Goal: Task Accomplishment & Management: Manage account settings

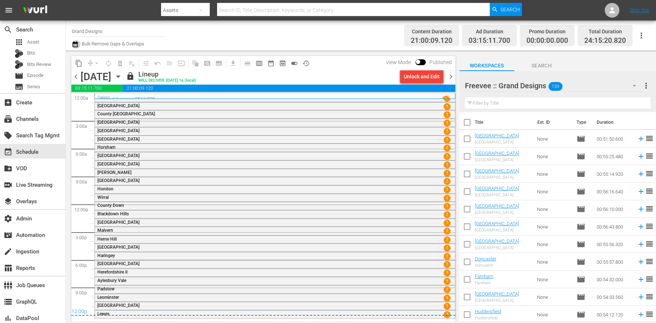
click at [77, 47] on icon "button" at bounding box center [74, 44] width 5 height 6
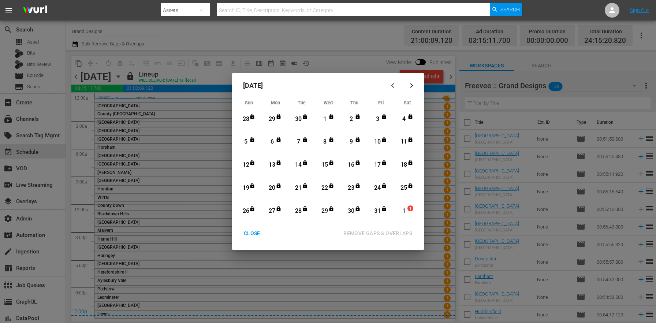
click at [248, 237] on div "CLOSE" at bounding box center [252, 233] width 28 height 9
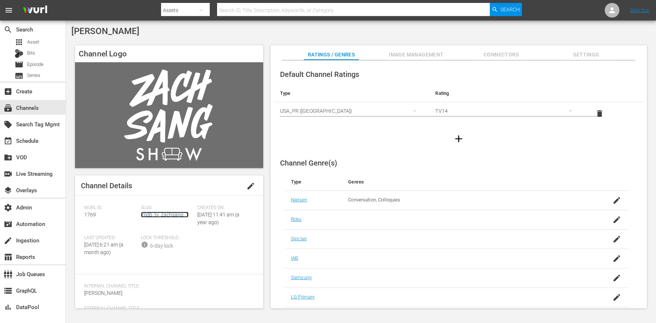
click at [152, 214] on link "imdb_tv_zachsang_1" at bounding box center [165, 215] width 48 height 6
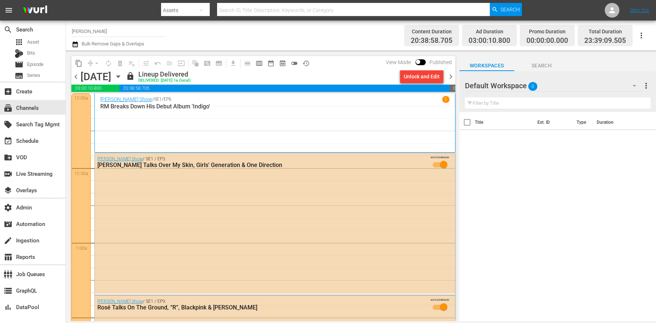
click at [122, 79] on icon "button" at bounding box center [118, 76] width 8 height 8
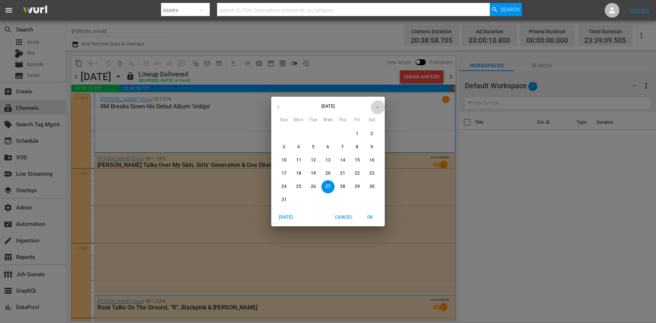
click at [379, 108] on icon "button" at bounding box center [377, 106] width 5 height 5
click at [292, 135] on span "1" at bounding box center [298, 134] width 13 height 6
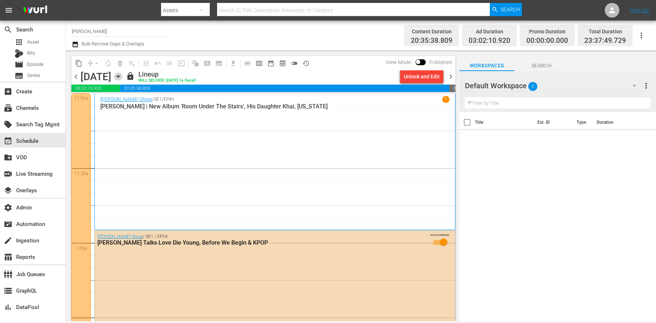
click at [122, 78] on icon "button" at bounding box center [118, 76] width 8 height 8
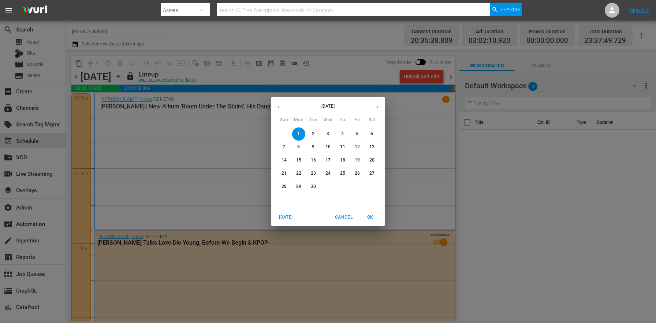
click at [337, 136] on span "4" at bounding box center [342, 134] width 13 height 6
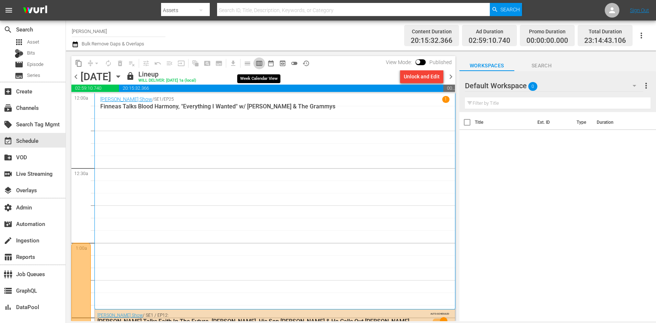
click at [257, 65] on span "calendar_view_week_outlined" at bounding box center [258, 63] width 7 height 7
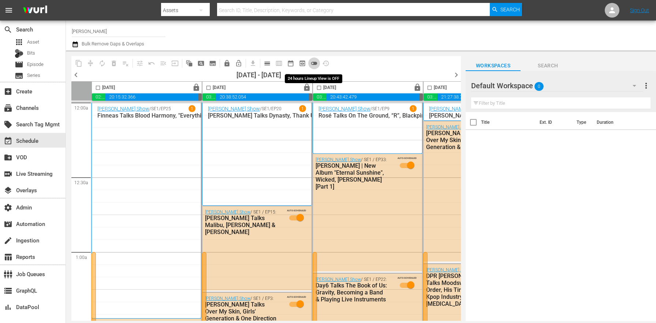
click at [314, 63] on span "toggle_off" at bounding box center [313, 63] width 7 height 7
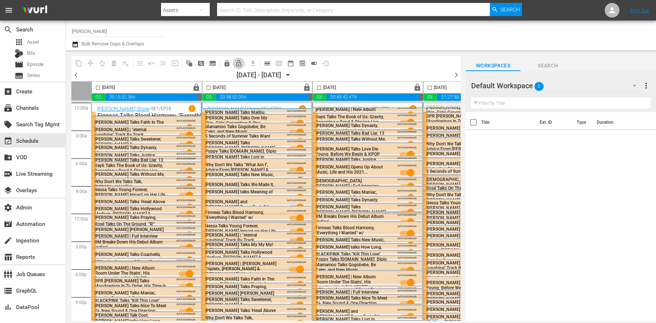
click at [242, 63] on button "lock_open_outlined" at bounding box center [239, 63] width 12 height 12
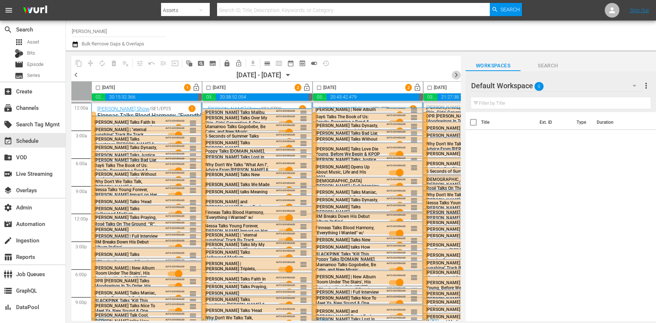
click at [459, 73] on span "chevron_right" at bounding box center [456, 74] width 9 height 9
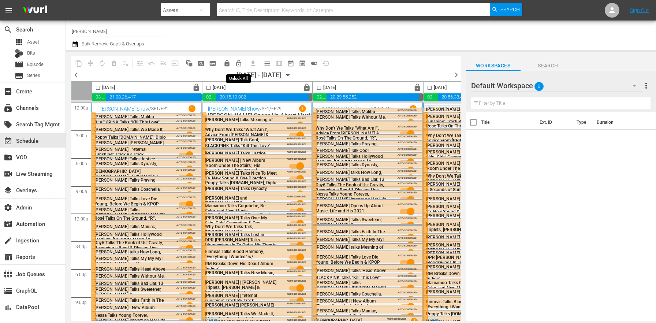
click at [236, 62] on span "lock_open_outlined" at bounding box center [238, 63] width 7 height 7
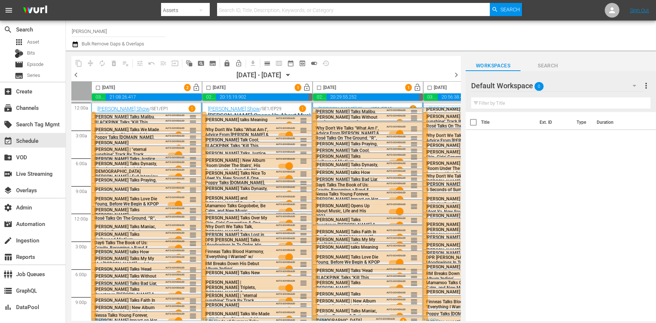
click at [292, 74] on icon "button" at bounding box center [288, 75] width 8 height 8
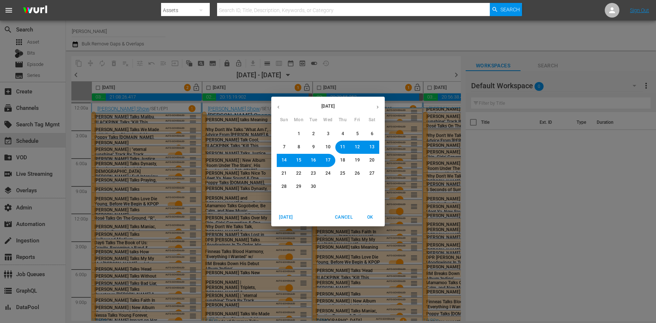
click at [339, 218] on span "Cancel" at bounding box center [344, 217] width 18 height 8
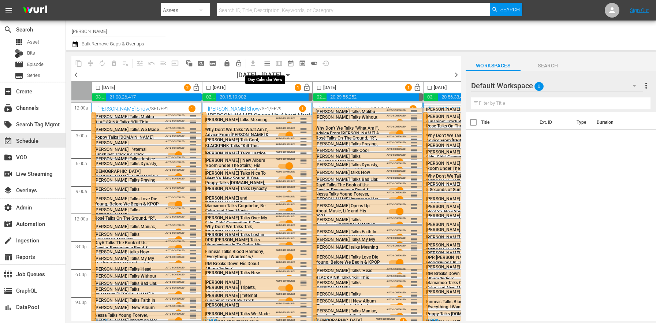
click at [265, 62] on span "calendar_view_day_outlined" at bounding box center [266, 63] width 7 height 7
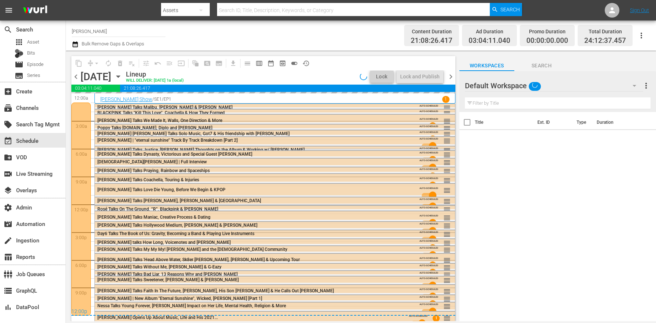
click at [122, 74] on icon "button" at bounding box center [118, 76] width 8 height 8
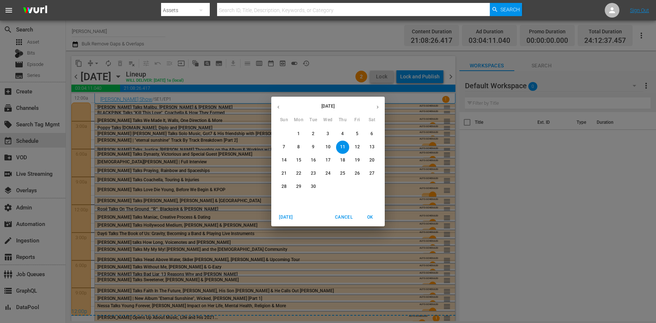
click at [340, 134] on span "4" at bounding box center [342, 134] width 13 height 6
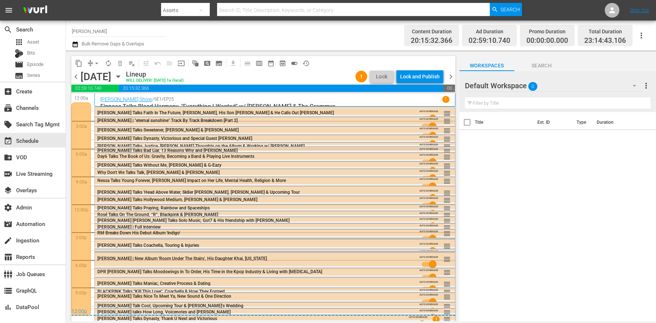
click at [89, 141] on div at bounding box center [80, 208] width 19 height 213
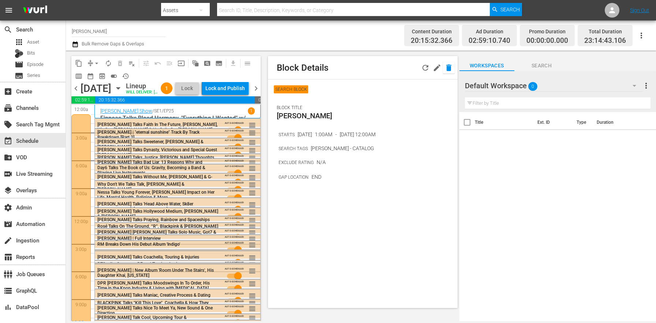
click at [445, 66] on icon "button" at bounding box center [448, 67] width 9 height 9
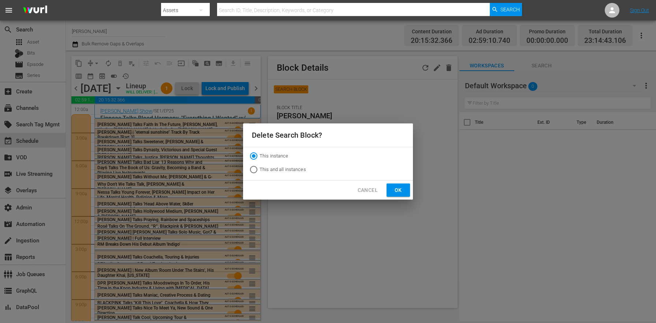
click at [262, 168] on span "This and all instances" at bounding box center [282, 169] width 46 height 7
click at [259, 168] on input "This and all instances" at bounding box center [254, 171] width 12 height 12
radio input "true"
click at [401, 188] on span "Ok" at bounding box center [398, 190] width 12 height 9
radio input "true"
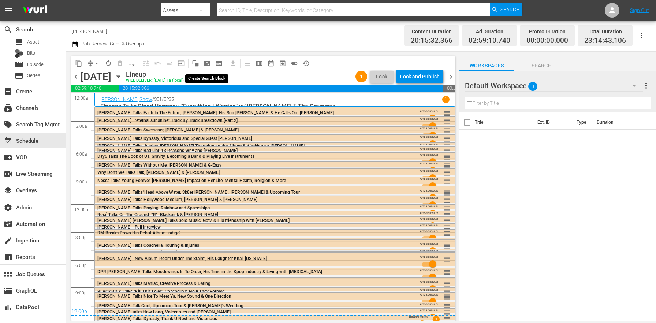
click at [209, 63] on span "pageview_outlined" at bounding box center [206, 63] width 7 height 7
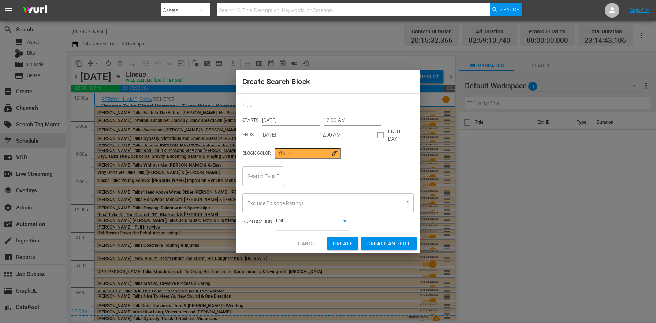
click at [349, 136] on input "12:00 AM" at bounding box center [346, 135] width 54 height 11
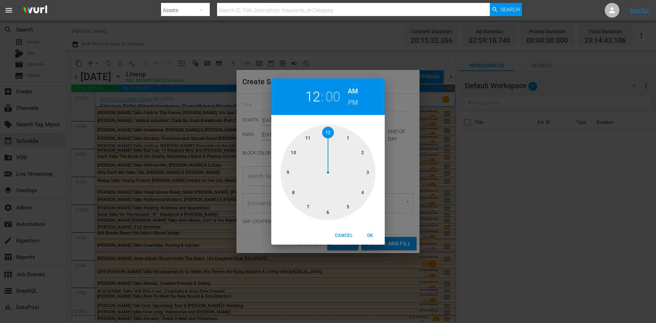
click at [367, 171] on div at bounding box center [327, 172] width 95 height 95
click at [373, 236] on span "OK" at bounding box center [370, 236] width 18 height 8
type input "03:00 AM"
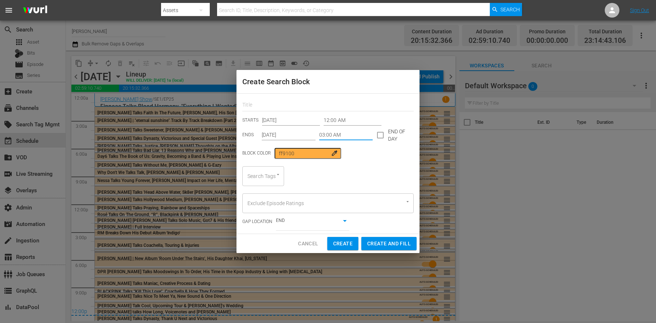
click at [291, 134] on input "Sep 4th 2025" at bounding box center [289, 135] width 54 height 11
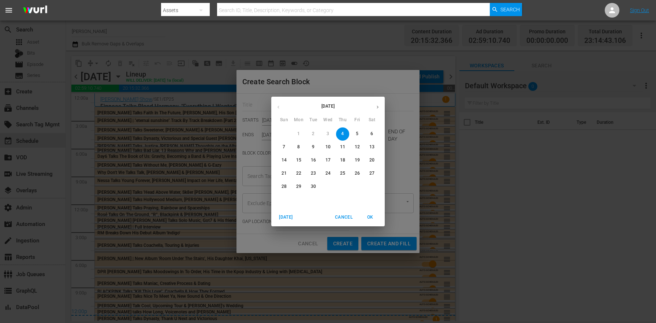
click at [381, 106] on button "button" at bounding box center [377, 107] width 14 height 14
click at [358, 188] on p "31" at bounding box center [357, 186] width 5 height 6
type input "Oct 31st 2025"
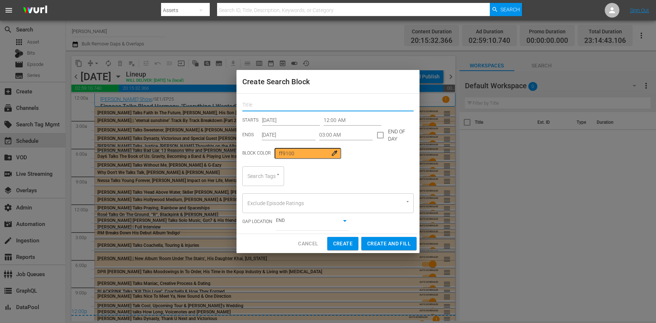
click at [276, 104] on input "text" at bounding box center [327, 105] width 171 height 11
click at [276, 174] on icon "Open" at bounding box center [277, 174] width 5 height 5
type input "Catalog"
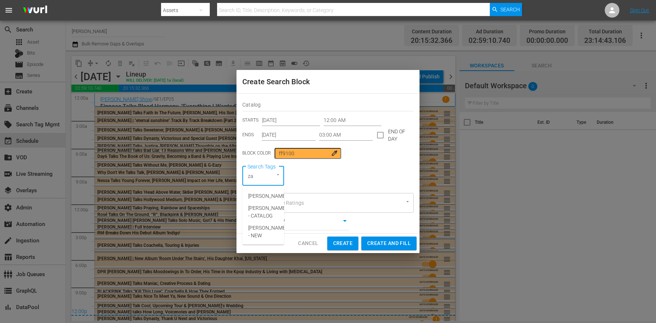
type input "zac"
click at [270, 203] on span "Zach Sang - CATALOG" at bounding box center [267, 199] width 38 height 15
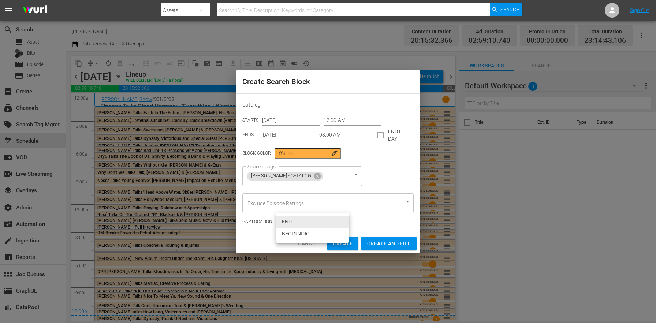
click at [303, 223] on body "menu Search By Assets Search ID, Title, Description, Keywords, or Category Sear…" at bounding box center [328, 161] width 656 height 323
click at [305, 235] on li "BEGINNING" at bounding box center [312, 234] width 73 height 12
type input "true"
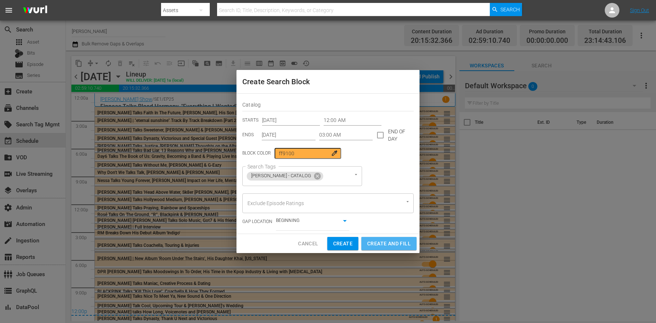
click at [377, 243] on span "Create and Fill" at bounding box center [389, 243] width 44 height 9
type input "Sep 4th 2025"
type input "12:00 AM"
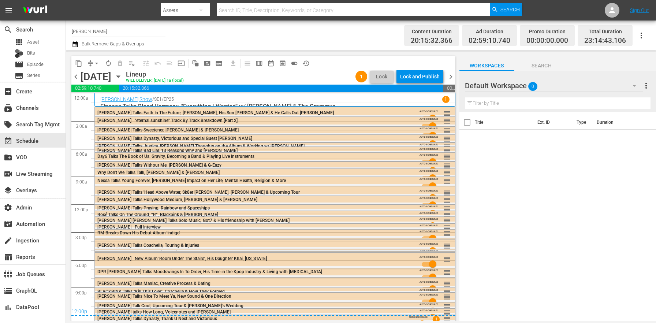
click at [450, 74] on span "chevron_right" at bounding box center [450, 76] width 9 height 9
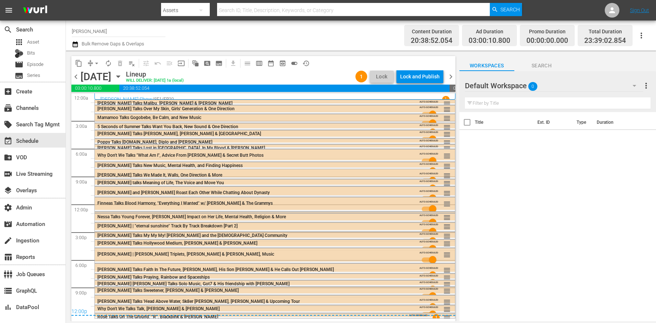
click at [122, 77] on icon "button" at bounding box center [118, 76] width 8 height 8
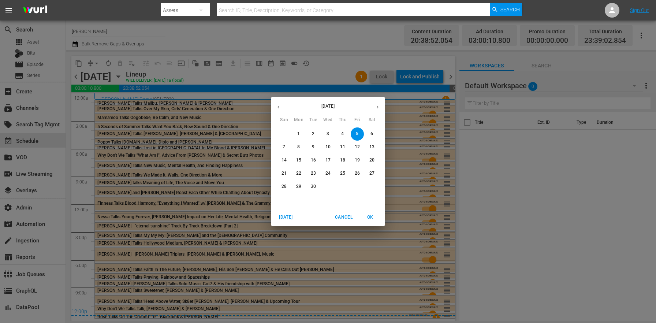
click at [380, 109] on button "button" at bounding box center [377, 107] width 14 height 14
click at [328, 132] on p "1" at bounding box center [327, 134] width 3 height 6
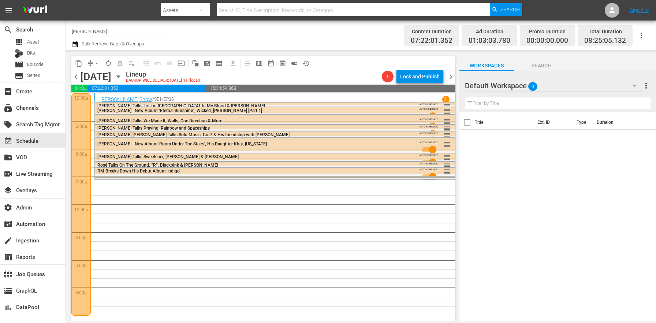
click at [88, 134] on div at bounding box center [80, 204] width 19 height 222
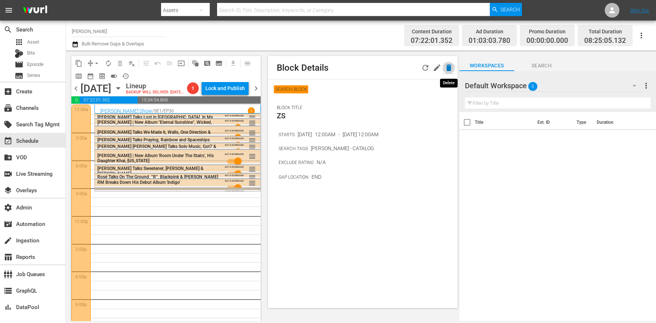
click at [451, 70] on icon "button" at bounding box center [448, 67] width 9 height 9
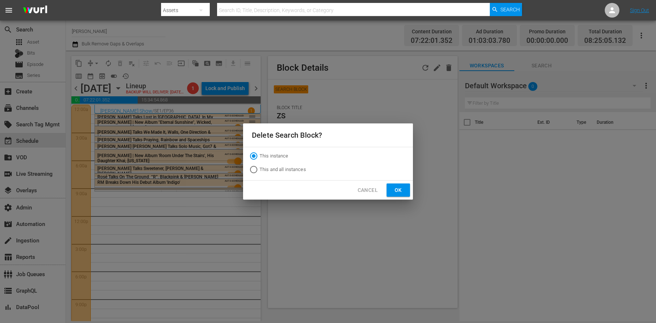
click at [286, 169] on span "This and all instances" at bounding box center [282, 169] width 46 height 7
click at [259, 169] on input "This and all instances" at bounding box center [254, 171] width 12 height 12
radio input "true"
click at [399, 189] on span "Ok" at bounding box center [398, 190] width 12 height 9
radio input "true"
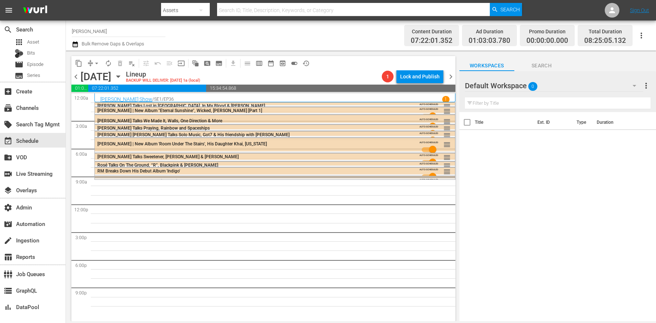
click at [79, 75] on span "chevron_left" at bounding box center [75, 76] width 9 height 9
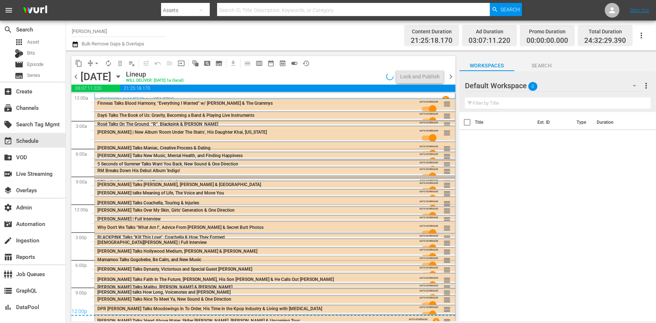
click at [79, 75] on span "chevron_left" at bounding box center [75, 76] width 9 height 9
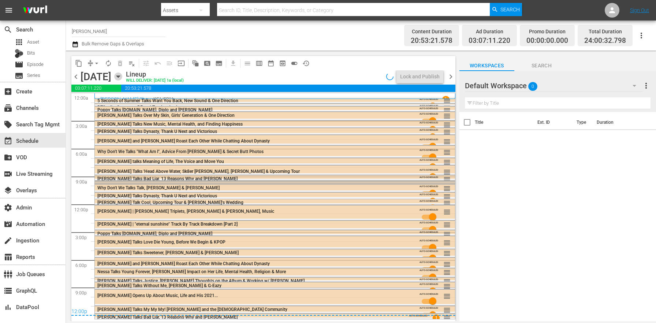
click at [122, 79] on icon "button" at bounding box center [118, 76] width 8 height 8
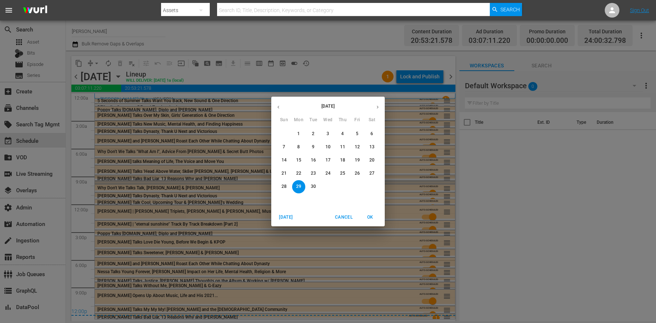
click at [343, 132] on p "4" at bounding box center [342, 134] width 3 height 6
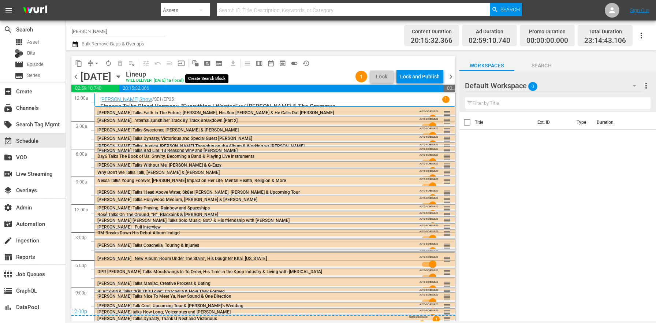
click at [206, 64] on span "pageview_outlined" at bounding box center [206, 63] width 7 height 7
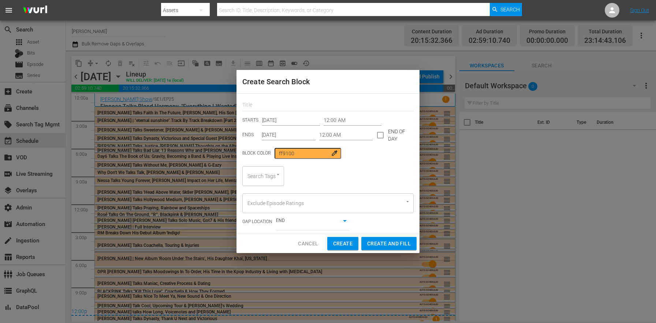
click at [291, 136] on input "Sep 4th 2025" at bounding box center [289, 135] width 54 height 11
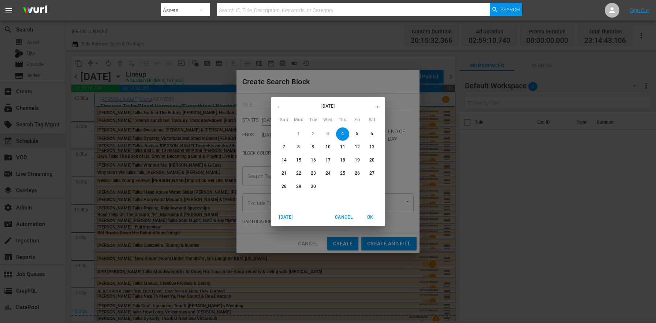
click at [371, 111] on button "button" at bounding box center [377, 107] width 14 height 14
click at [358, 189] on p "31" at bounding box center [357, 186] width 5 height 6
type input "Oct 31st 2025"
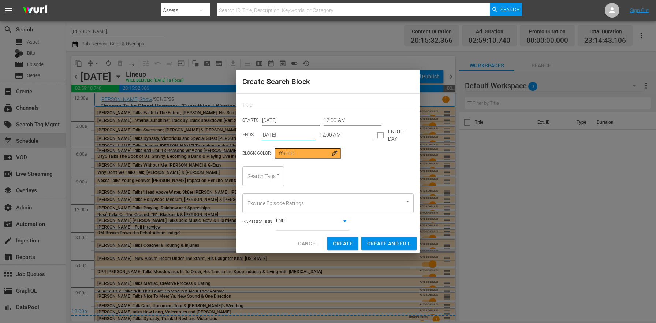
click at [348, 139] on input "12:00 AM" at bounding box center [346, 135] width 54 height 11
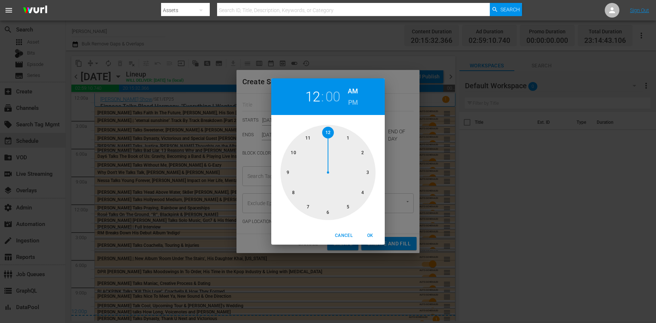
click at [365, 171] on div at bounding box center [327, 172] width 95 height 95
click at [370, 233] on span "OK" at bounding box center [370, 236] width 18 height 8
type input "03:00 AM"
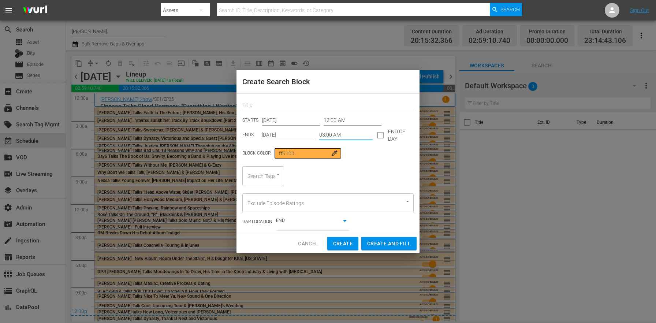
click at [284, 223] on body "menu Search By Assets Search ID, Title, Description, Keywords, or Category Sear…" at bounding box center [328, 161] width 656 height 323
click at [299, 235] on li "BEGINNING" at bounding box center [312, 234] width 73 height 12
type input "true"
click at [272, 101] on input "text" at bounding box center [327, 105] width 171 height 11
click at [265, 180] on div "Search Tags" at bounding box center [263, 176] width 42 height 20
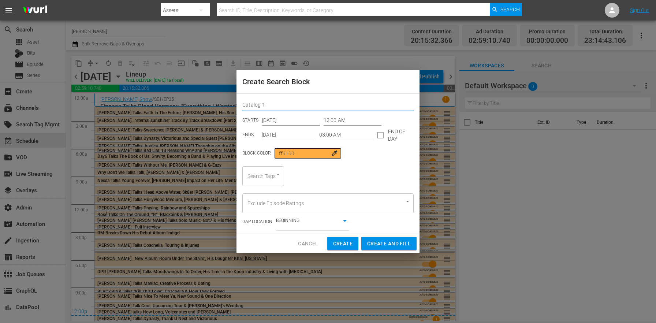
type input "Catalog 1"
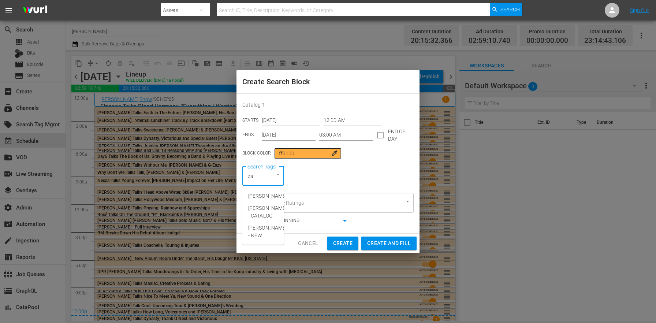
type input "zac"
click at [280, 203] on li "Zach Sang - CATALOG" at bounding box center [263, 200] width 42 height 20
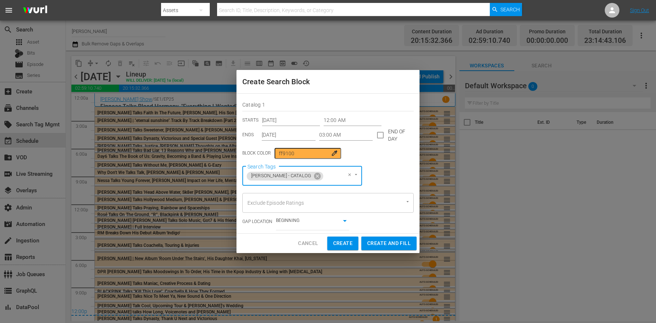
click at [374, 242] on span "Create and Fill" at bounding box center [389, 243] width 44 height 9
type input "Sep 4th 2025"
type input "12:00 AM"
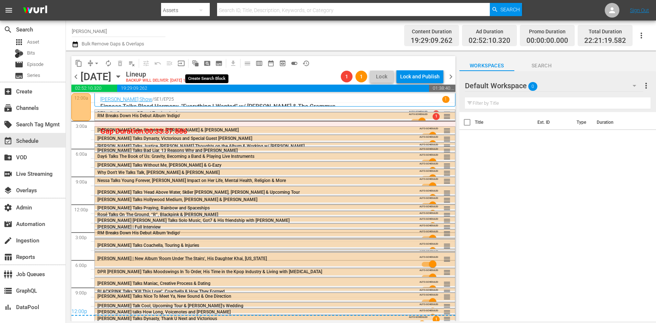
click at [210, 64] on span "pageview_outlined" at bounding box center [206, 63] width 7 height 7
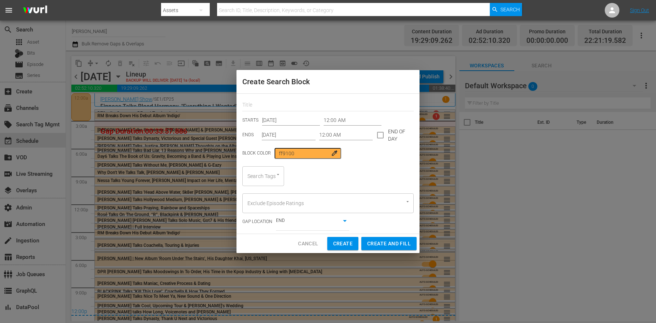
click at [293, 135] on input "Sep 4th 2025" at bounding box center [289, 135] width 54 height 11
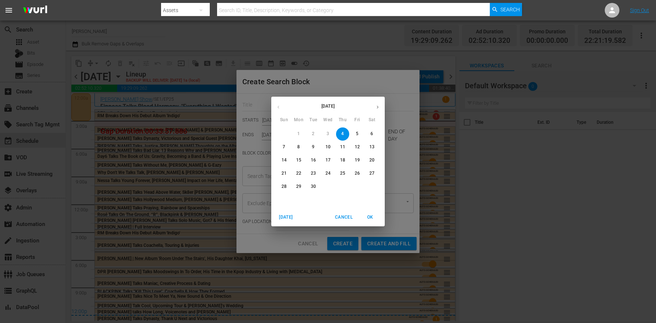
click at [371, 107] on button "button" at bounding box center [377, 107] width 14 height 14
click at [352, 187] on span "31" at bounding box center [357, 186] width 13 height 6
type input "Oct 31st 2025"
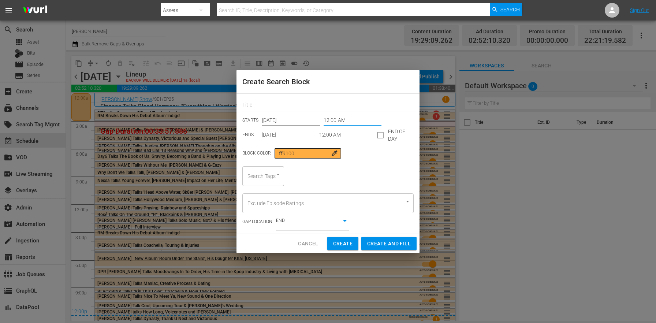
click at [346, 123] on input "12:00 AM" at bounding box center [352, 120] width 58 height 11
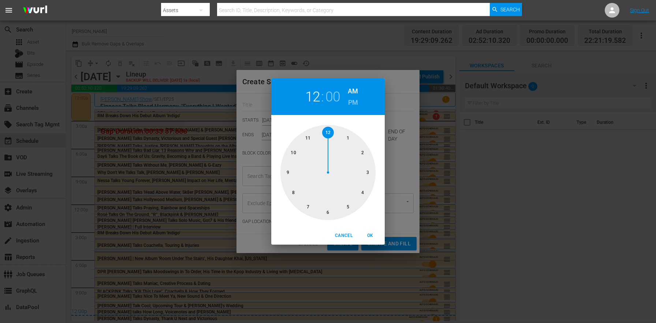
click at [329, 213] on div at bounding box center [327, 172] width 95 height 95
click at [370, 234] on span "OK" at bounding box center [370, 236] width 18 height 8
type input "06:00 AM"
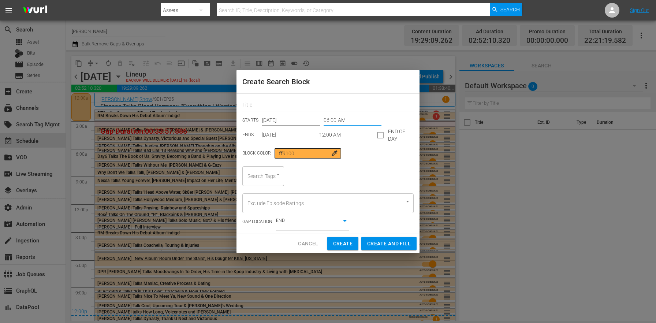
click at [341, 128] on div "STARTS Sep 4th 2025 06:00 AM ENDS Oct 31st 2025 12:00 AM END OF DAY" at bounding box center [327, 128] width 171 height 26
click at [342, 135] on input "12:00 AM" at bounding box center [346, 135] width 54 height 11
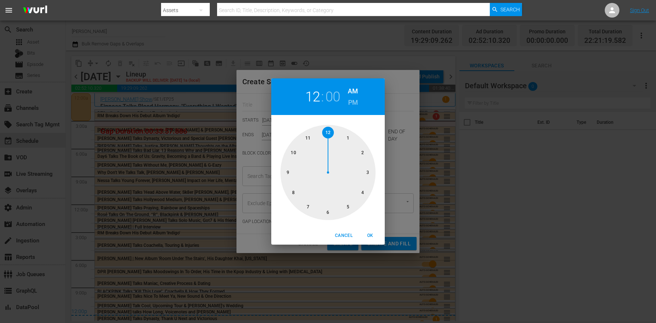
click at [352, 103] on h6 "PM" at bounding box center [353, 103] width 10 height 12
click at [367, 238] on span "OK" at bounding box center [370, 236] width 18 height 8
type input "12:00 PM"
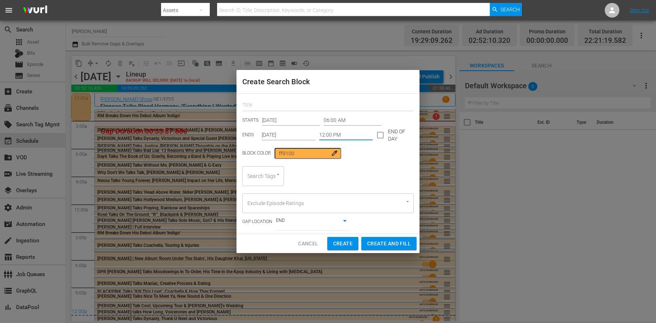
click at [285, 105] on input "text" at bounding box center [327, 105] width 171 height 11
click at [262, 185] on div "Search Tags" at bounding box center [263, 176] width 42 height 20
type input "Catalog 2"
type input "zac"
click at [270, 195] on span "Zach Sang - CATALOG" at bounding box center [267, 199] width 38 height 15
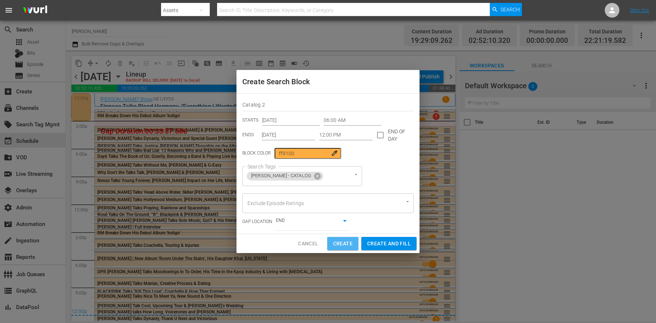
click at [350, 241] on span "Create" at bounding box center [342, 243] width 19 height 9
type input "12:00 AM"
type input "Sep 4th 2025"
type input "12:00 AM"
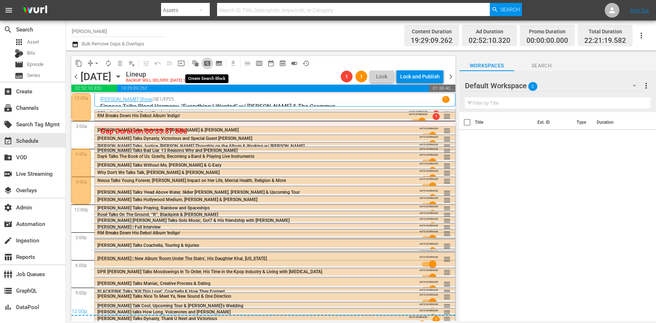
click at [208, 65] on span "pageview_outlined" at bounding box center [206, 63] width 7 height 7
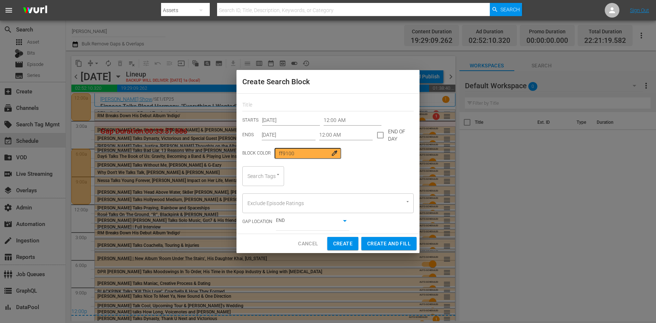
click at [298, 135] on input "Sep 4th 2025" at bounding box center [289, 135] width 54 height 11
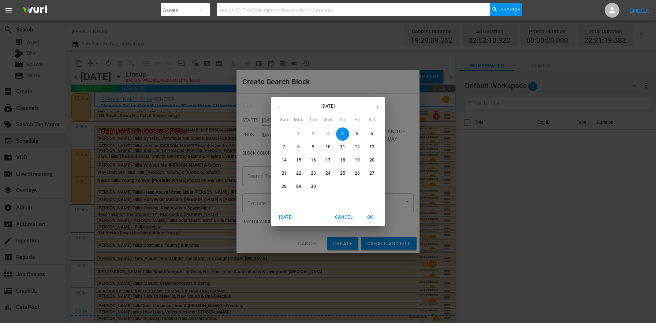
click at [377, 108] on icon "button" at bounding box center [377, 106] width 5 height 5
click at [356, 187] on p "31" at bounding box center [357, 186] width 5 height 6
type input "Oct 31st 2025"
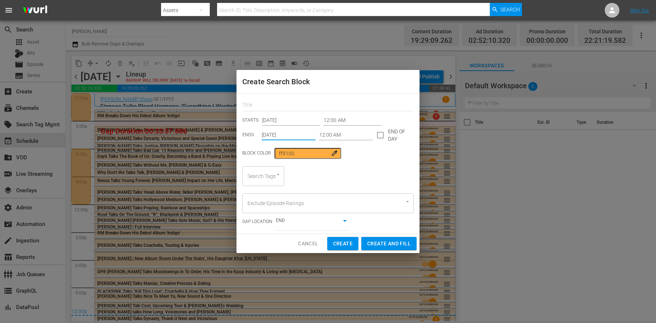
click at [345, 123] on input "12:00 AM" at bounding box center [352, 120] width 58 height 11
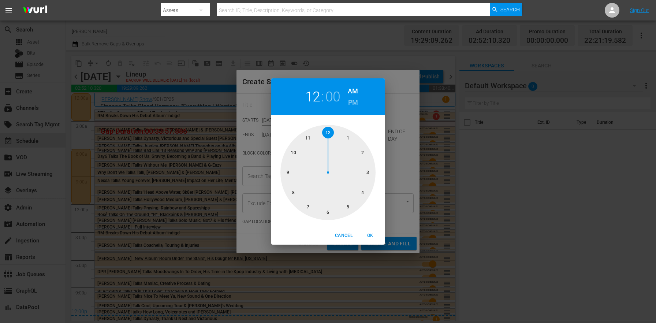
click at [369, 169] on div at bounding box center [327, 172] width 95 height 95
click at [359, 104] on div "03 : 00 AM PM" at bounding box center [327, 96] width 113 height 37
click at [356, 103] on h6 "PM" at bounding box center [353, 103] width 10 height 12
type input "03:00 PM"
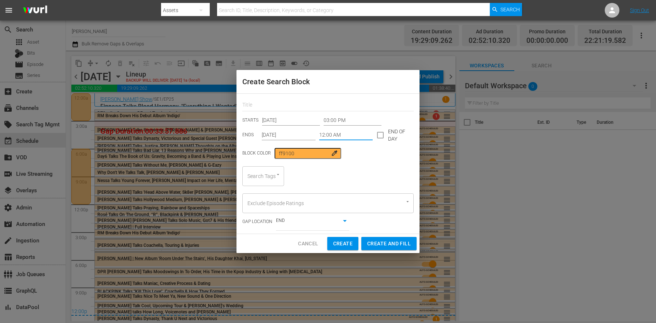
click at [352, 134] on input "12:00 AM" at bounding box center [346, 135] width 54 height 11
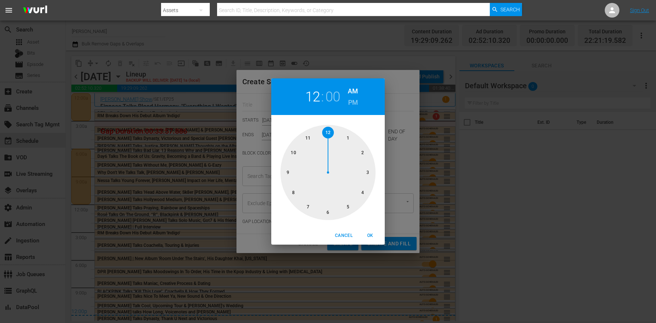
click at [306, 210] on div at bounding box center [327, 172] width 95 height 95
click at [350, 101] on h6 "PM" at bounding box center [353, 103] width 10 height 12
type input "07:00 PM"
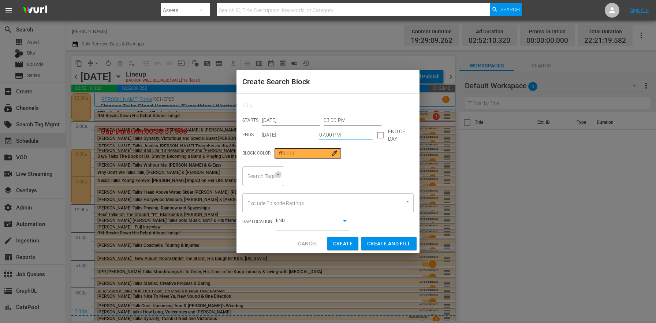
click at [274, 173] on button "Open" at bounding box center [277, 174] width 7 height 7
type input "zac"
click at [267, 204] on span "Zach Sang - CATALOG" at bounding box center [267, 199] width 38 height 15
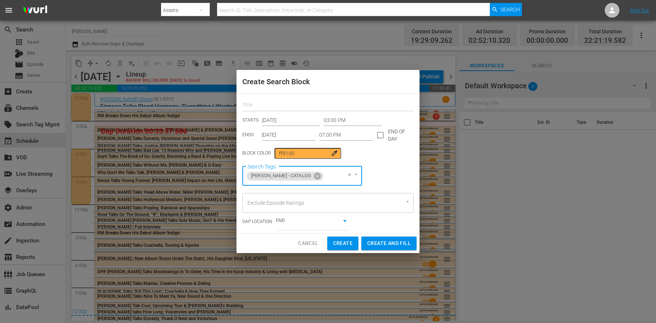
click at [272, 103] on input "text" at bounding box center [327, 105] width 171 height 11
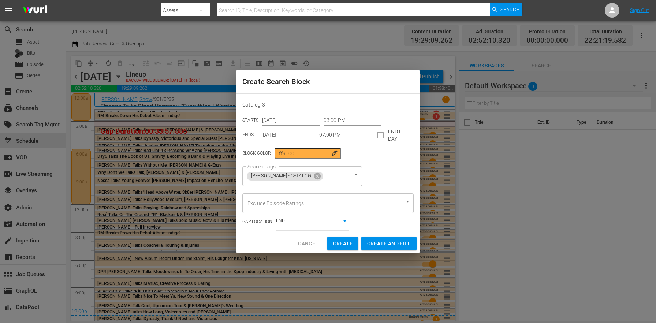
type input "Catalog 3"
click at [404, 181] on div "Search Tags Zach Sang - CATALOG Search Tags" at bounding box center [327, 176] width 171 height 20
click at [343, 244] on span "Create" at bounding box center [342, 243] width 19 height 9
type input "12:00 AM"
type input "Sep 4th 2025"
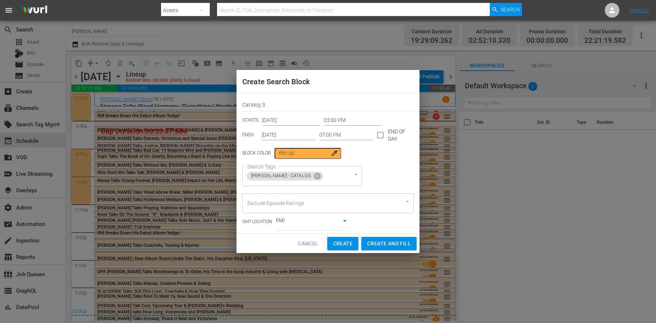
type input "12:00 AM"
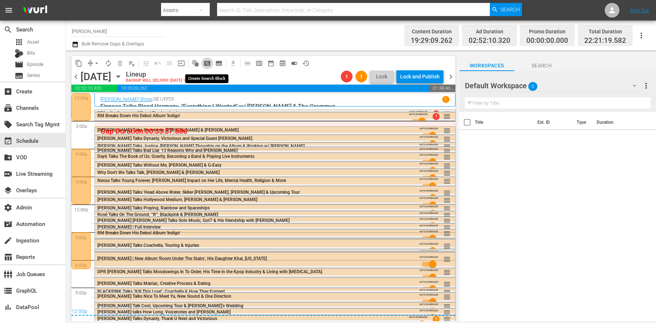
click at [210, 64] on span "pageview_outlined" at bounding box center [206, 63] width 7 height 7
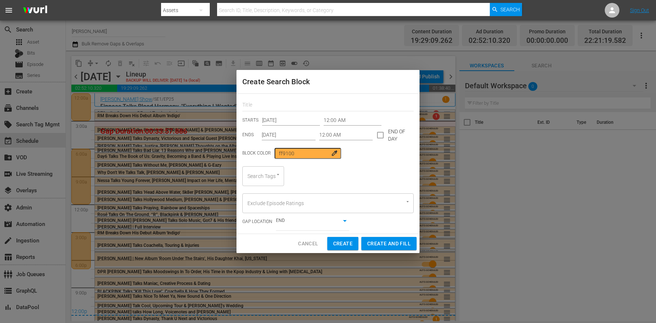
click at [292, 133] on input "Sep 4th 2025" at bounding box center [289, 135] width 54 height 11
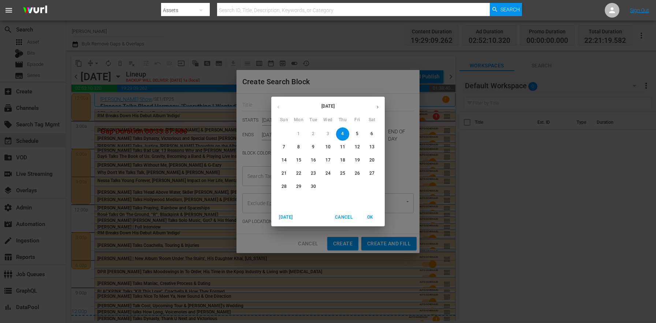
click at [379, 104] on button "button" at bounding box center [377, 107] width 14 height 14
click at [353, 191] on button "31" at bounding box center [357, 186] width 13 height 13
type input "Oct 31st 2025"
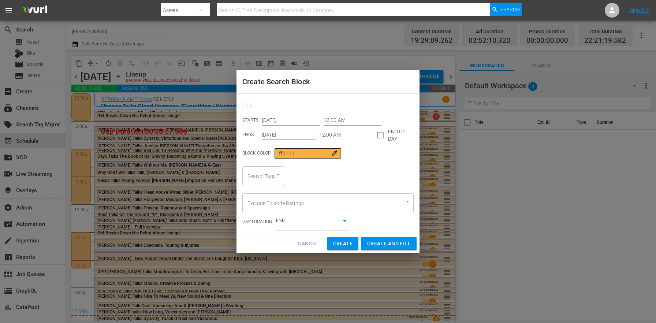
click at [349, 123] on input "12:00 AM" at bounding box center [352, 120] width 58 height 11
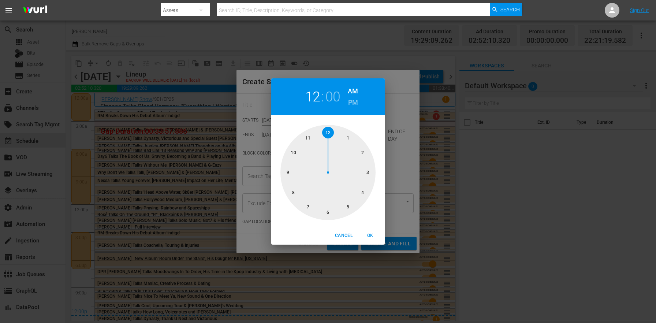
click at [295, 151] on div at bounding box center [327, 172] width 95 height 95
click at [355, 104] on h6 "PM" at bounding box center [353, 103] width 10 height 12
type input "10:00 PM"
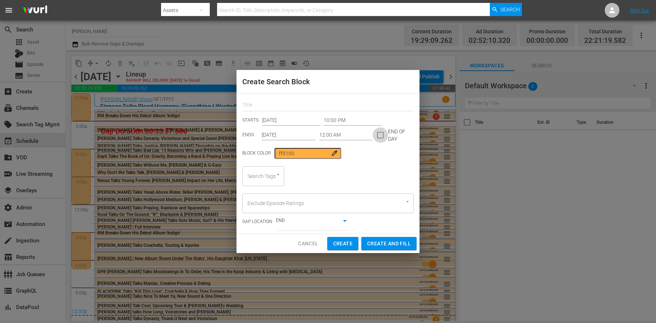
click at [379, 139] on input "checkbox" at bounding box center [380, 136] width 15 height 15
checkbox input "true"
click at [320, 223] on body "menu Search By Assets Search ID, Title, Description, Keywords, or Category Sear…" at bounding box center [328, 161] width 656 height 323
click at [321, 235] on li "BEGINNING" at bounding box center [312, 234] width 73 height 12
type input "true"
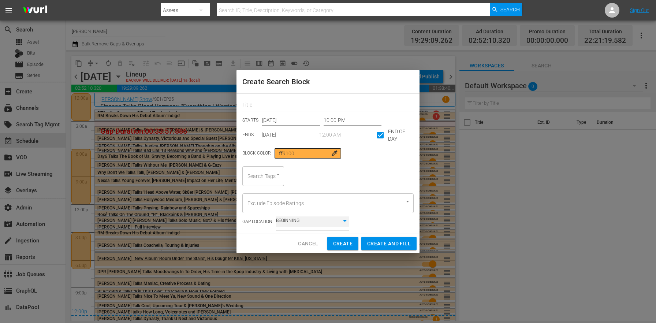
click at [263, 177] on div "Search Tags" at bounding box center [263, 176] width 42 height 20
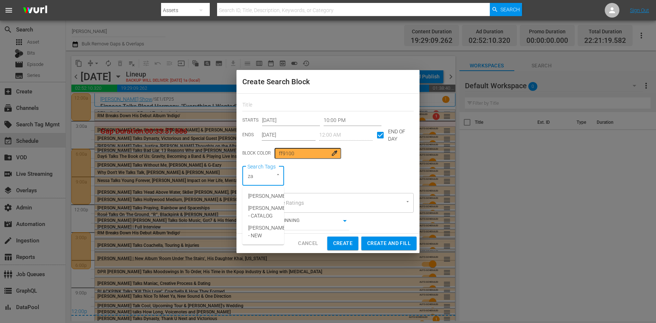
type input "zac"
click at [262, 207] on li "Zach Sang - CATALOG" at bounding box center [263, 200] width 42 height 20
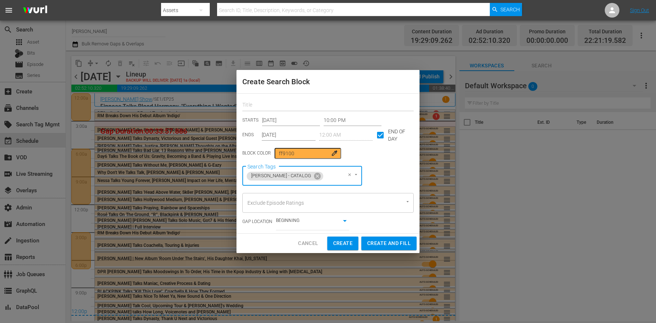
click at [274, 110] on input "text" at bounding box center [327, 105] width 171 height 11
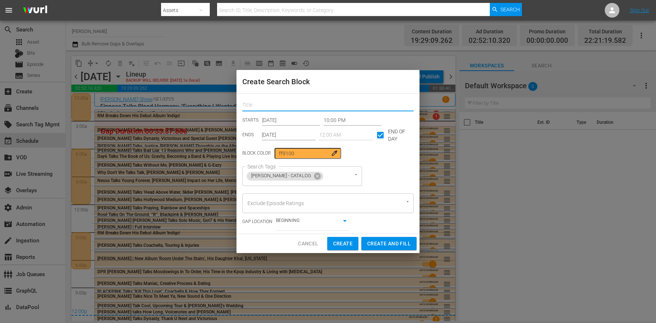
type input "C"
type input "Catalog 4"
click at [387, 168] on div "Search Tags Zach Sang - CATALOG Search Tags" at bounding box center [327, 176] width 171 height 20
click at [344, 244] on span "Create" at bounding box center [342, 243] width 19 height 9
type input "12:00 AM"
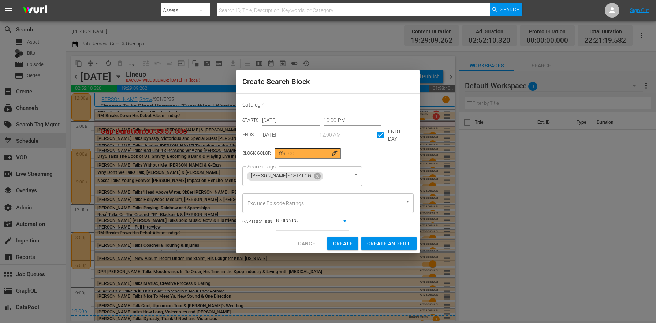
type input "Sep 4th 2025"
checkbox input "false"
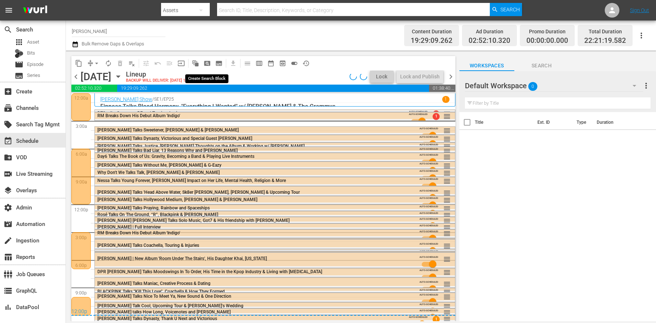
click at [210, 60] on span "pageview_outlined" at bounding box center [206, 63] width 7 height 7
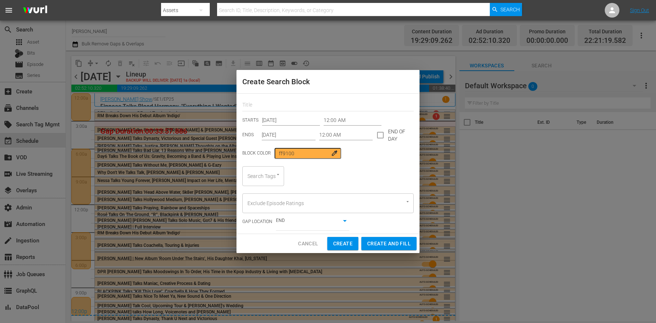
click at [292, 138] on input "Sep 4th 2025" at bounding box center [289, 135] width 54 height 11
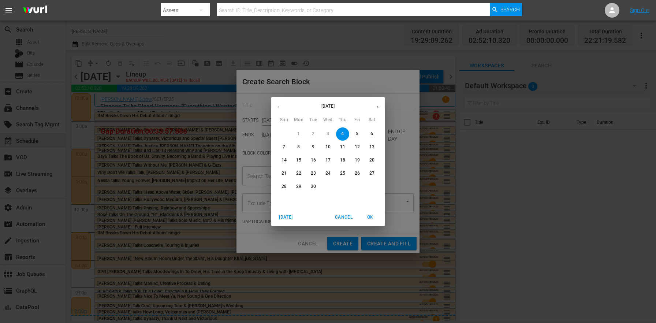
click at [378, 101] on button "button" at bounding box center [377, 107] width 14 height 14
click at [354, 186] on span "31" at bounding box center [357, 186] width 13 height 6
type input "Oct 31st 2025"
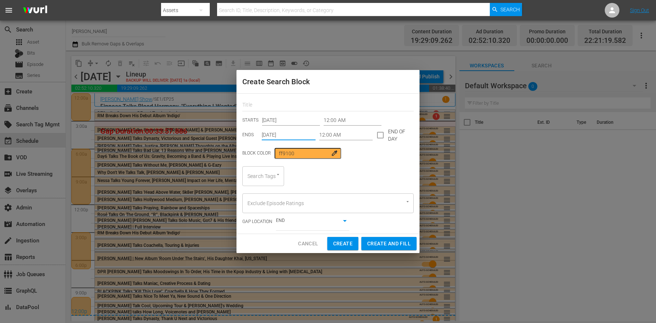
click at [355, 120] on input "12:00 AM" at bounding box center [352, 120] width 58 height 11
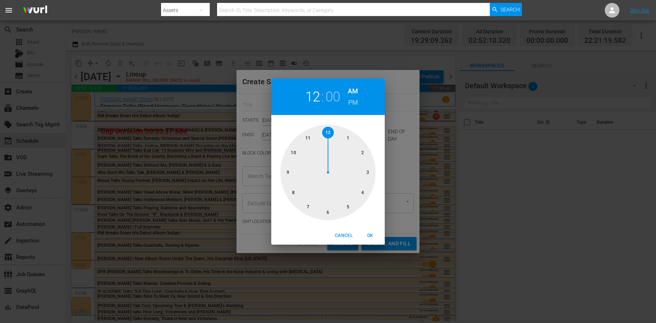
click at [367, 170] on div at bounding box center [327, 172] width 95 height 95
type input "03:00 AM"
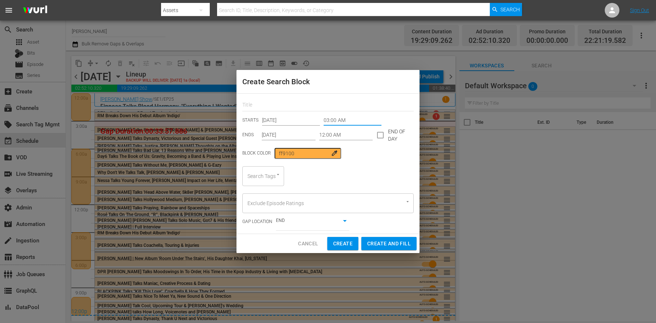
click at [335, 138] on input "12:00 AM" at bounding box center [346, 135] width 54 height 11
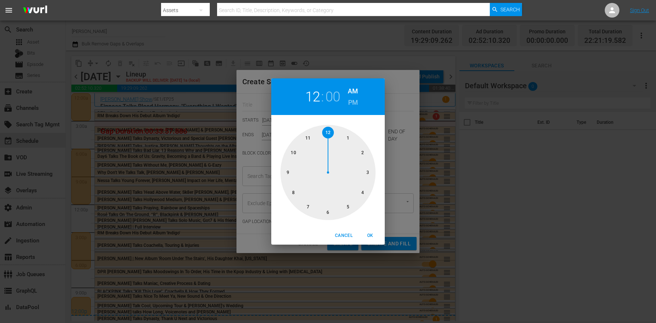
click at [327, 213] on div at bounding box center [327, 172] width 95 height 95
click at [371, 233] on span "OK" at bounding box center [370, 236] width 18 height 8
type input "06:00 AM"
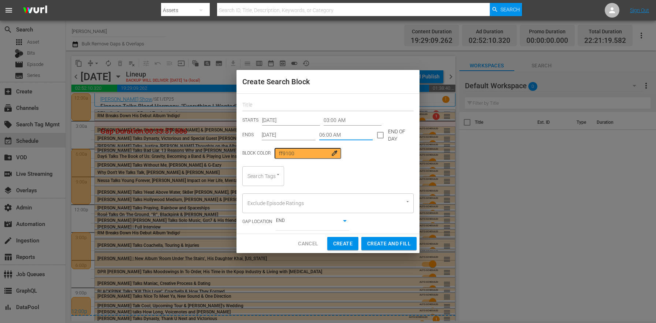
click at [274, 102] on input "text" at bounding box center [327, 105] width 171 height 11
type input "New 1"
click at [262, 188] on div "New 1 STARTS Sep 4th 2025 03:00 AM ENDS Oct 31st 2025 06:00 AM END OF DAY Block…" at bounding box center [327, 164] width 183 height 140
click at [264, 178] on div "Search Tags" at bounding box center [263, 176] width 42 height 20
type input "zac"
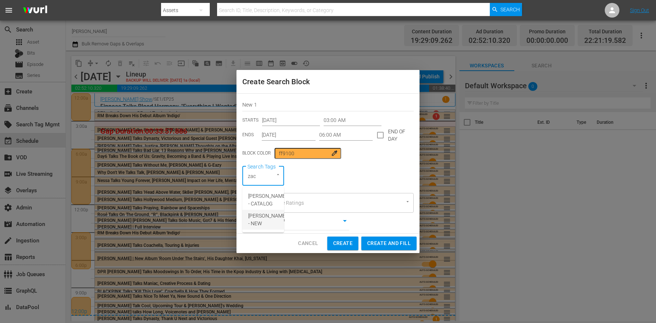
click at [274, 216] on span "[PERSON_NAME] - NEW" at bounding box center [267, 219] width 38 height 15
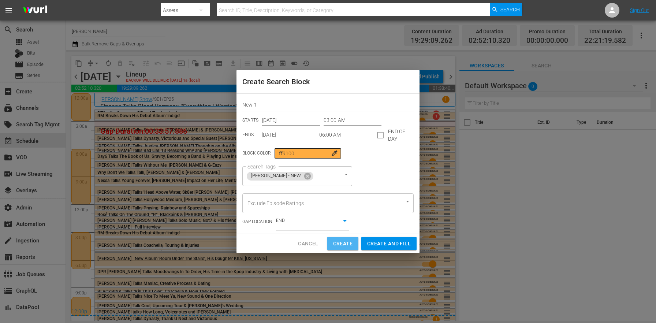
click at [341, 246] on span "Create" at bounding box center [342, 243] width 19 height 9
type input "12:00 AM"
type input "Sep 4th 2025"
type input "12:00 AM"
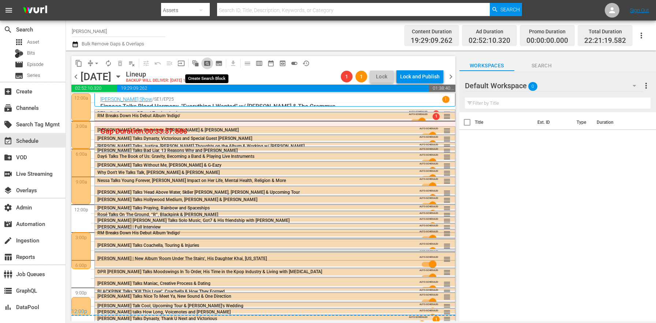
click at [207, 63] on span "pageview_outlined" at bounding box center [206, 63] width 7 height 7
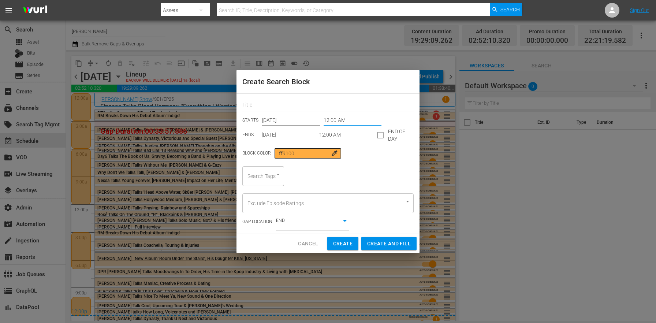
click at [337, 119] on input "12:00 AM" at bounding box center [352, 120] width 58 height 11
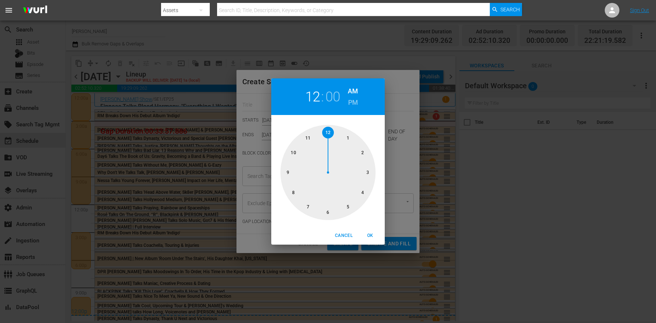
click at [350, 101] on h6 "PM" at bounding box center [353, 103] width 10 height 12
type input "12:00 PM"
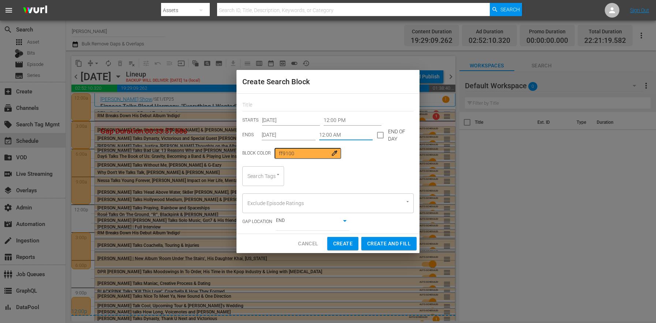
click at [331, 139] on input "12:00 AM" at bounding box center [346, 135] width 54 height 11
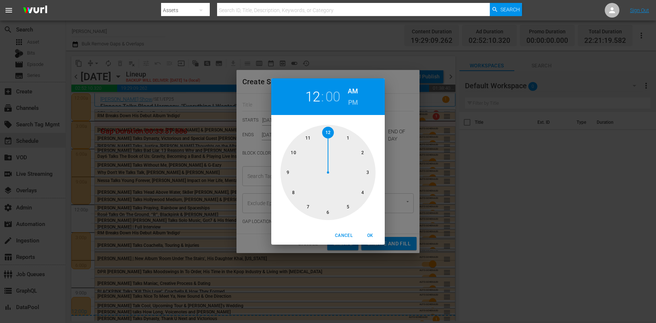
click at [366, 172] on div at bounding box center [327, 172] width 95 height 95
click at [350, 107] on h6 "PM" at bounding box center [353, 103] width 10 height 12
type input "03:00 PM"
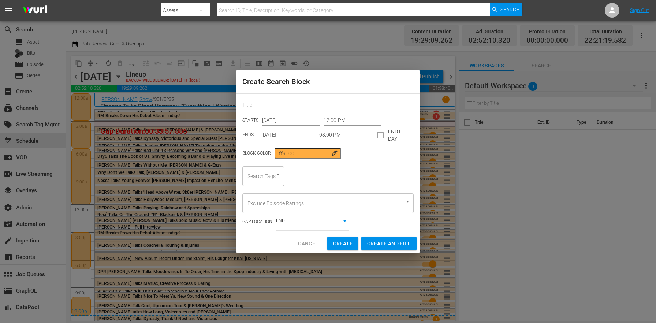
click at [287, 133] on input "Sep 4th 2025" at bounding box center [289, 135] width 54 height 11
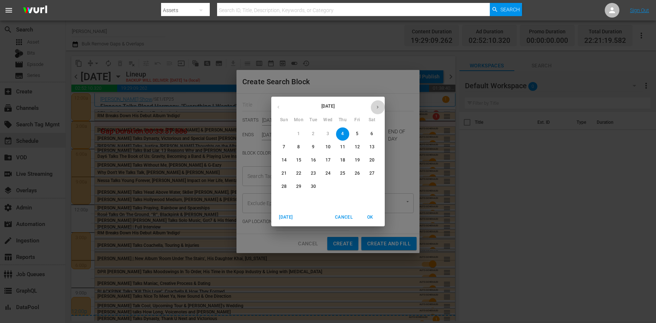
click at [376, 104] on button "button" at bounding box center [377, 107] width 14 height 14
click at [354, 184] on span "31" at bounding box center [357, 186] width 13 height 6
type input "Oct 31st 2025"
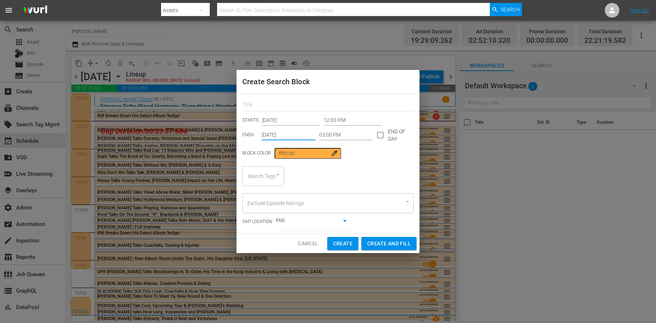
click at [273, 99] on div at bounding box center [327, 104] width 171 height 15
click at [274, 102] on input "text" at bounding box center [327, 105] width 171 height 11
click at [270, 174] on div at bounding box center [274, 175] width 13 height 8
type input "New 2"
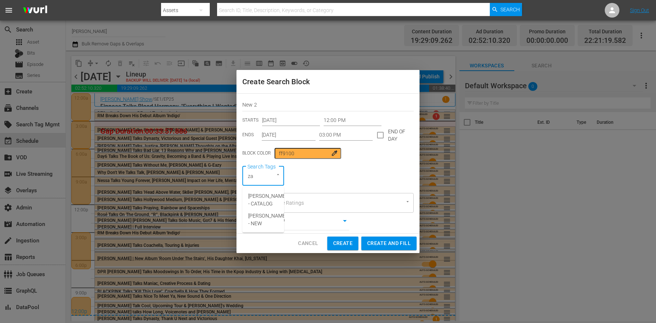
type input "zac"
click at [269, 214] on span "Zach Sang - NEW" at bounding box center [267, 219] width 38 height 15
click at [342, 244] on span "Create" at bounding box center [342, 243] width 19 height 9
type input "12:00 AM"
type input "Sep 4th 2025"
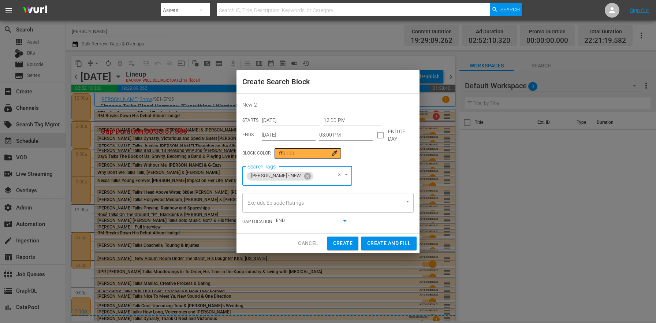
type input "12:00 AM"
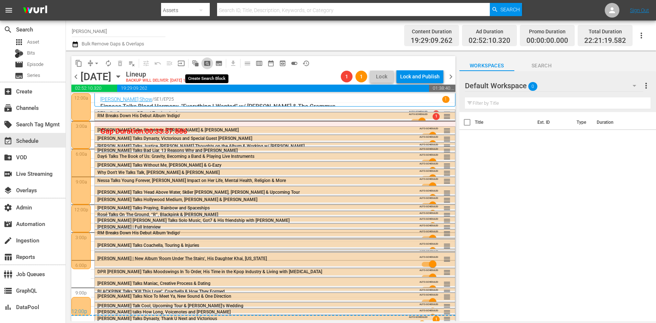
click at [205, 63] on span "pageview_outlined" at bounding box center [206, 63] width 7 height 7
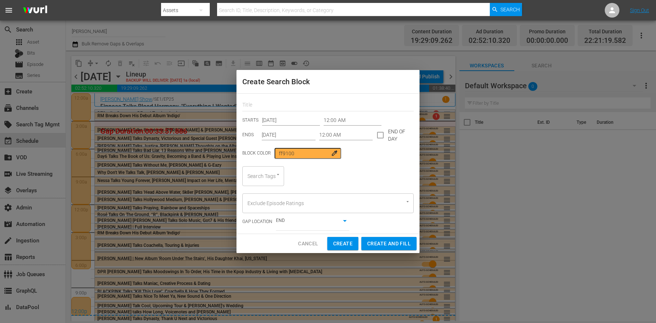
click at [297, 131] on input "Sep 4th 2025" at bounding box center [289, 135] width 54 height 11
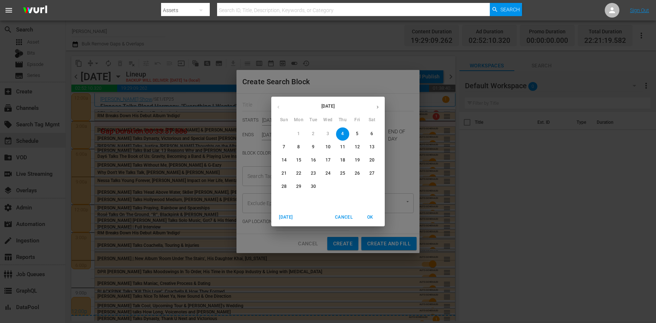
click at [380, 107] on button "button" at bounding box center [377, 107] width 14 height 14
click at [353, 186] on span "31" at bounding box center [357, 186] width 13 height 6
type input "Oct 31st 2025"
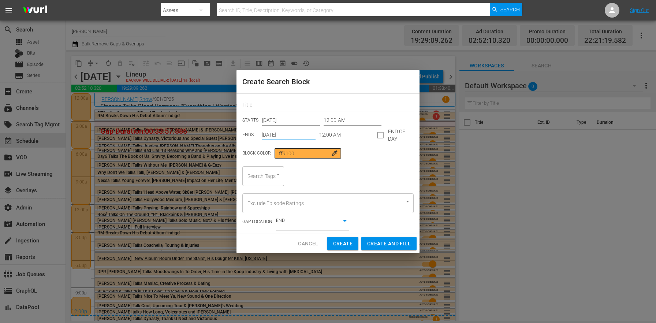
click at [344, 124] on input "12:00 AM" at bounding box center [352, 120] width 58 height 11
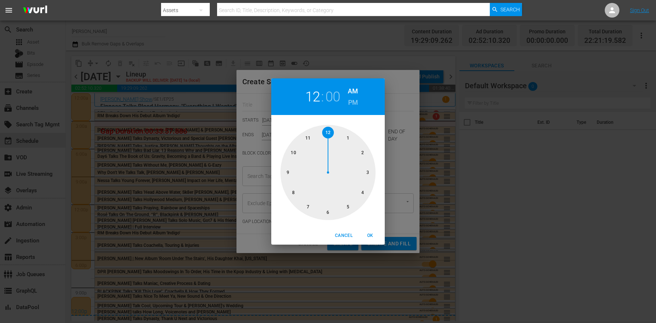
click at [307, 205] on div at bounding box center [327, 172] width 95 height 95
click at [351, 104] on h6 "PM" at bounding box center [353, 103] width 10 height 12
type input "07:00 PM"
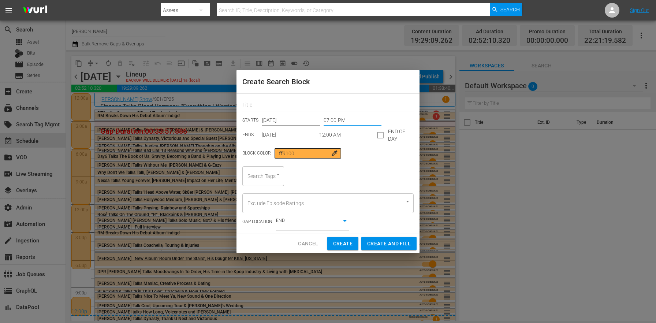
click at [334, 132] on input "12:00 AM" at bounding box center [346, 135] width 54 height 11
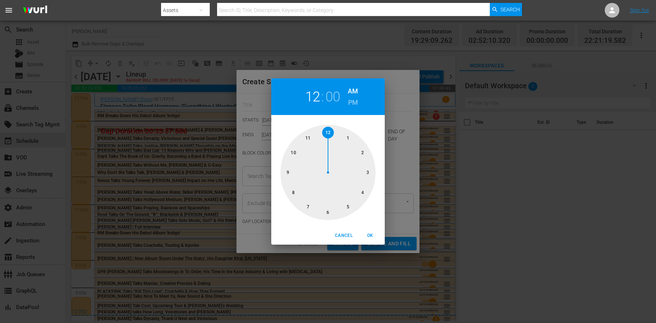
click at [296, 154] on div at bounding box center [327, 172] width 95 height 95
click at [358, 101] on div "10 : 00 AM PM" at bounding box center [327, 96] width 113 height 37
click at [356, 103] on h6 "PM" at bounding box center [353, 103] width 10 height 12
type input "10:00 PM"
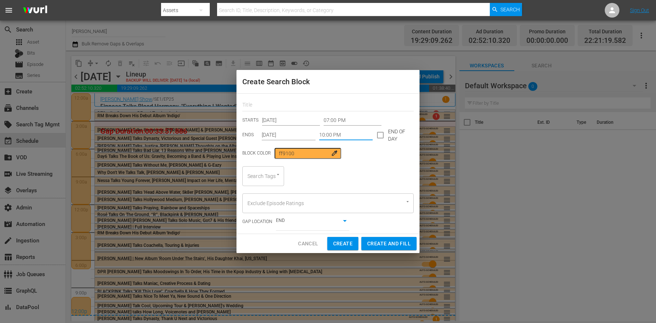
click at [298, 223] on body "menu Search By Assets Search ID, Title, Description, Keywords, or Category Sear…" at bounding box center [328, 161] width 656 height 323
click at [311, 234] on li "BEGINNING" at bounding box center [312, 234] width 73 height 12
type input "true"
click at [285, 105] on input "text" at bounding box center [327, 105] width 171 height 11
click at [264, 172] on div "Search Tags" at bounding box center [263, 176] width 42 height 20
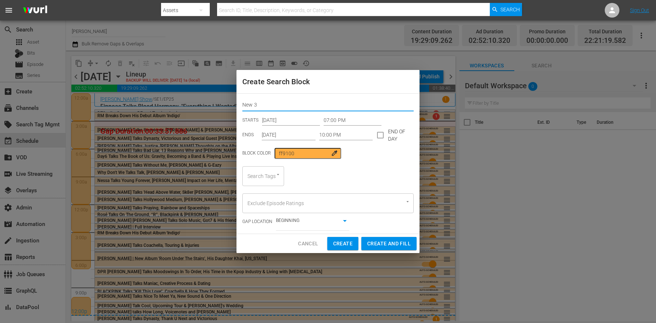
type input "New 3"
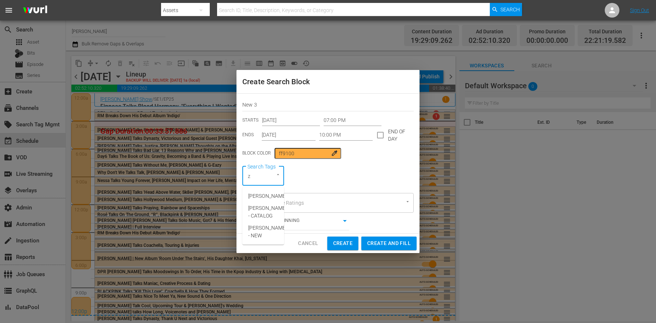
type input "za"
click at [272, 219] on span "Zach Sang - NEW" at bounding box center [267, 219] width 38 height 15
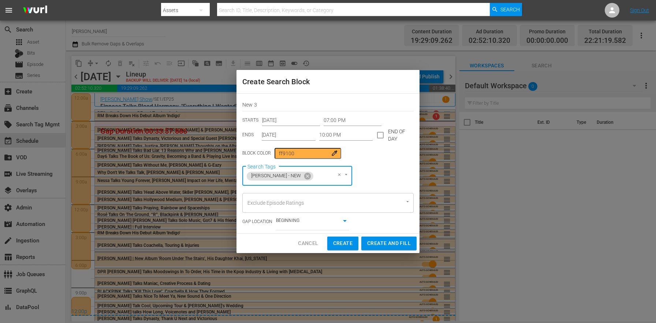
click at [371, 179] on div "Search Tags Zach Sang - NEW Search Tags" at bounding box center [327, 176] width 171 height 20
click at [348, 246] on span "Create" at bounding box center [342, 243] width 19 height 9
type input "12:00 AM"
type input "Sep 4th 2025"
type input "12:00 AM"
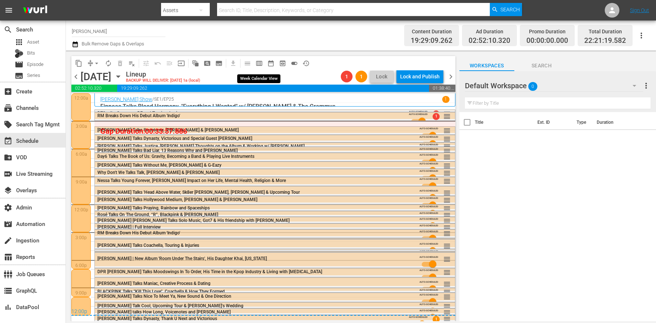
click at [261, 63] on span "calendar_view_week_outlined" at bounding box center [258, 63] width 7 height 7
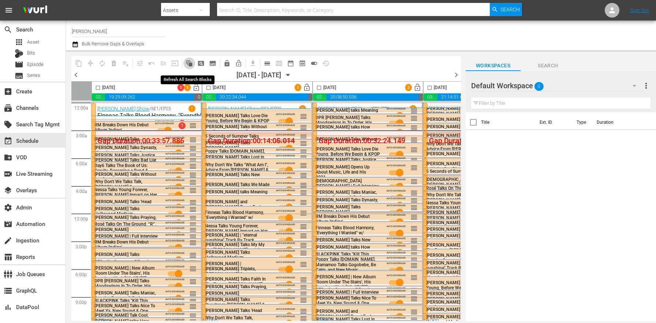
click at [191, 62] on span "auto_awesome_motion_outlined" at bounding box center [189, 63] width 7 height 7
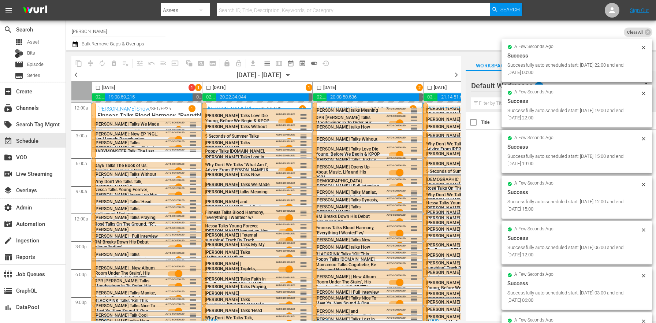
click at [309, 41] on div "Channel Title Zach Sang Bulk Remove Gaps & Overlaps" at bounding box center [229, 35] width 315 height 26
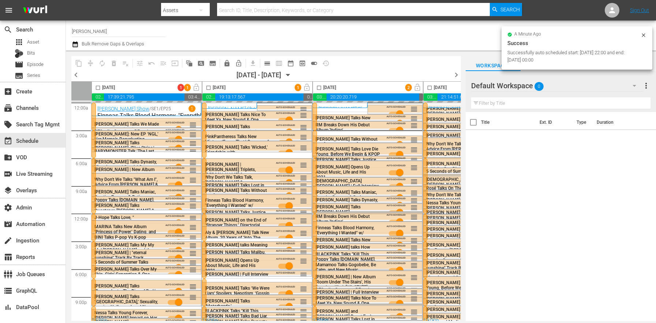
click at [453, 73] on span "chevron_right" at bounding box center [456, 74] width 9 height 9
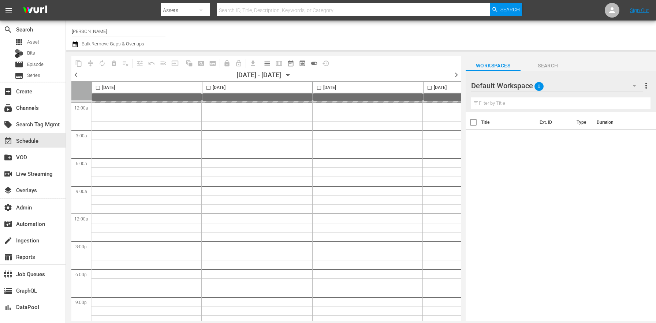
click at [265, 63] on span "calendar_view_day_outlined" at bounding box center [266, 63] width 7 height 7
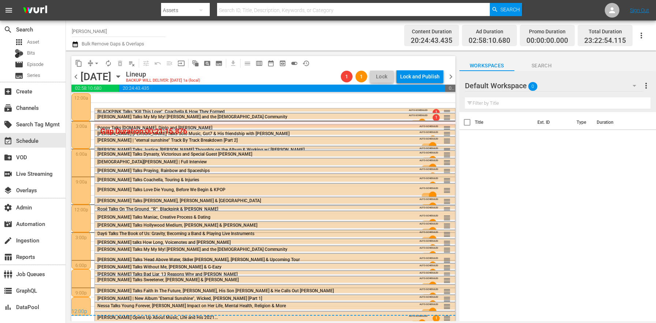
click at [83, 108] on div at bounding box center [80, 107] width 19 height 28
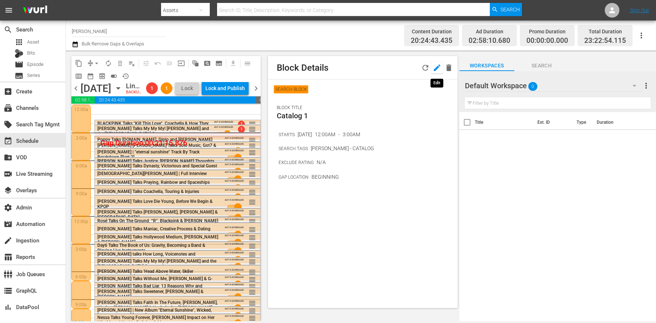
click at [437, 66] on icon "button" at bounding box center [437, 67] width 7 height 7
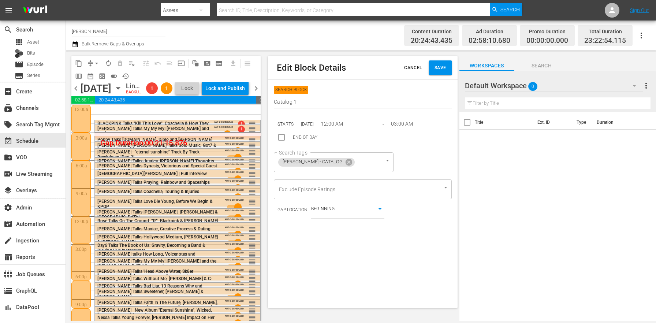
click at [440, 69] on button "Save" at bounding box center [440, 67] width 23 height 15
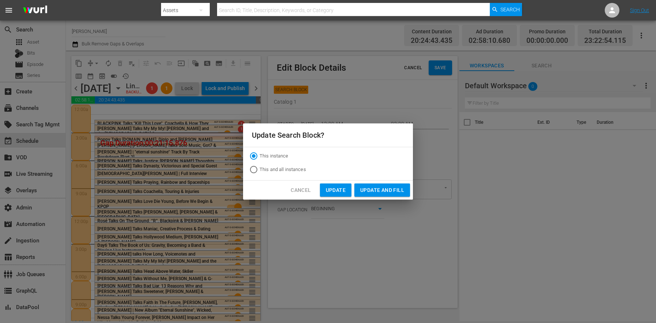
click at [273, 167] on span "This and all instances" at bounding box center [282, 169] width 46 height 7
click at [259, 167] on input "This and all instances" at bounding box center [254, 171] width 12 height 12
radio input "true"
click at [385, 187] on span "Update and Fill" at bounding box center [382, 190] width 44 height 9
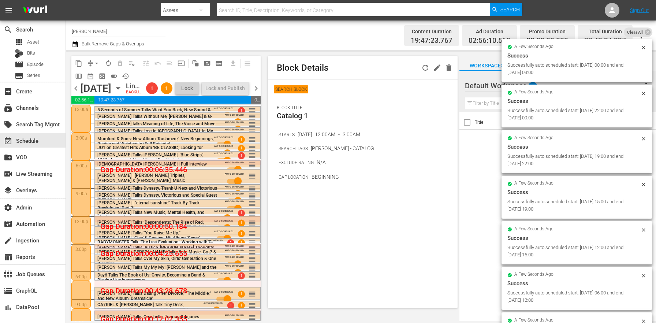
click at [407, 231] on div "Block Details SEARCH BLOCK BLOCK TITLE Catalog 1 STARTS Sep 11, 2025 12:00AM - …" at bounding box center [362, 182] width 189 height 252
click at [255, 93] on span "chevron_right" at bounding box center [255, 88] width 9 height 9
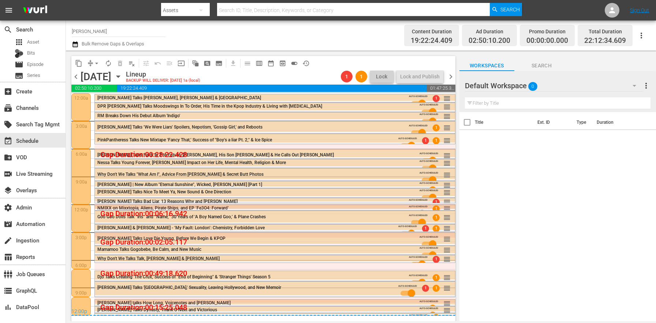
click at [451, 77] on span "chevron_right" at bounding box center [450, 76] width 9 height 9
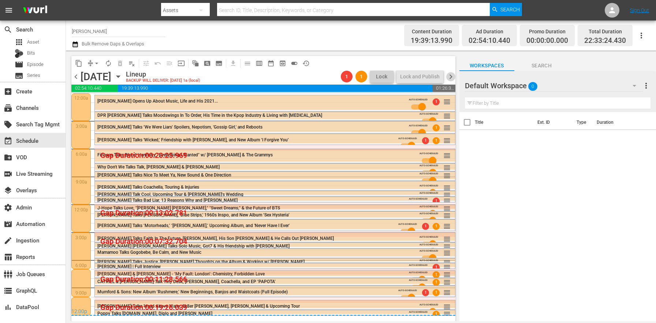
click at [452, 76] on span "chevron_right" at bounding box center [450, 76] width 9 height 9
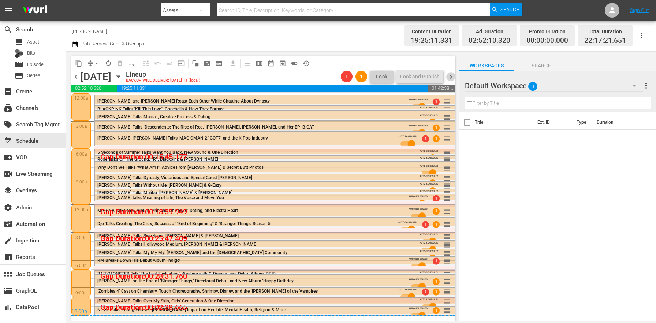
click at [452, 76] on span "chevron_right" at bounding box center [450, 76] width 9 height 9
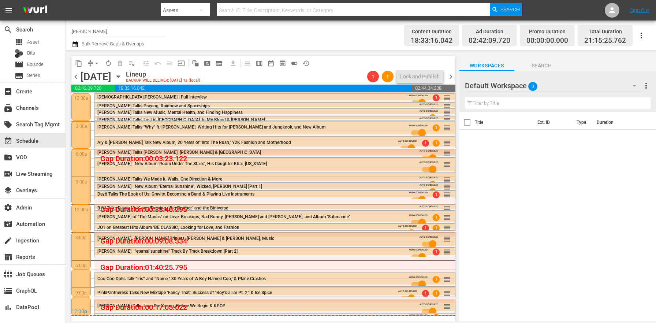
click at [452, 76] on span "chevron_right" at bounding box center [450, 76] width 9 height 9
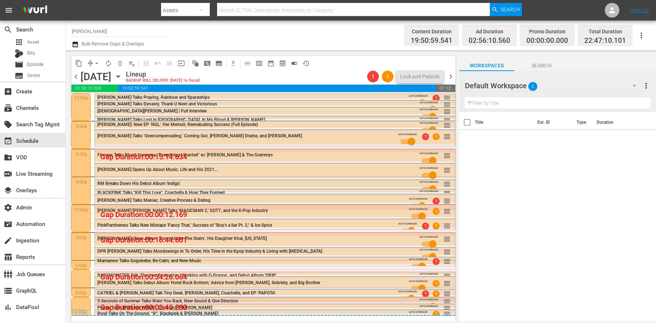
click at [452, 76] on span "chevron_right" at bounding box center [450, 76] width 9 height 9
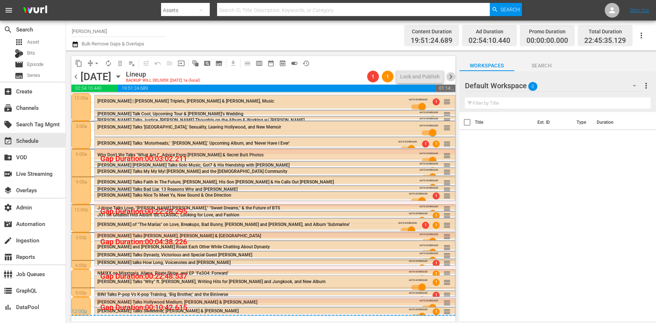
click at [452, 76] on span "chevron_right" at bounding box center [450, 76] width 9 height 9
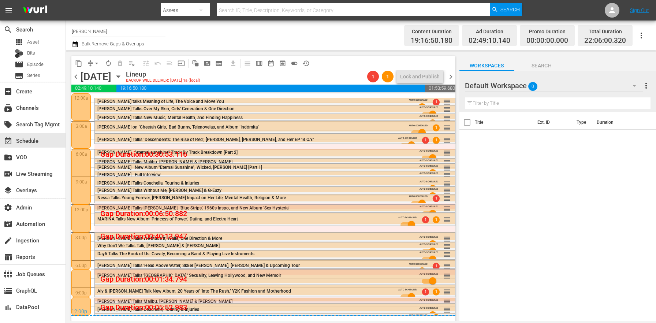
click at [449, 78] on span "chevron_right" at bounding box center [450, 76] width 9 height 9
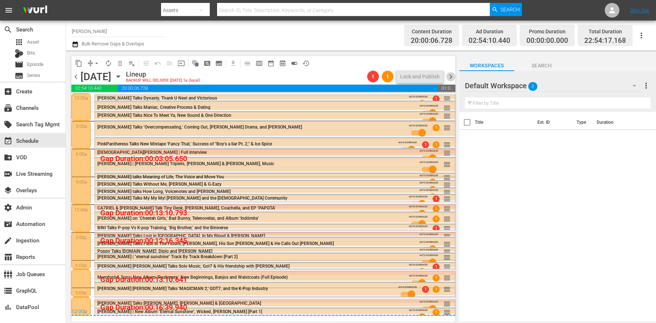
click at [449, 78] on span "chevron_right" at bounding box center [450, 76] width 9 height 9
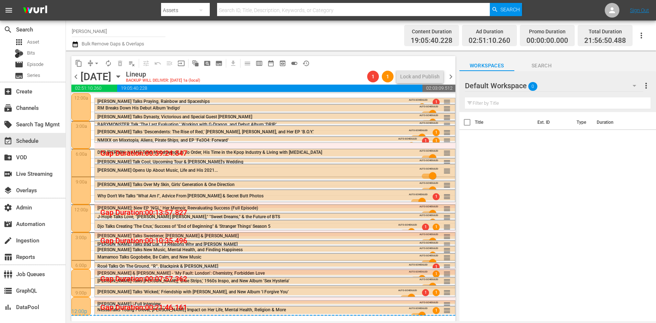
click at [451, 75] on span "chevron_right" at bounding box center [450, 76] width 9 height 9
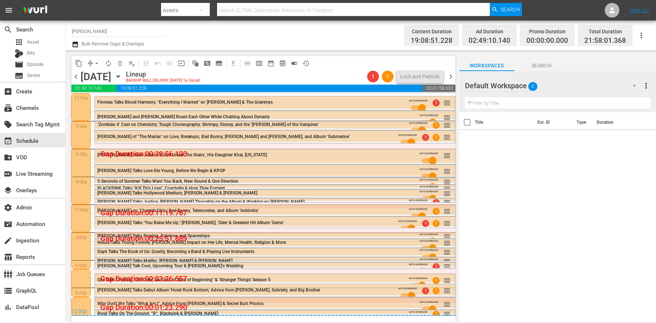
click at [451, 75] on span "chevron_right" at bounding box center [450, 76] width 9 height 9
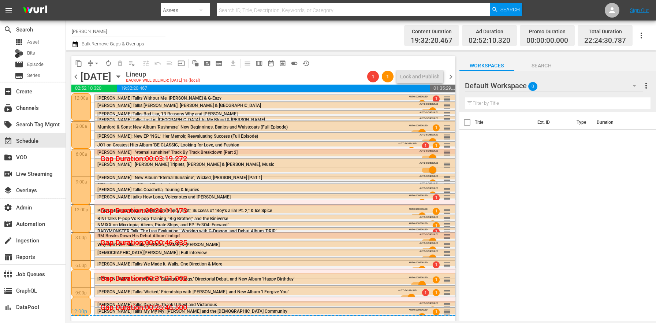
click at [451, 75] on span "chevron_right" at bounding box center [450, 76] width 9 height 9
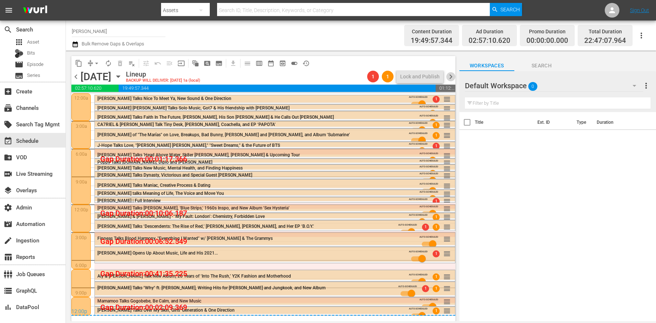
click at [450, 75] on span "chevron_right" at bounding box center [450, 76] width 9 height 9
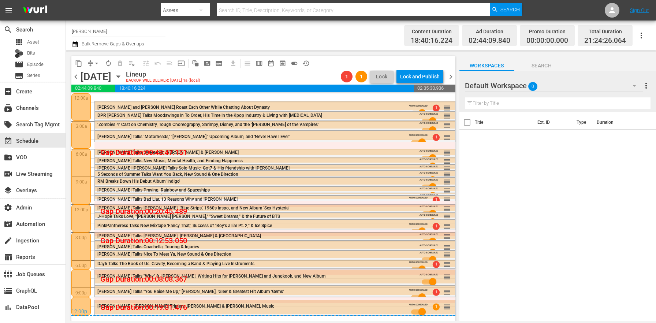
click at [87, 95] on div at bounding box center [80, 107] width 19 height 28
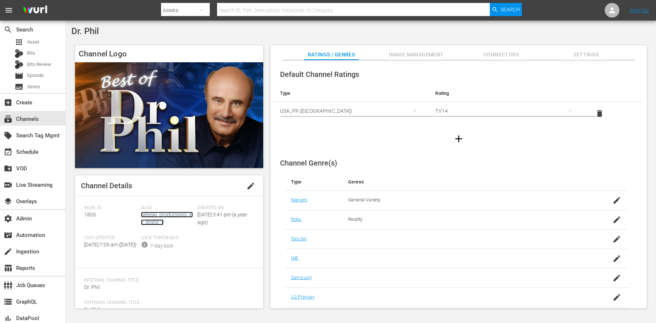
click at [170, 214] on link "peteski_productions_inc_drphil_1" at bounding box center [167, 219] width 52 height 14
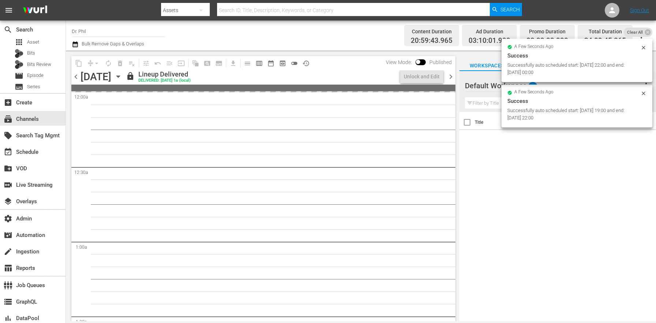
click at [124, 81] on div "[DATE] [DATE]" at bounding box center [103, 77] width 44 height 12
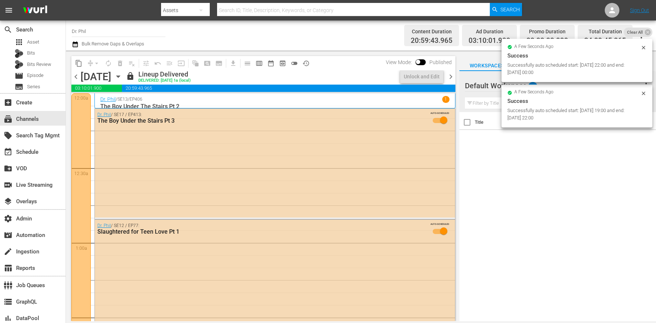
click at [122, 78] on icon "button" at bounding box center [118, 76] width 8 height 8
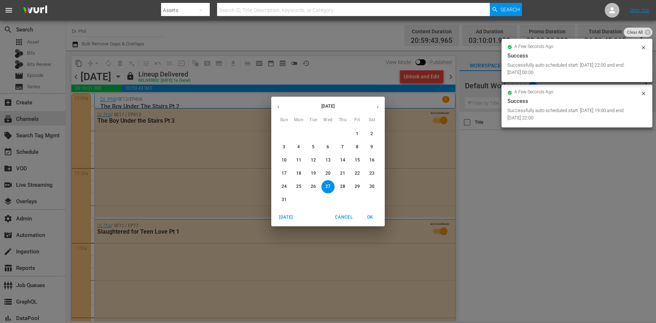
click at [375, 111] on button "button" at bounding box center [377, 107] width 14 height 14
click at [300, 136] on span "1" at bounding box center [298, 134] width 13 height 6
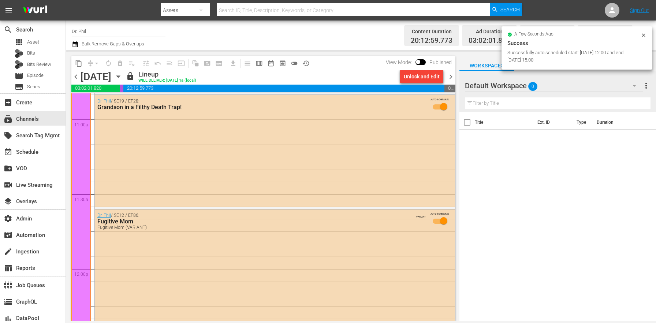
scroll to position [1901, 0]
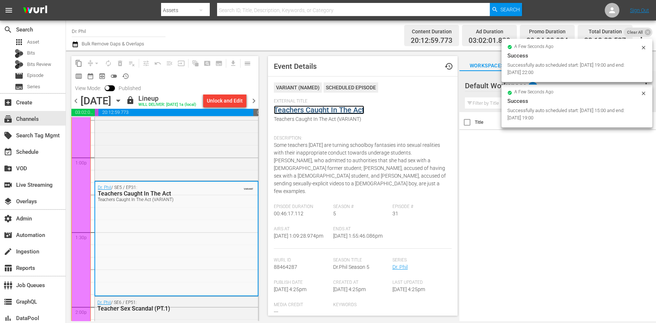
click at [296, 111] on link "Teachers Caught In The Act" at bounding box center [319, 109] width 90 height 9
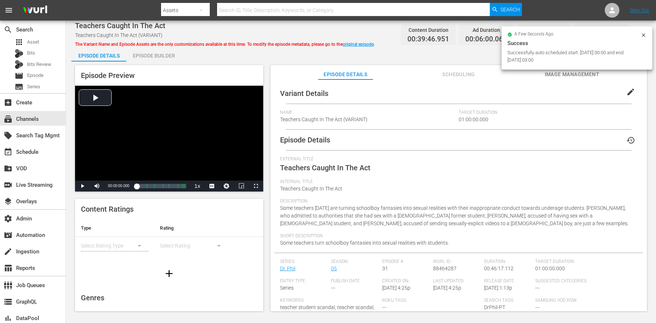
click at [417, 126] on div "Name Teachers Caught In The Act (VARIANT)" at bounding box center [369, 119] width 179 height 19
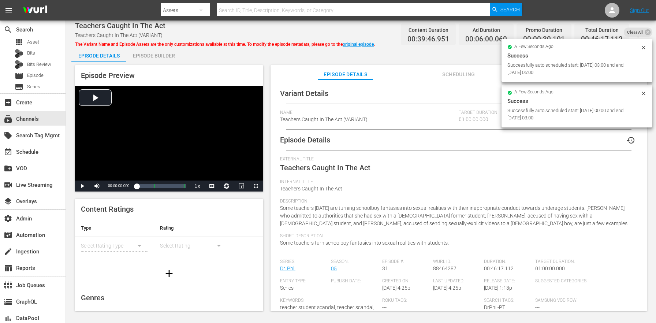
click at [625, 89] on div "a few seconds ago Success Successfully auto scheduled start: 2025-09-23 00:00 a…" at bounding box center [576, 106] width 151 height 43
click at [643, 91] on icon at bounding box center [643, 93] width 6 height 6
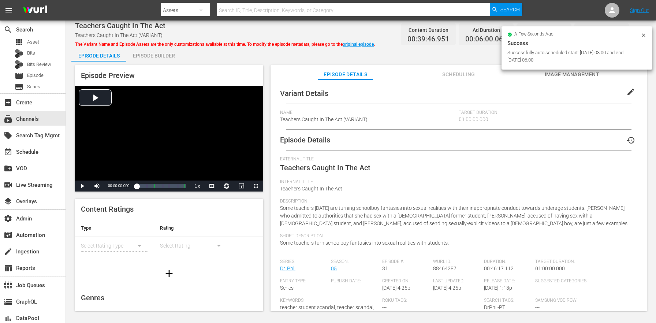
click at [628, 93] on span "edit" at bounding box center [630, 91] width 9 height 9
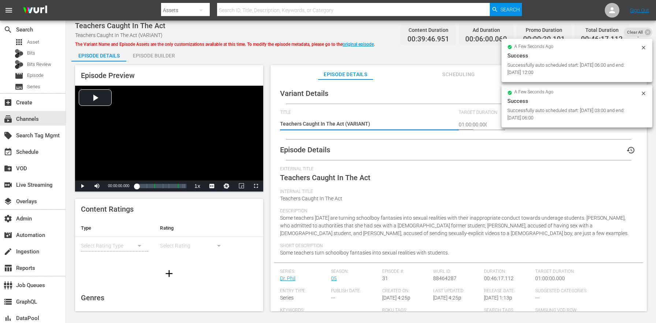
click at [355, 123] on textarea "Teachers Caught In The Act (VARIANT)" at bounding box center [367, 124] width 175 height 9
type textarea "Teachers Caught In The Act (T)"
type textarea "Teachers Caught In The Act (Te)"
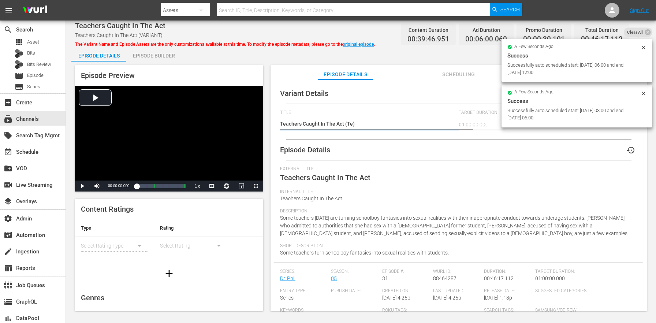
type textarea "Teachers Caught In The Act (Tea)"
type textarea "Teachers Caught In The Act (Teac)"
type textarea "Teachers Caught In The Act (Teach)"
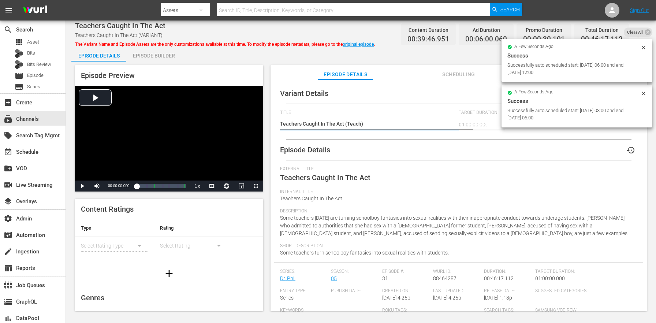
type textarea "Teachers Caught In The Act (Teache)"
type textarea "Teachers Caught In The Act (Teacher)"
type textarea "Teachers Caught In The Act (Teacher )"
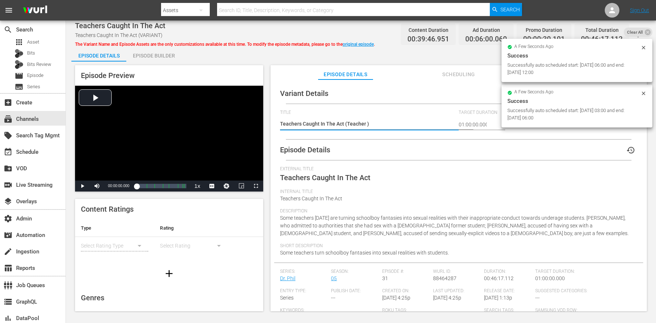
type textarea "Teachers Caught In The Act (Teacher S)"
type textarea "Teachers Caught In The Act (Teacher Sc)"
type textarea "Teachers Caught In The Act (Teacher Sca)"
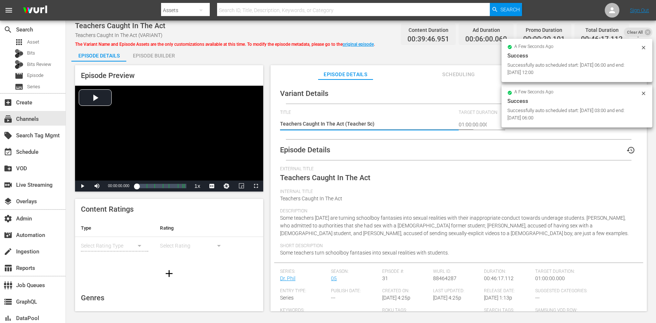
type textarea "Teachers Caught In The Act (Teacher Sca)"
type textarea "Teachers Caught In The Act (Teacher Scan)"
type textarea "Teachers Caught In The Act (Teacher Scand)"
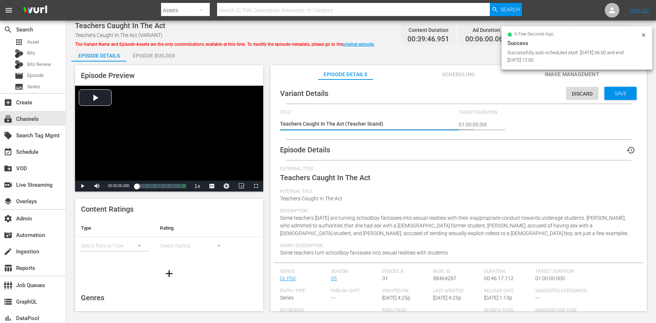
type textarea "Teachers Caught In The Act (Teacher Scanda)"
type textarea "Teachers Caught In The Act (Teacher Scandal)"
type textarea "Teachers Caught In The Act (Teacher Scandals)"
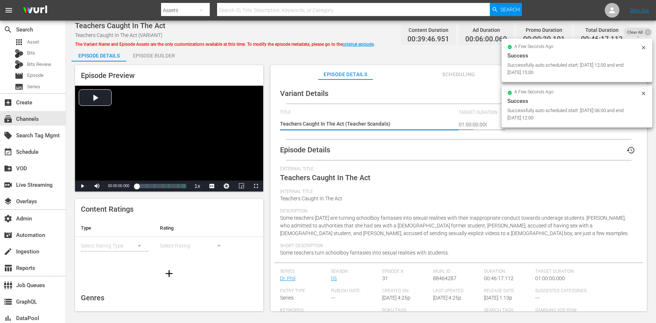
type textarea "Teachers Caught In The Act (Teacher Scandals )"
type textarea "Teachers Caught In The Act (Teacher Scandals P)"
type textarea "Teachers Caught In The Act (Teacher Scandals Pr)"
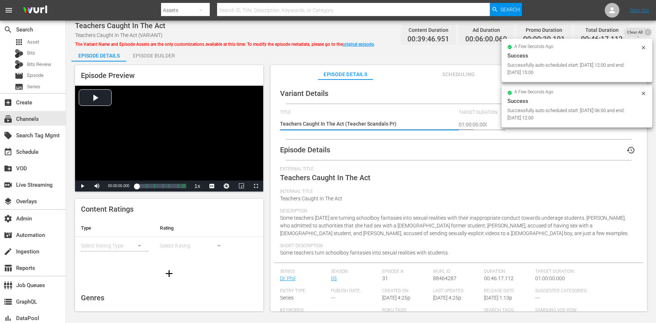
type textarea "Teachers Caught In The Act (Teacher Scandals Pro)"
type textarea "Teachers Caught In The Act (Teacher Scandals Prom)"
type textarea "Teachers Caught In The Act (Teacher Scandals Promo)"
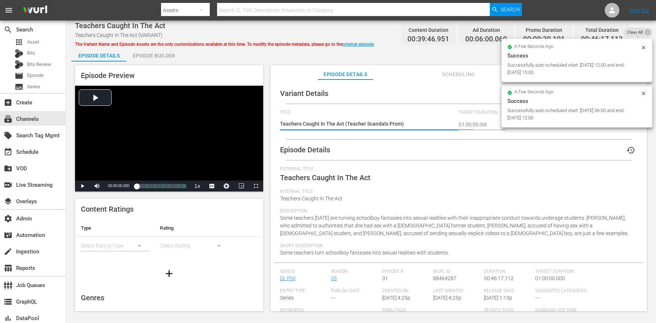
type textarea "Teachers Caught In The Act (Teacher Scandals Promo)"
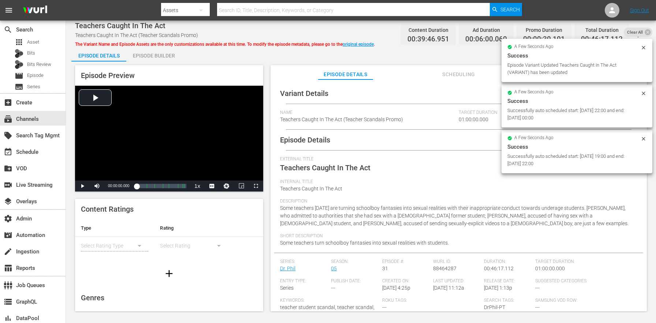
click at [157, 55] on div "Episode Builder" at bounding box center [153, 56] width 55 height 18
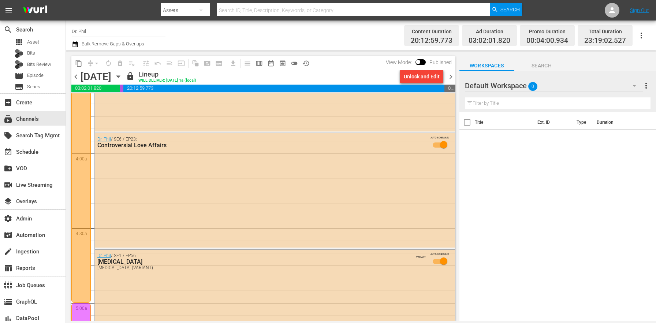
scroll to position [553, 0]
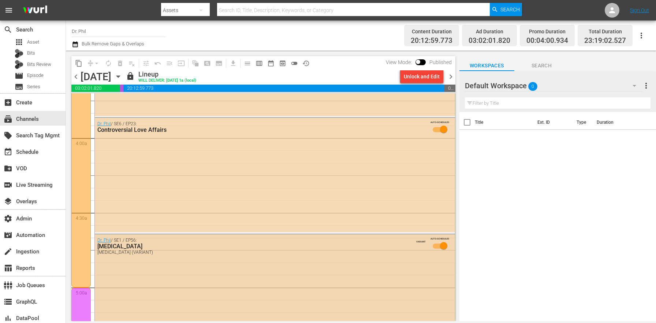
click at [205, 263] on div "Dr. Phil / SE1 / EP56: Birth Order Birth Order (VARIANT) VARIANT AUTO-SCHEDULED" at bounding box center [275, 294] width 360 height 120
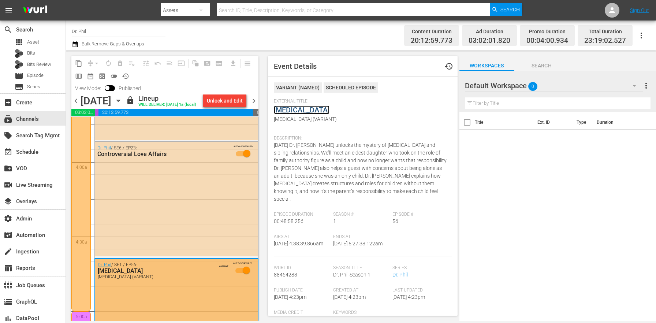
click at [298, 111] on link "Birth Order" at bounding box center [302, 109] width 56 height 9
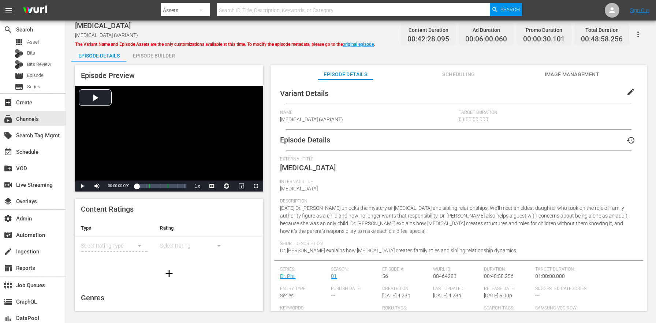
click at [626, 91] on span "edit" at bounding box center [630, 91] width 9 height 9
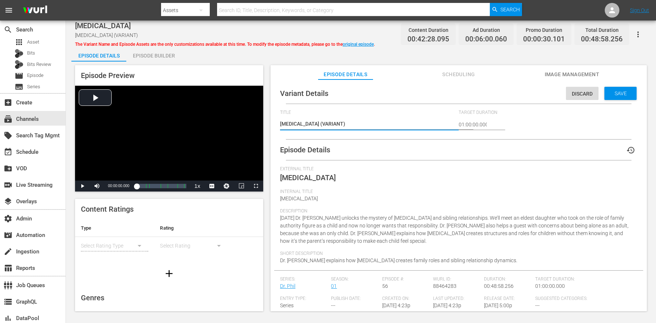
click at [318, 122] on textarea "Birth Order (VARIANT)" at bounding box center [367, 124] width 175 height 9
type textarea "Birth Order (T)"
type textarea "Birth Order (Te)"
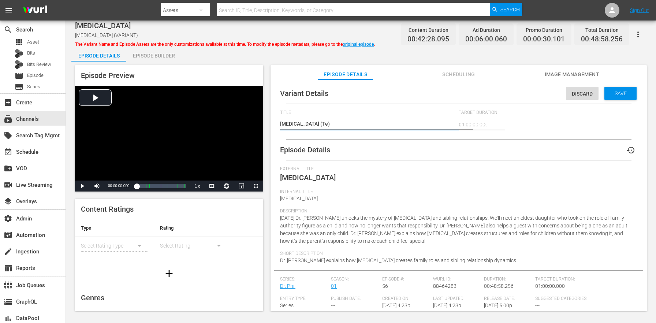
type textarea "Birth Order (Tea)"
type textarea "Birth Order (Teac)"
type textarea "Birth Order (Teach)"
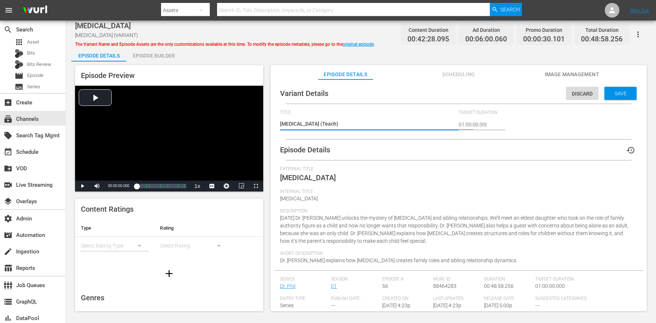
type textarea "Birth Order (Teache)"
type textarea "Birth Order (Teacher)"
type textarea "Birth Order (Teacher )"
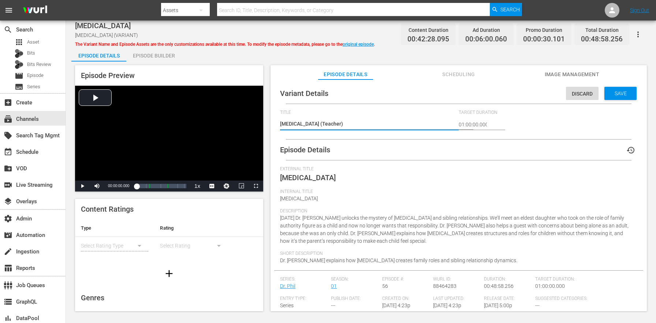
type textarea "Birth Order (Teacher )"
type textarea "Birth Order (Teacher S)"
type textarea "Birth Order (Teacher Sc)"
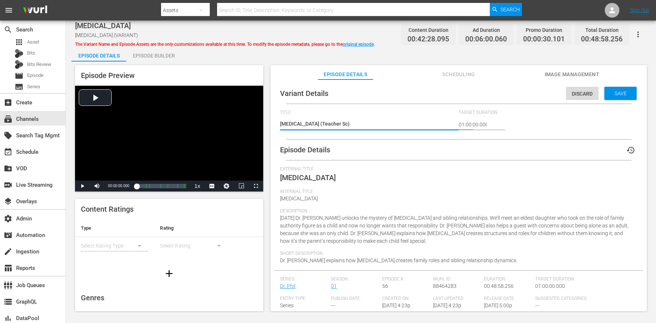
type textarea "Birth Order (Teacher Sca)"
type textarea "Birth Order (Teacher Scan)"
type textarea "Birth Order (Teacher Scand)"
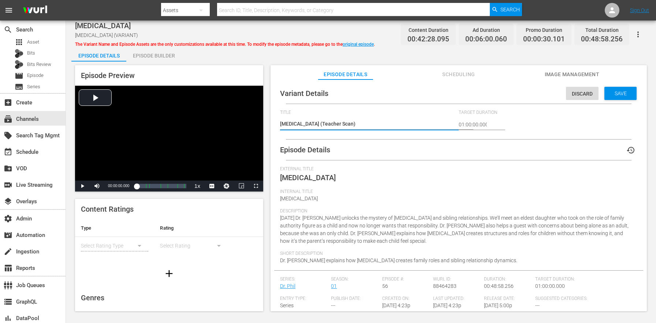
type textarea "Birth Order (Teacher Scand)"
type textarea "Birth Order (Teacher Scands)"
type textarea "Birth Order (Teacher Scandsl)"
type textarea "Birth Order (Teacher Scands)"
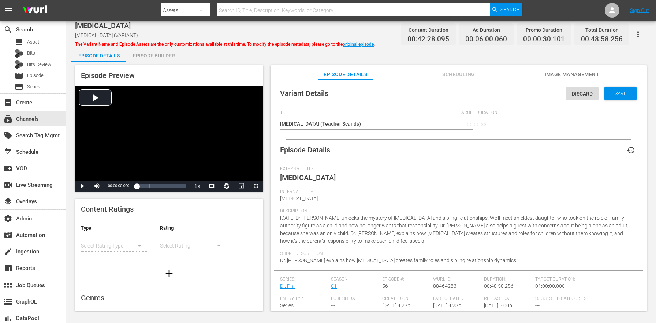
type textarea "Birth Order (Teacher Scand)"
type textarea "Birth Order (Teacher Scanda)"
type textarea "Birth Order (Teacher Scandal)"
type textarea "Birth Order (Teacher Scandals)"
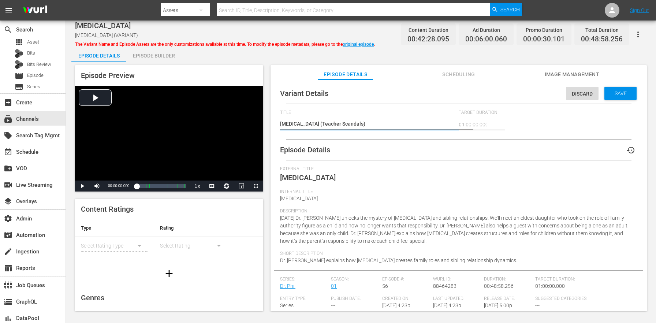
type textarea "Birth Order (Teacher Scandals )"
type textarea "Birth Order (Teacher Scandals P)"
type textarea "Birth Order (Teacher Scandals Pr)"
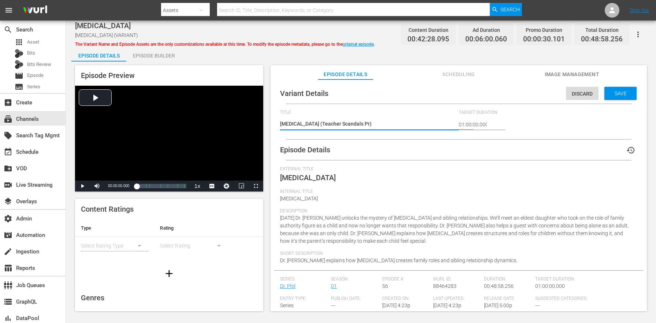
type textarea "Birth Order (Teacher Scandals Pro)"
type textarea "Birth Order (Teacher Scandals Prom)"
type textarea "Birth Order (Teacher Scandals Promo)"
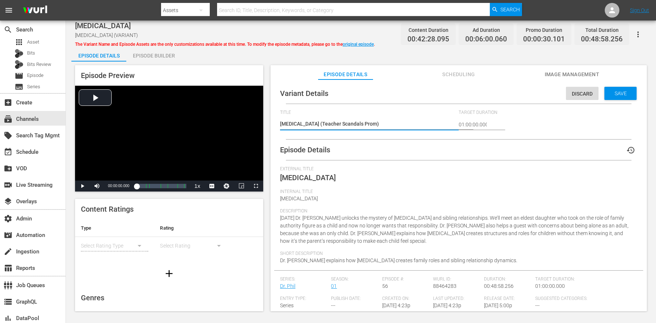
type textarea "Birth Order (Teacher Scandals Promo)"
drag, startPoint x: 309, startPoint y: 121, endPoint x: 366, endPoint y: 123, distance: 56.7
click at [366, 123] on textarea "Birth Order (VARIANT)" at bounding box center [367, 124] width 175 height 9
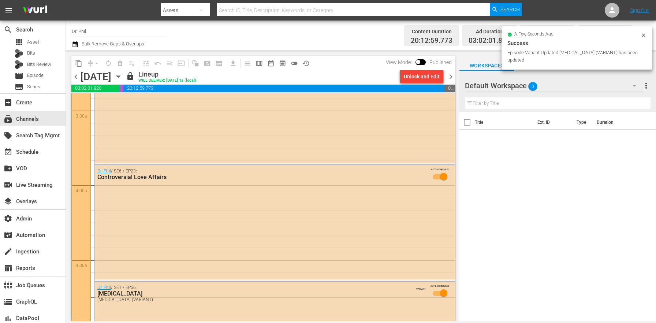
scroll to position [587, 0]
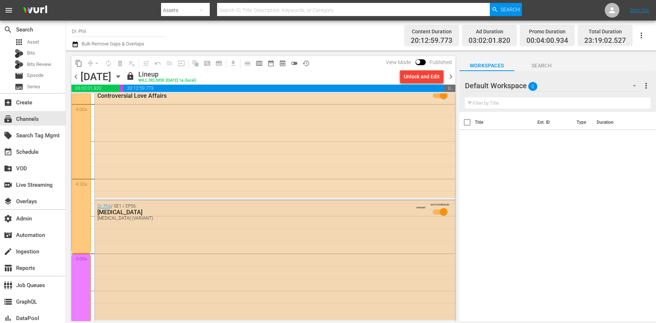
click at [229, 229] on div "Dr. Phil / SE1 / EP56: Birth Order Birth Order (VARIANT) VARIANT AUTO-SCHEDULED" at bounding box center [275, 260] width 360 height 120
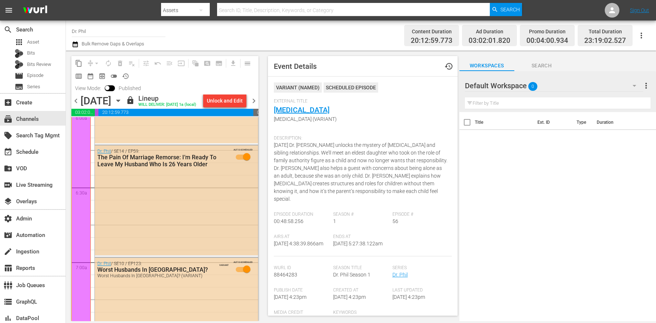
scroll to position [911, 0]
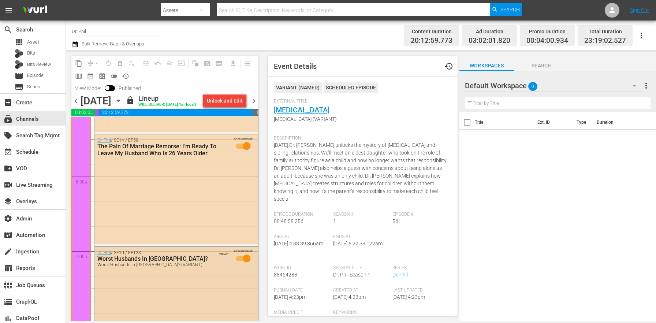
click at [169, 289] on div "Dr. Phil / SE10 / EP123: Worst Husbands In America? Worst Husbands In America? …" at bounding box center [176, 304] width 163 height 114
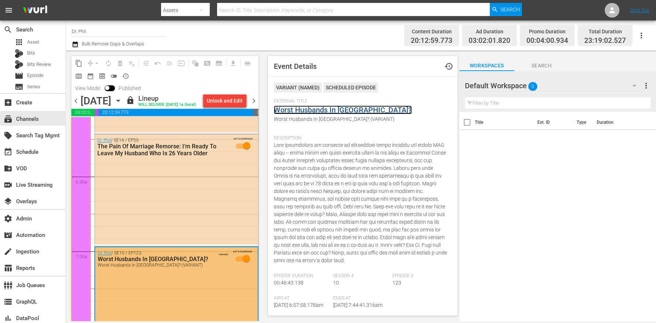
click at [288, 106] on link "Worst Husbands In America?" at bounding box center [343, 109] width 138 height 9
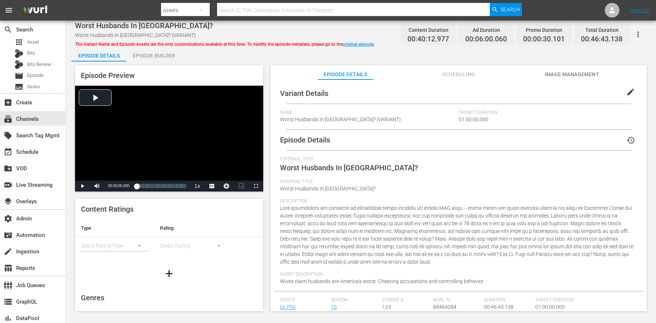
click at [626, 94] on span "edit" at bounding box center [630, 91] width 9 height 9
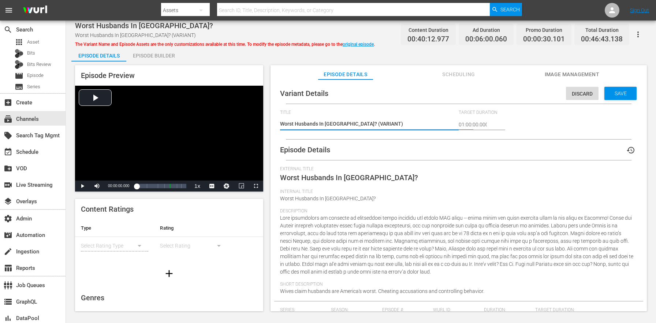
click at [358, 122] on textarea "Worst Husbands In America? (VARIANT)" at bounding box center [367, 124] width 175 height 9
type textarea "Worst Husbands In America? (Teacher Scandals Promo)"
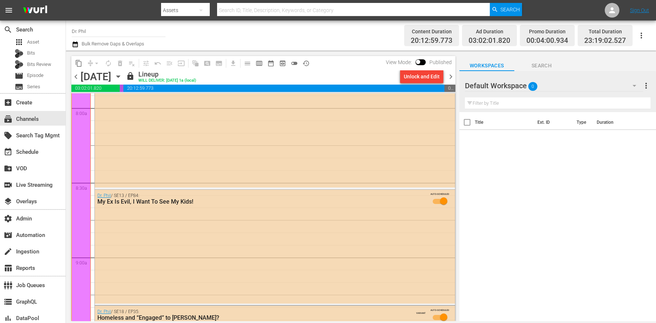
scroll to position [1261, 0]
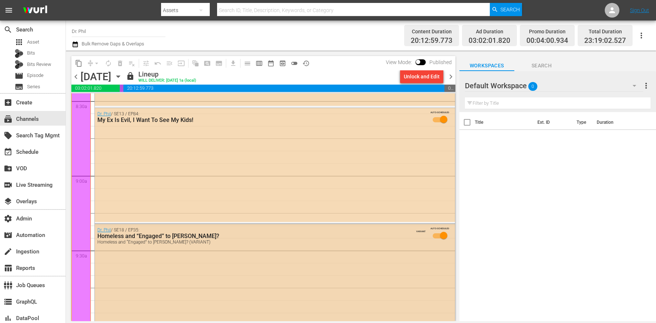
click at [237, 266] on div "Dr. Phil / SE18 / EP35: Homeless and “Engaged” to Putin? Homeless and “Engaged”…" at bounding box center [275, 278] width 360 height 108
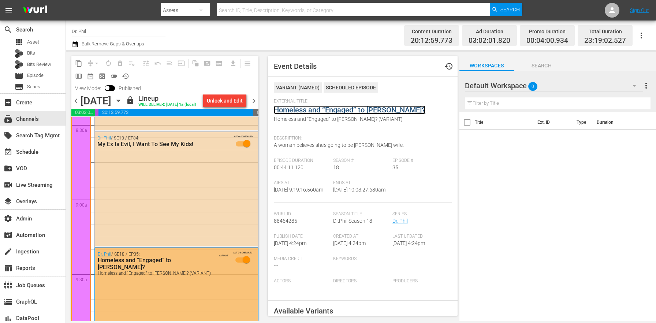
click at [316, 112] on link "Homeless and “Engaged” to Putin?" at bounding box center [349, 109] width 151 height 9
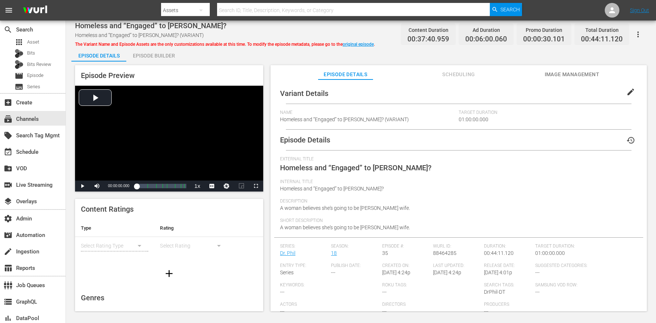
click at [629, 93] on span "edit" at bounding box center [630, 91] width 9 height 9
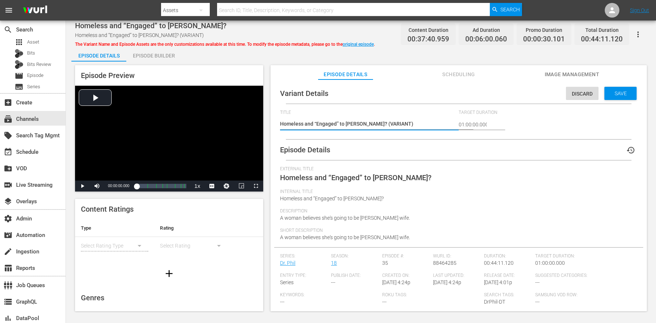
click at [374, 124] on textarea "Homeless and “Engaged” to Putin? (VARIANT)" at bounding box center [367, 124] width 175 height 9
type textarea "Homeless and “Engaged” to Putin? (Teacher Scandals Promo)"
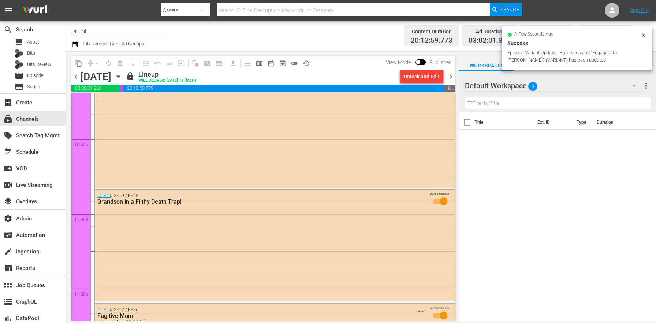
scroll to position [1653, 0]
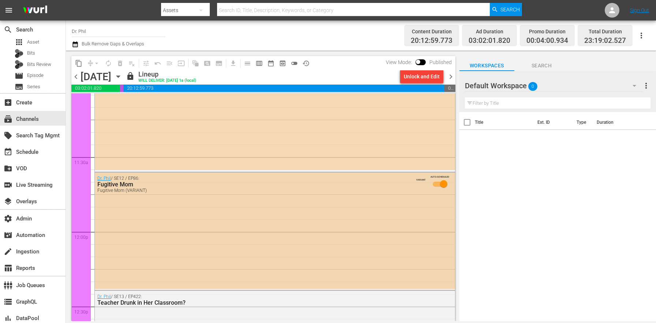
click at [258, 241] on div "Dr. Phil / SE12 / EP86: Fugitive Mom Fugitive Mom (VARIANT) VARIANT AUTO-SCHEDU…" at bounding box center [275, 230] width 360 height 116
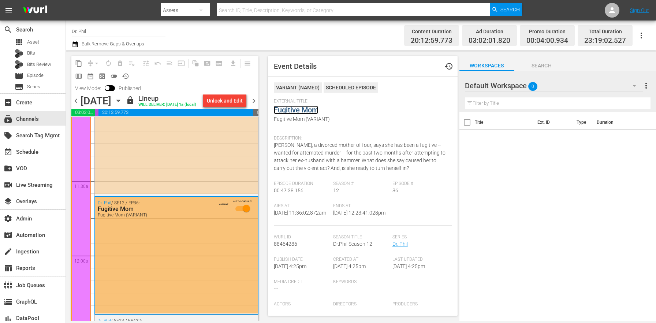
click at [300, 111] on link "Fugitive Mom" at bounding box center [296, 109] width 44 height 9
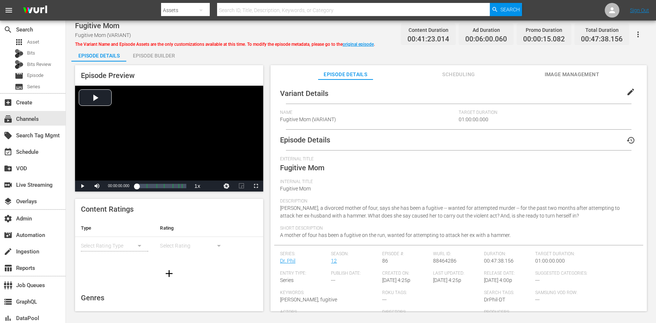
click at [631, 93] on button "edit" at bounding box center [631, 92] width 18 height 18
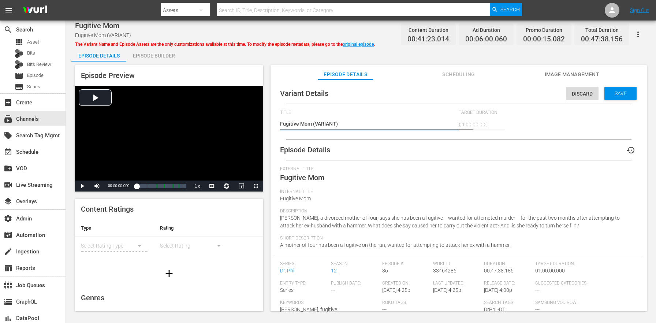
click at [325, 122] on textarea "Fugitive Mom (VARIANT)" at bounding box center [367, 124] width 175 height 9
type textarea "Fugitive Mom (Teacher Scandals Promo)"
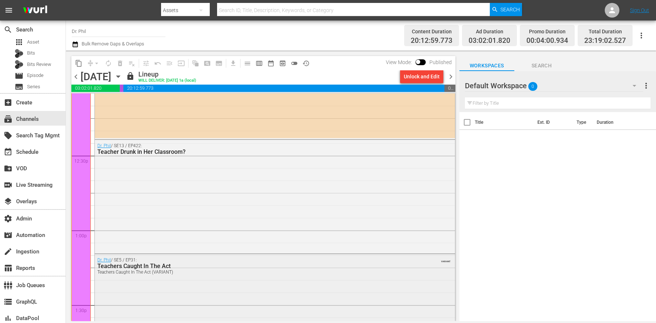
scroll to position [1809, 0]
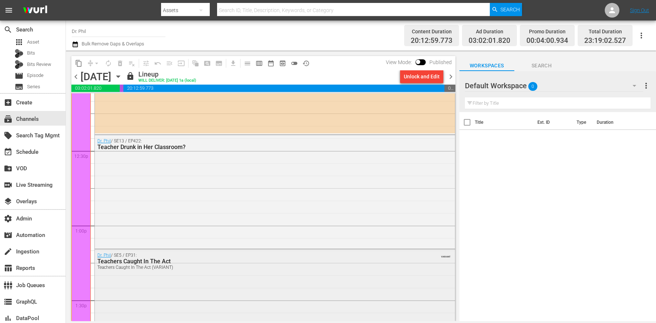
click at [201, 281] on div "Dr. Phil / SE5 / EP31: Teachers Caught In The Act Teachers Caught In The Act (V…" at bounding box center [275, 305] width 360 height 113
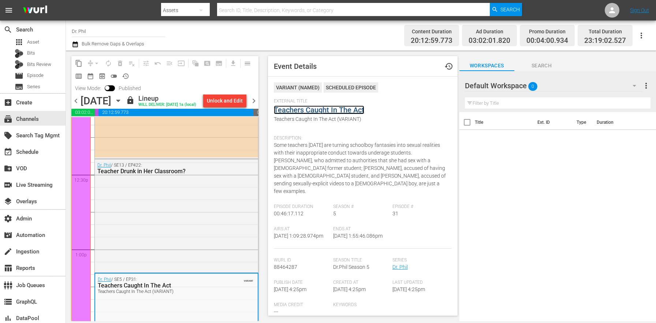
click at [314, 112] on link "Teachers Caught In The Act" at bounding box center [319, 109] width 90 height 9
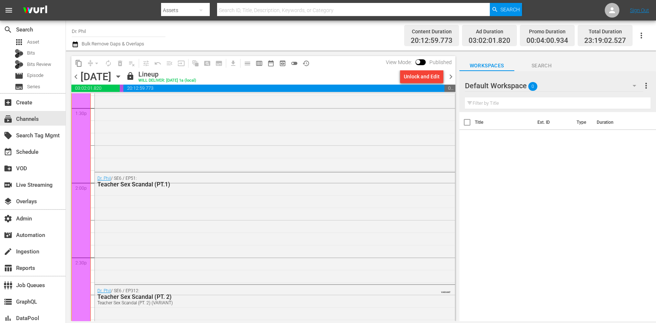
scroll to position [2137, 0]
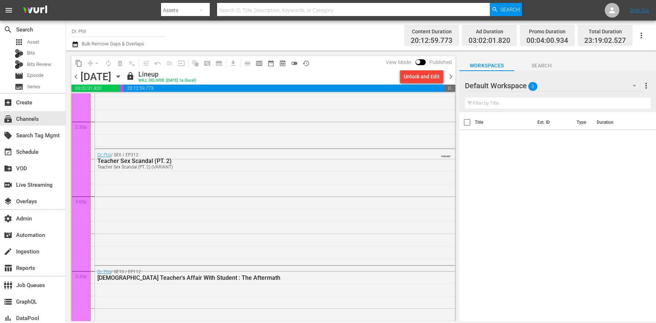
click at [246, 252] on div "Dr. Phil / SE6 / EP312: Teacher Sex Scandal (PT. 2) Teacher Sex Scandal (PT. 2)…" at bounding box center [275, 206] width 360 height 114
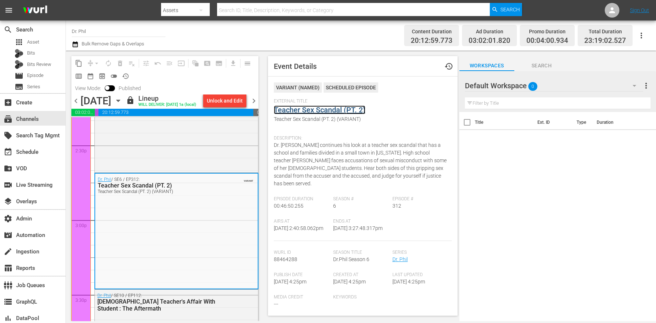
click at [302, 112] on link "Teacher Sex Scandal (PT. 2)" at bounding box center [319, 109] width 91 height 9
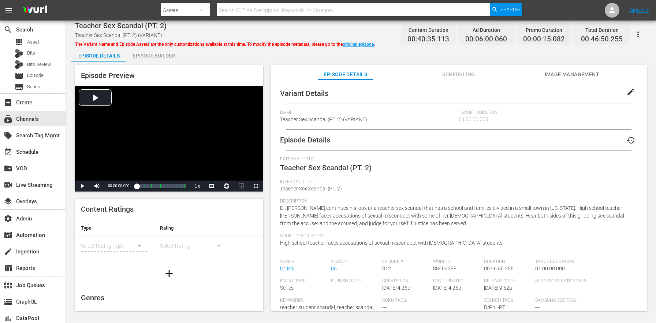
click at [632, 93] on button "edit" at bounding box center [631, 92] width 18 height 18
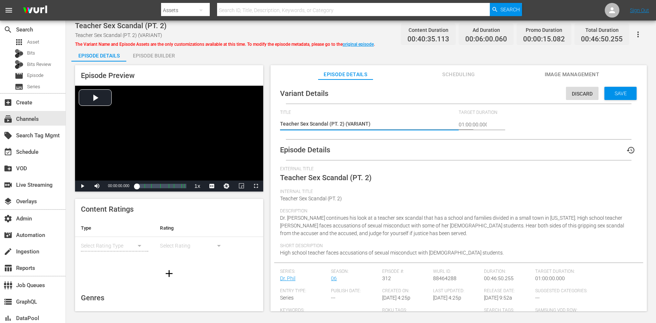
click at [356, 118] on div "Teacher Sex Scandal (PT. 2) (VARIANT) Teacher Sex Scandal (PT. 2) (VARIANT)" at bounding box center [367, 125] width 175 height 18
click at [356, 123] on textarea "Teacher Sex Scandal (PT. 2) (VARIANT)" at bounding box center [367, 124] width 175 height 9
paste textarea "Teacher Scandals Promo"
type textarea "Teacher Sex Scandal (PT. 2) (Teacher Scandals Promo)"
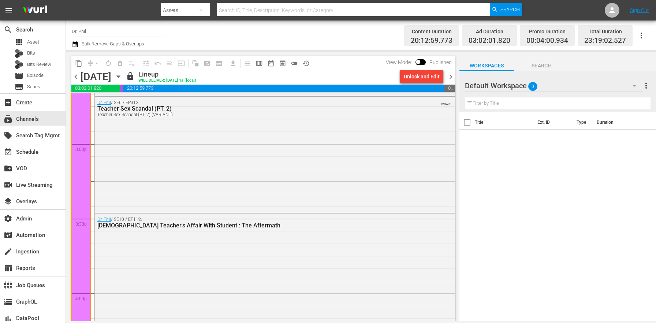
scroll to position [2340, 0]
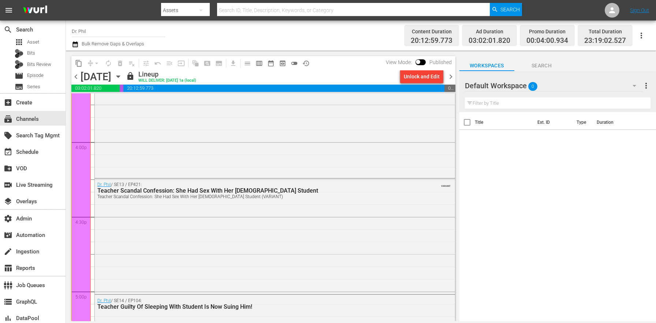
click at [209, 257] on div "Dr. Phil / SE13 / EP421: Teacher Scandal Confession: She Had Sex With Her 15-Ye…" at bounding box center [275, 236] width 360 height 114
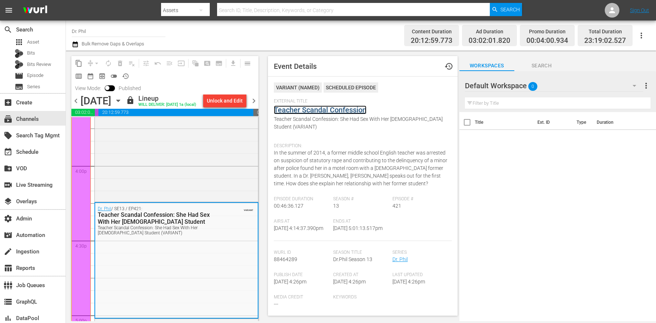
click at [321, 105] on link "Teacher Scandal Confession" at bounding box center [320, 109] width 93 height 9
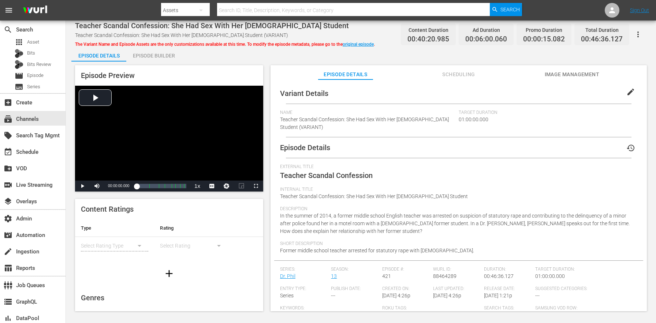
click at [631, 91] on button "edit" at bounding box center [631, 92] width 18 height 18
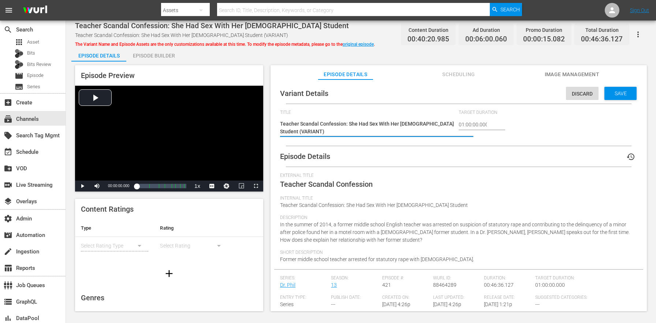
click at [297, 133] on textarea "Teacher Scandal Confession: She Had Sex With Her [DEMOGRAPHIC_DATA] Student (VA…" at bounding box center [367, 127] width 175 height 15
type textarea "Teacher Scandal Confession: She Had Sex With Her [DEMOGRAPHIC_DATA] Student (Te…"
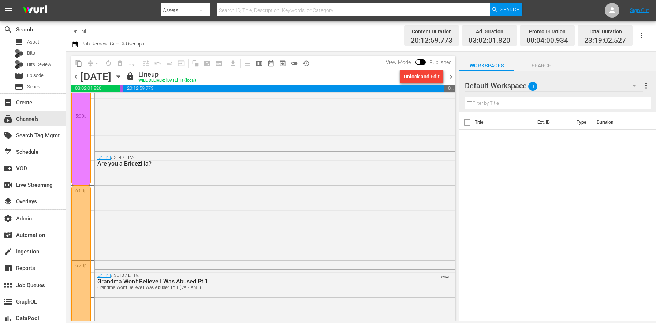
scroll to position [2692, 0]
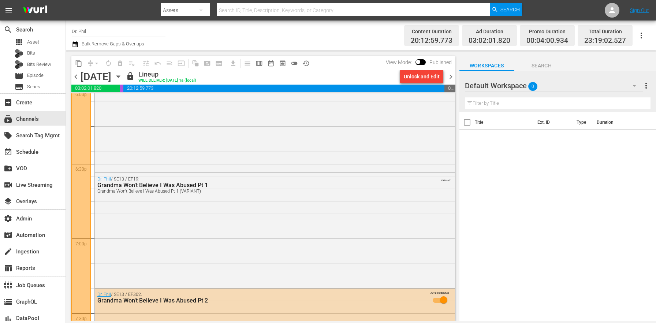
click at [185, 245] on div "Dr. Phil / SE13 / EP19: Grandma Won't Believe I Was Abused Pt 1 Grandma Won't B…" at bounding box center [275, 229] width 360 height 113
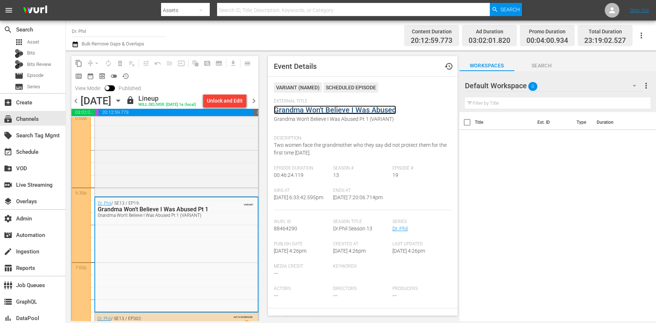
click at [307, 113] on link "Grandma Won't Believe I Was Abused" at bounding box center [335, 109] width 122 height 9
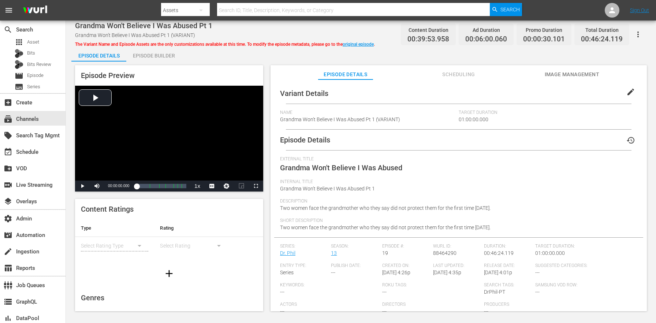
click at [631, 94] on button "edit" at bounding box center [631, 92] width 18 height 18
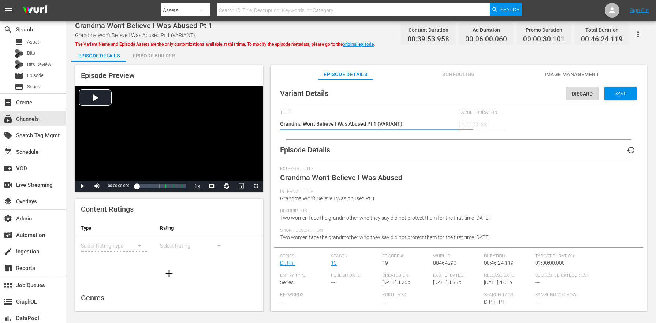
click at [389, 124] on textarea "Grandma Won't Believe I Was Abused Pt 1 (VARIANT)" at bounding box center [367, 124] width 175 height 9
type textarea "Grandma Won't Believe I Was Abused Pt 1 (Teacher Scandals Promo)"
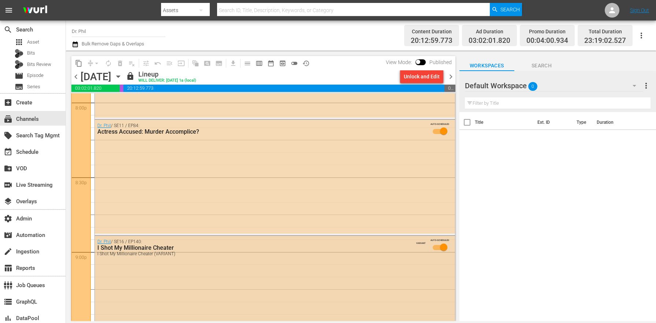
scroll to position [3018, 0]
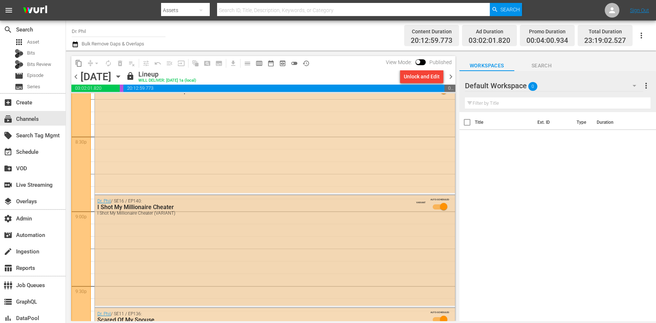
click at [230, 221] on div "Dr. Phil / SE16 / EP140: I Shot My Millionaire Cheater I Shot My Millionaire Ch…" at bounding box center [275, 250] width 360 height 111
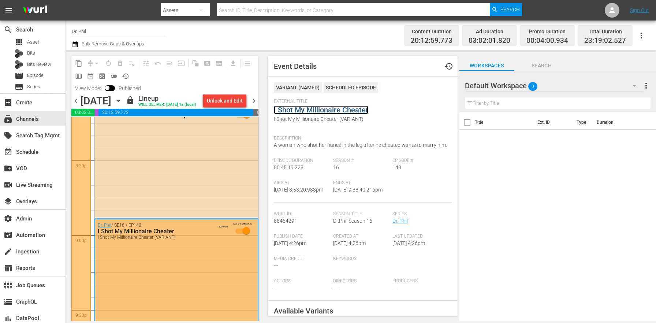
click at [308, 109] on link "I Shot My Millionaire Cheater" at bounding box center [321, 109] width 94 height 9
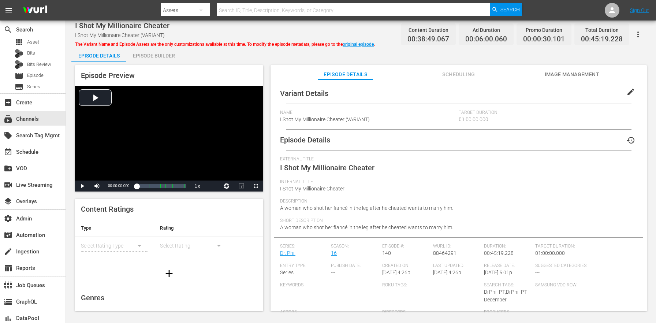
click at [626, 94] on span "edit" at bounding box center [630, 91] width 9 height 9
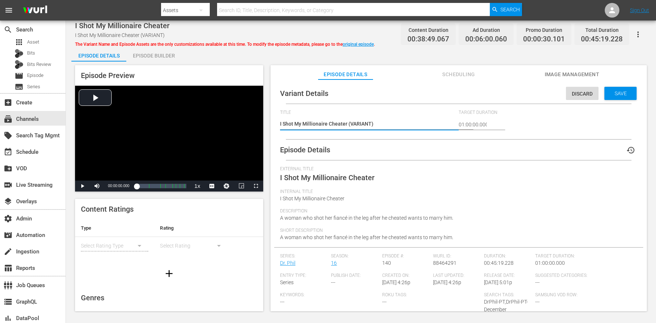
click at [357, 125] on textarea "I Shot My Millionaire Cheater (VARIANT)" at bounding box center [367, 124] width 175 height 9
type textarea "I Shot My Millionaire Cheater (Teacher Scandals Promo)"
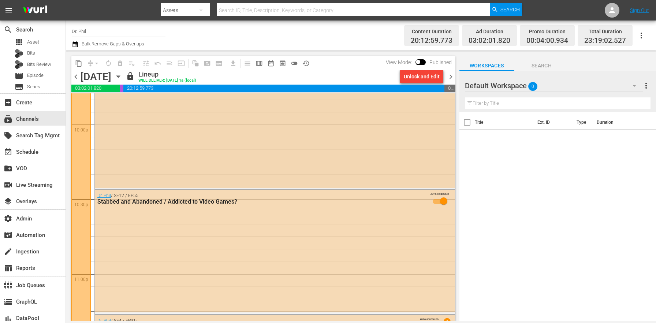
scroll to position [3363, 0]
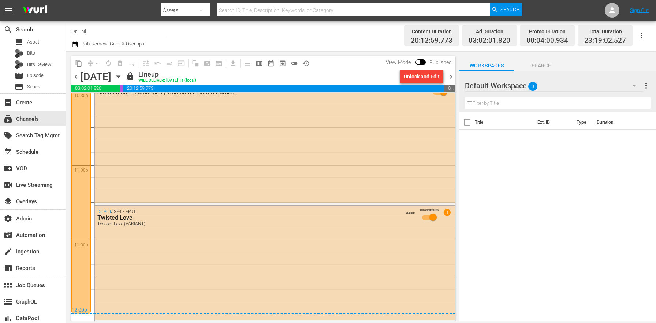
click at [246, 263] on div "Dr. Phil / SE4 / EP91: Twisted Love Twisted Love (VARIANT) VARIANT AUTO-SCHEDUL…" at bounding box center [275, 263] width 360 height 114
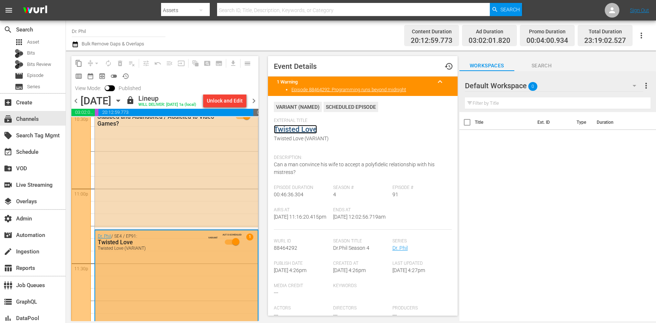
click at [304, 131] on link "Twisted Love" at bounding box center [295, 129] width 43 height 9
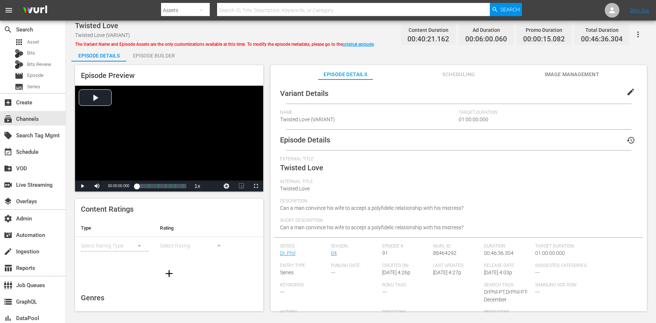
click at [630, 95] on span "edit" at bounding box center [630, 91] width 9 height 9
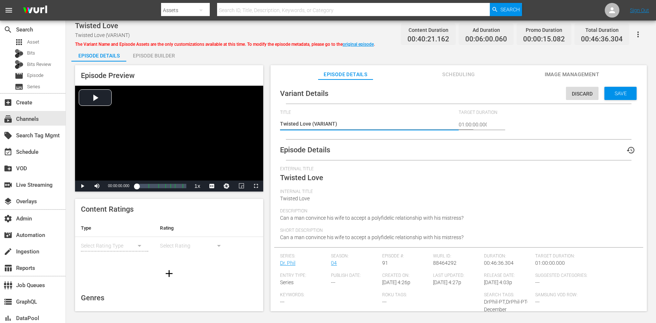
click at [327, 123] on textarea "Twisted Love (VARIANT)" at bounding box center [367, 124] width 175 height 9
type textarea "Twisted Love (Teacher Scandals Promo)"
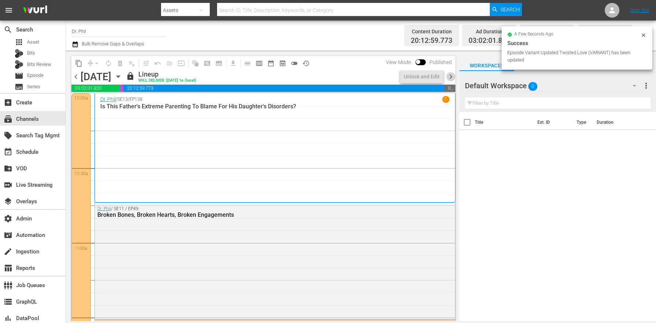
click at [450, 79] on span "chevron_right" at bounding box center [450, 76] width 9 height 9
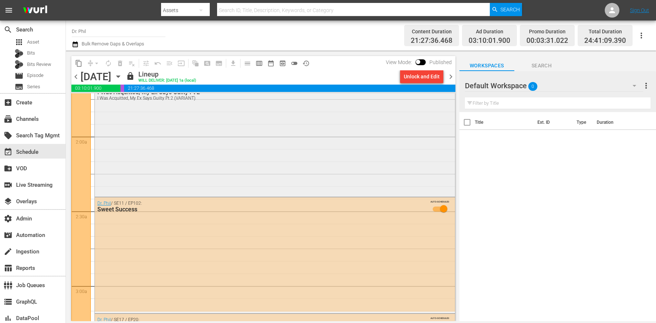
scroll to position [251, 0]
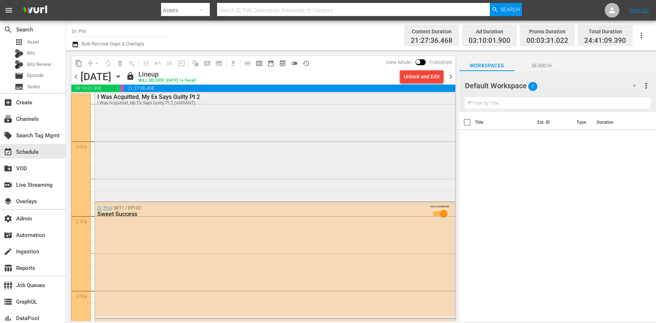
click at [202, 172] on div "Dr. Phil / SE12 / EP320: I Was Acquitted, My Ex Says Guilty Pt 2 I Was Acquitte…" at bounding box center [275, 142] width 360 height 115
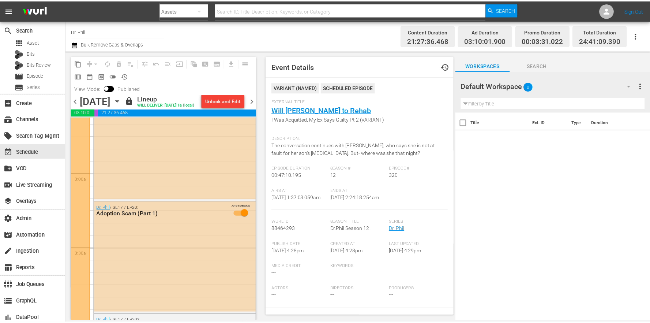
scroll to position [523, 0]
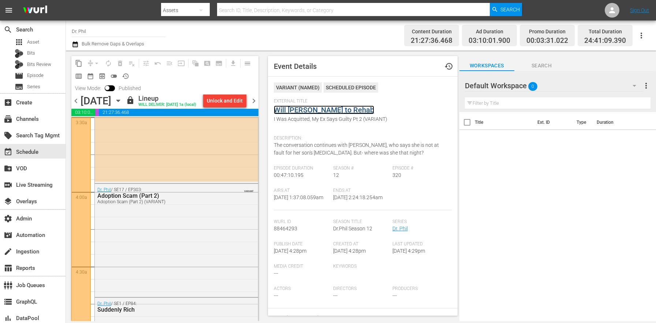
click at [308, 110] on link "Will Heather Go to Rehab" at bounding box center [324, 109] width 100 height 9
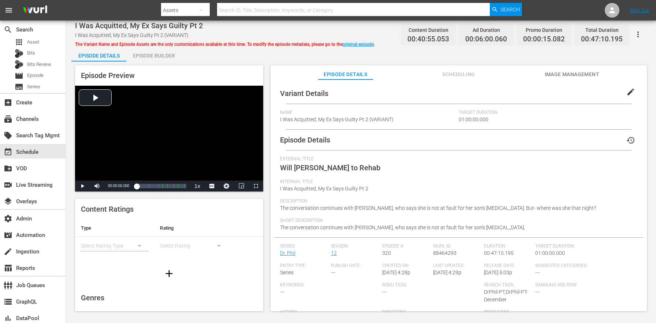
click at [631, 90] on button "edit" at bounding box center [631, 92] width 18 height 18
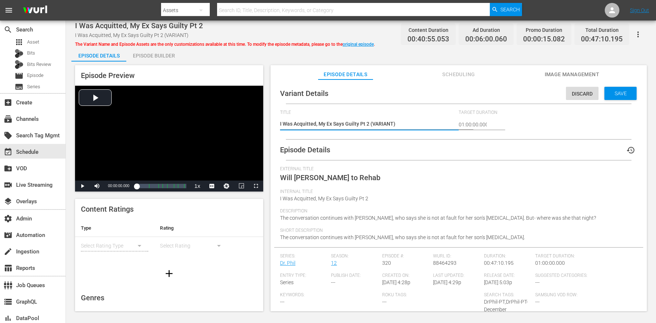
click at [385, 123] on textarea "I Was Acquitted, My Ex Says Guilty Pt 2 (VARIANT)" at bounding box center [367, 124] width 175 height 9
type textarea "I Was Acquitted, My Ex Says Guilty Pt 2 (Teacher Scandals Promo)"
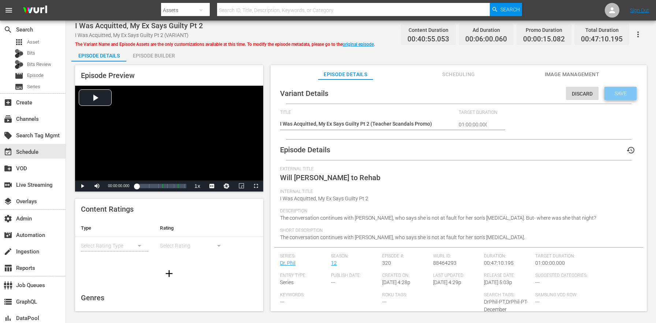
click at [613, 90] on div "Save" at bounding box center [620, 93] width 32 height 13
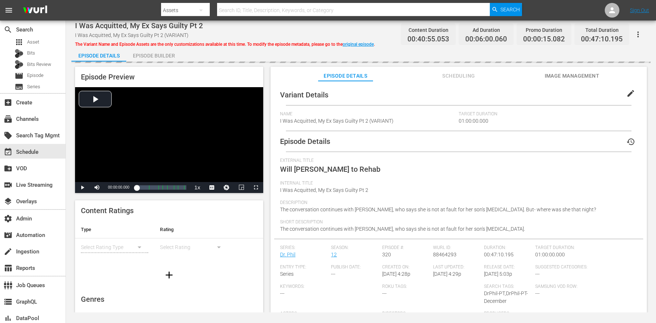
click at [163, 56] on div "Episode Builder" at bounding box center [153, 56] width 55 height 18
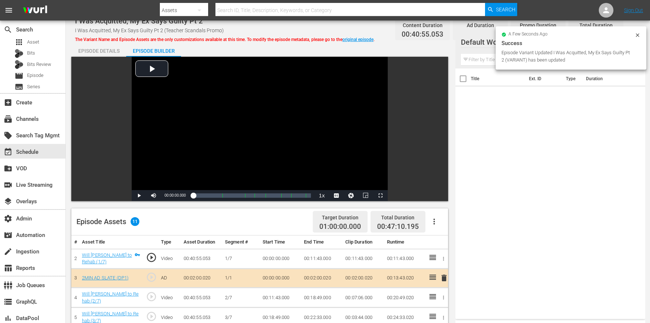
scroll to position [190, 0]
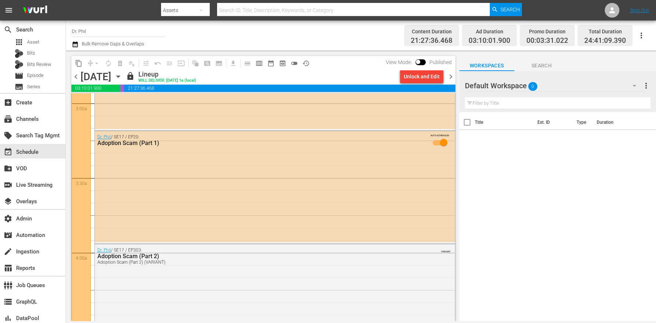
scroll to position [479, 0]
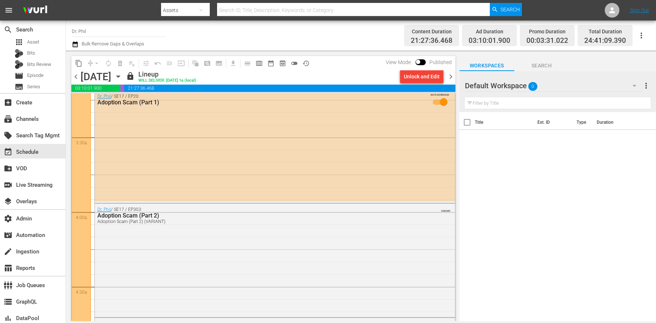
click at [294, 63] on span "toggle_off" at bounding box center [294, 63] width 7 height 7
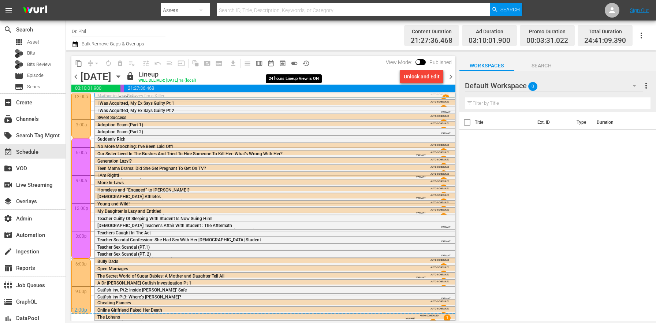
scroll to position [1, 0]
click at [396, 132] on div "Adoption Scam (Part 2) Adoption Scam (Part 2) (VARIANT)" at bounding box center [254, 135] width 315 height 10
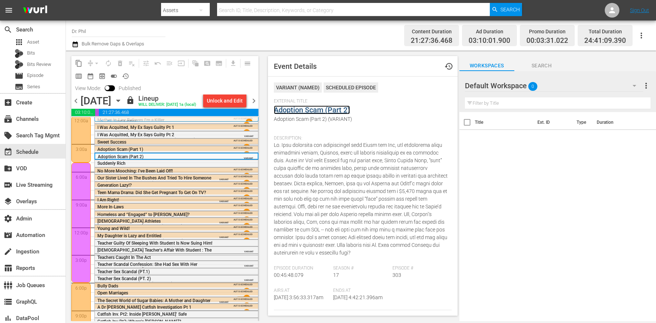
click at [310, 107] on link "Adoption Scam (Part 2)" at bounding box center [312, 109] width 76 height 9
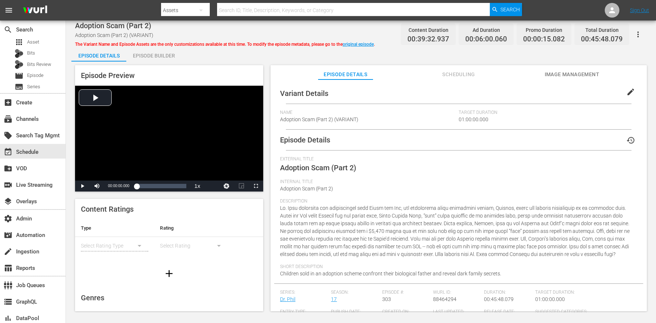
click at [629, 93] on span "edit" at bounding box center [630, 91] width 9 height 9
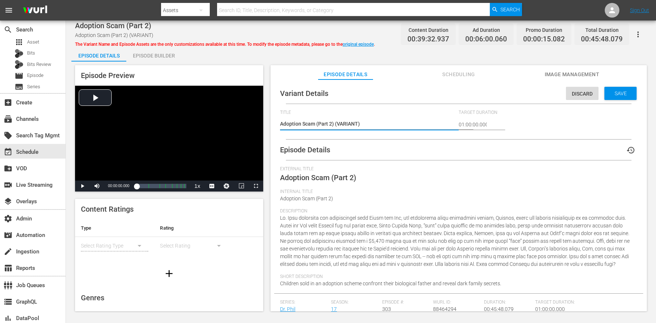
click at [342, 123] on textarea "Adoption Scam (Part 2) (VARIANT)" at bounding box center [367, 124] width 175 height 9
type textarea "Adoption Scam (Part 2) (Teacher Scandals Promo)"
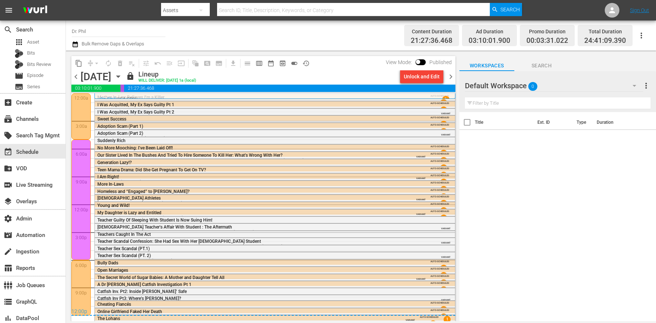
click at [289, 154] on div "Our Sister Lived In The Bushes And Tried To Hire Someone To Kill Her: What’s Wr…" at bounding box center [253, 158] width 313 height 10
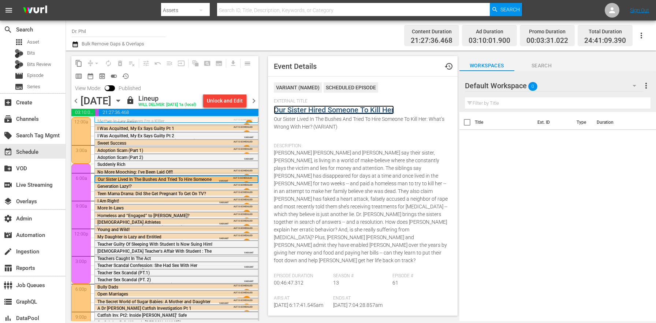
click at [308, 109] on link "Our Sister Hired Someone To Kill Her" at bounding box center [334, 109] width 120 height 9
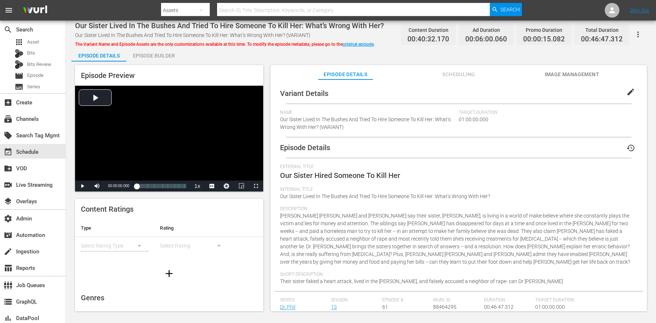
click at [631, 88] on button "edit" at bounding box center [631, 92] width 18 height 18
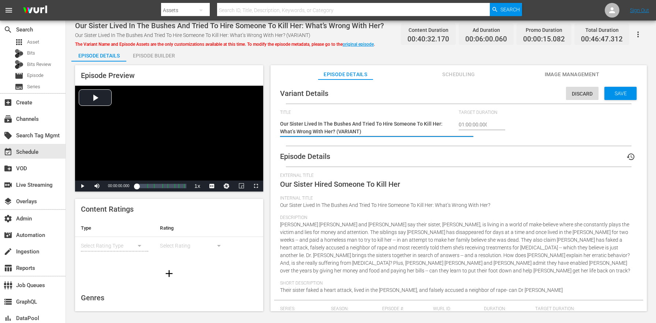
click at [348, 132] on textarea "Our Sister Lived In The Bushes And Tried To Hire Someone To Kill Her: What’s Wr…" at bounding box center [367, 127] width 175 height 15
type textarea "Our Sister Lived In The Bushes And Tried To Hire Someone To Kill Her: What’s Wr…"
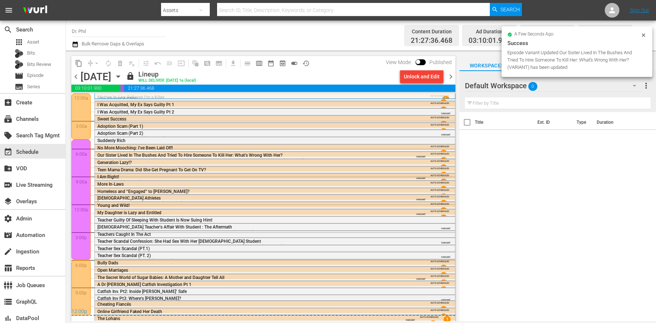
click at [396, 175] on div "I Am Right! I Am Right! (VARIANT)" at bounding box center [253, 179] width 313 height 10
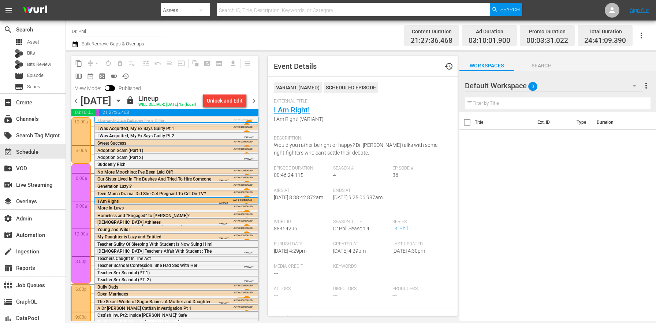
click at [300, 104] on span "External Title" at bounding box center [361, 101] width 174 height 6
click at [299, 107] on link "I Am Right!" at bounding box center [292, 109] width 36 height 9
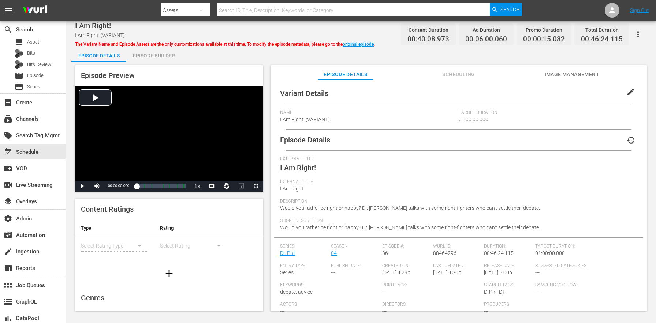
click at [631, 89] on button "edit" at bounding box center [631, 92] width 18 height 18
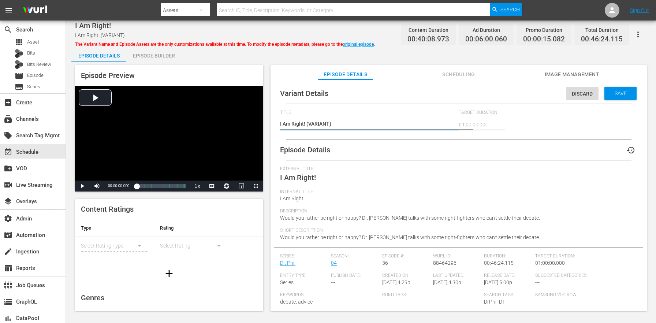
click at [313, 122] on textarea "I Am Right! (VARIANT)" at bounding box center [367, 124] width 175 height 9
click at [314, 122] on textarea "I Am Right! (VARIANT)" at bounding box center [367, 124] width 175 height 9
type textarea "I Am Right! (Teacher Scandals Promo)"
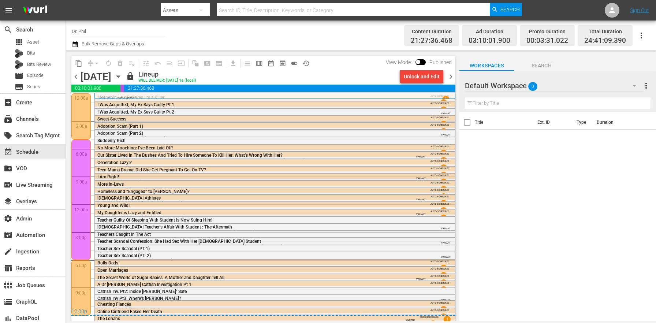
click at [412, 176] on div "VARIANT AUTO-SCHEDULED" at bounding box center [431, 181] width 38 height 17
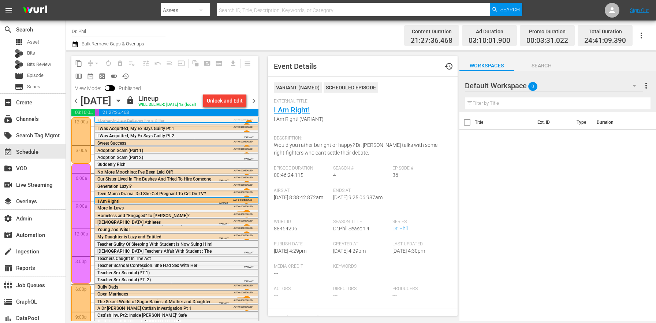
click at [219, 225] on span "VARIANT" at bounding box center [224, 222] width 10 height 6
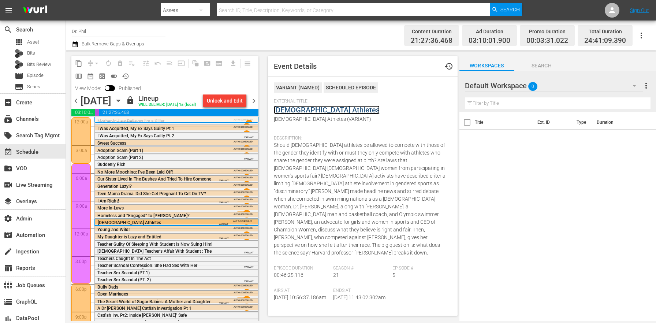
click at [290, 107] on link "Transgender Athletes" at bounding box center [327, 109] width 106 height 9
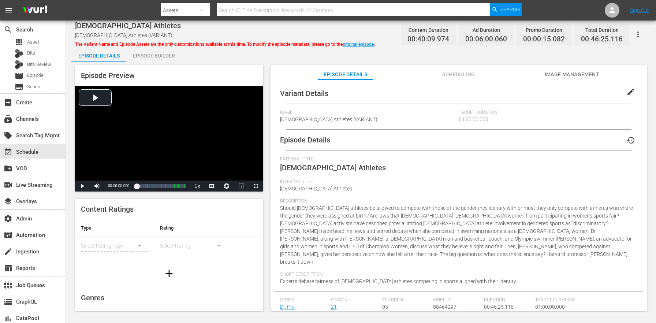
click at [626, 91] on span "edit" at bounding box center [630, 91] width 9 height 9
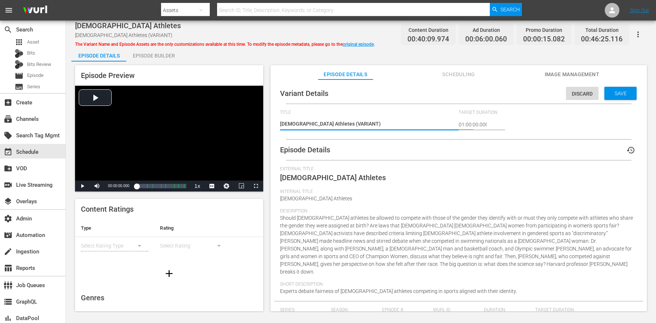
click at [353, 122] on textarea "Transgender Athletes (VARIANT)" at bounding box center [367, 124] width 175 height 9
click at [349, 122] on textarea "Transgender Athletes (VARIANT)" at bounding box center [367, 124] width 175 height 9
type textarea "Transgender Athletes (Teacher Scandals Promo)"
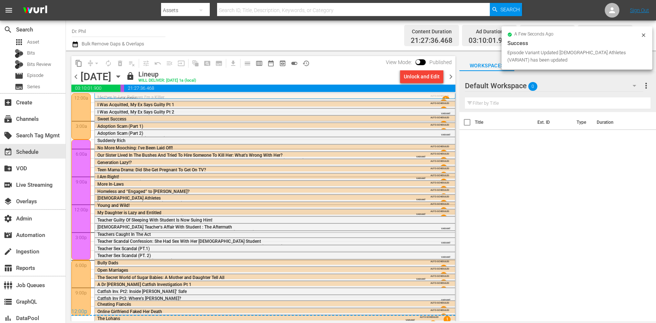
click at [324, 212] on div "My Daughter is Lazy and Entitled My Daughter is Lazy and Entitled (VARIANT)" at bounding box center [253, 215] width 313 height 10
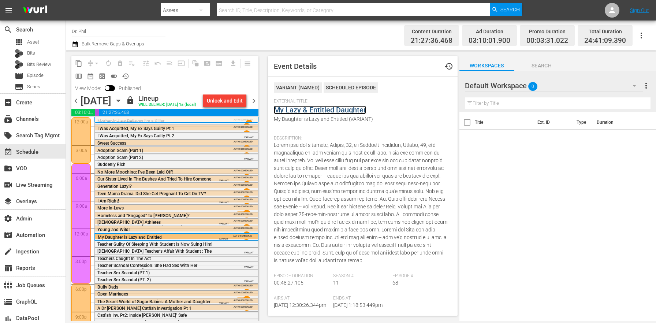
click at [304, 106] on link "My Lazy & Entitled Daughter" at bounding box center [320, 109] width 92 height 9
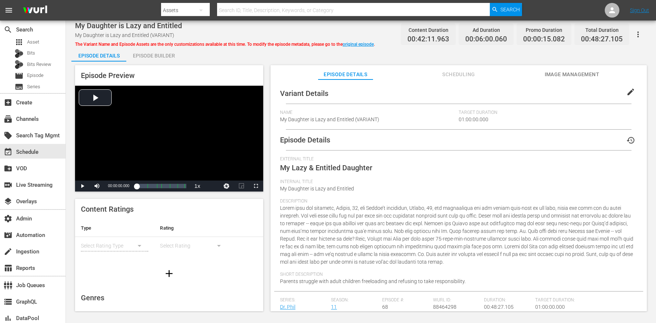
click at [630, 93] on span "edit" at bounding box center [630, 91] width 9 height 9
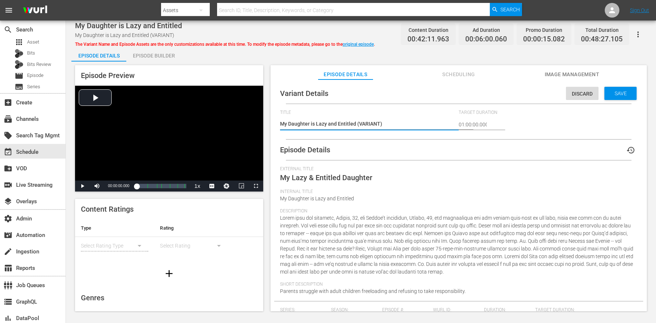
click at [372, 124] on textarea "My Daughter is Lazy and Entitled (VARIANT)" at bounding box center [367, 124] width 175 height 9
type textarea "My Daughter is Lazy and Entitled (Teacher Scandals Promo)"
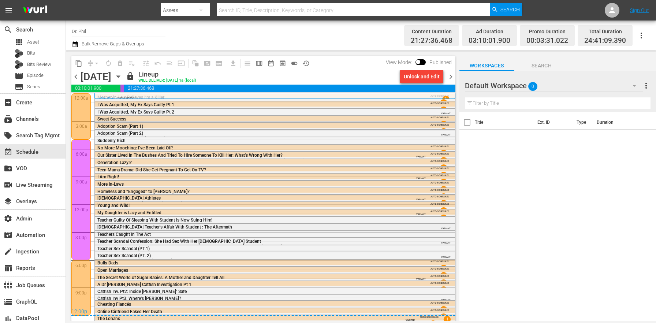
click at [426, 229] on div "VARIANT" at bounding box center [432, 227] width 36 height 6
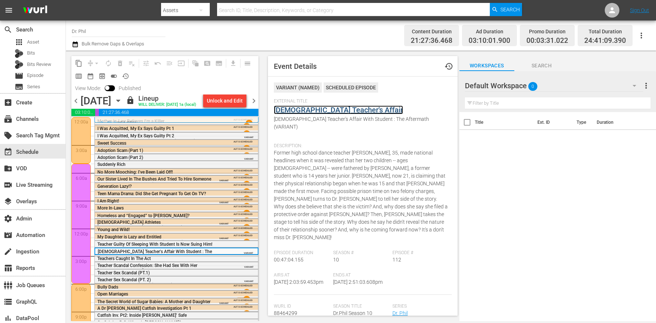
click at [315, 108] on link "Female Teacher's Affair" at bounding box center [338, 109] width 129 height 9
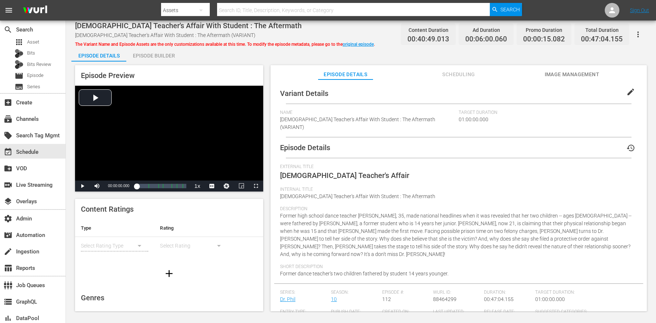
click at [626, 88] on span "edit" at bounding box center [630, 91] width 9 height 9
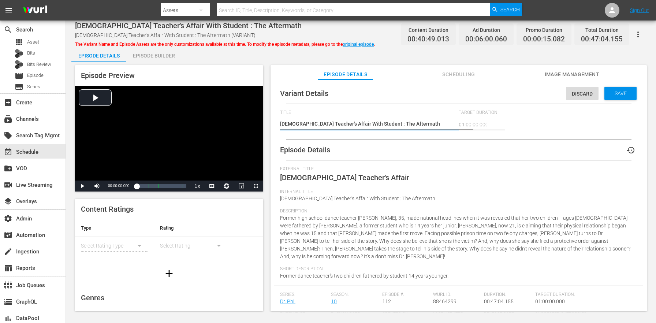
click at [413, 119] on div "Female Teacher's Affair With Student : The Aftermath (VARIANT) Female Teacher's…" at bounding box center [367, 125] width 175 height 18
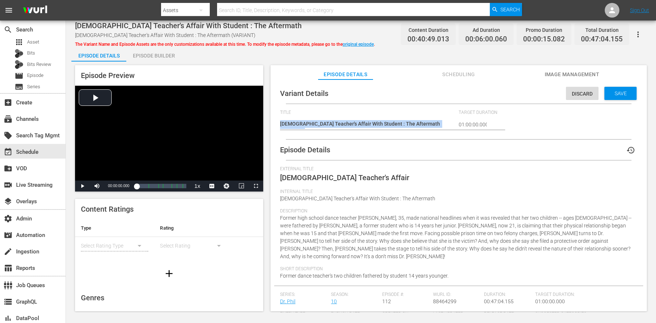
click at [413, 119] on div "Female Teacher's Affair With Student : The Aftermath (VARIANT) Female Teacher's…" at bounding box center [367, 125] width 175 height 18
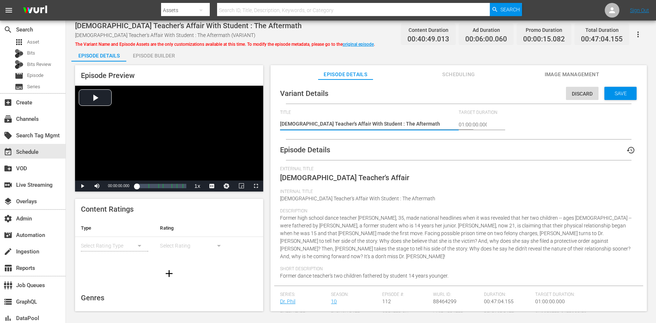
click at [414, 122] on textarea "Female Teacher's Affair With Student : The Aftermath (VARIANT)" at bounding box center [367, 124] width 175 height 9
paste textarea "Teacher Scandals Promo"
type textarea "Female Teacher's Affair With Student : The Aftermath (Teacher Scandals Promo)"
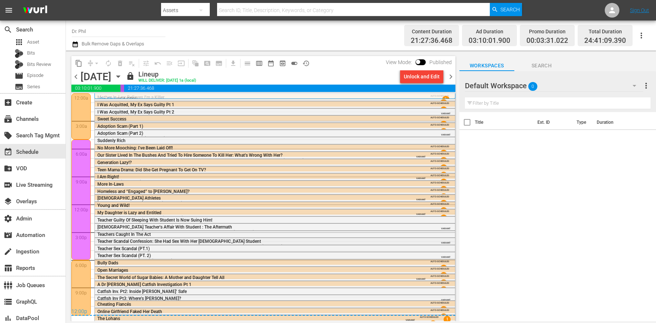
click at [423, 242] on div "VARIANT" at bounding box center [432, 241] width 36 height 6
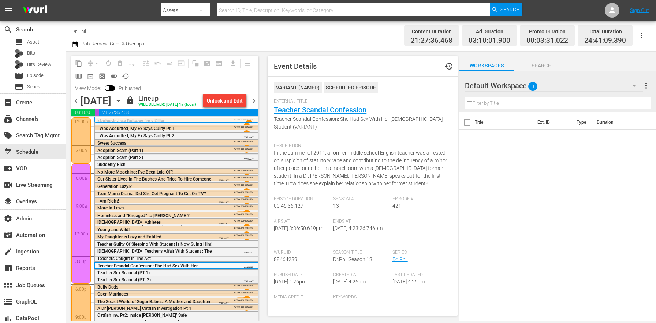
click at [151, 282] on span "Teacher Sex Scandal (PT. 2)" at bounding box center [123, 279] width 53 height 5
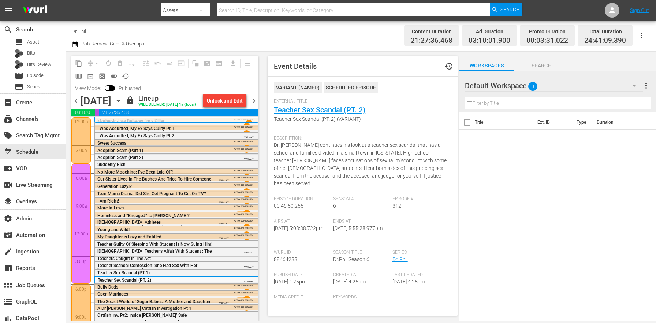
scroll to position [37, 0]
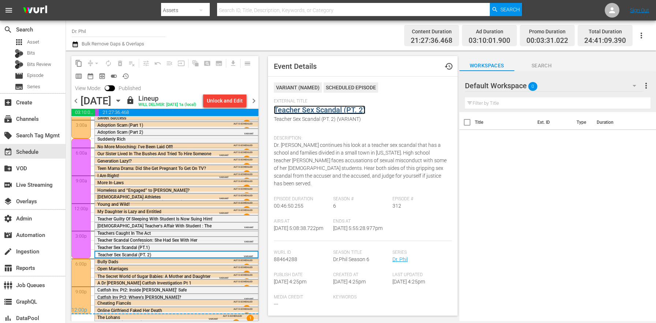
click at [328, 107] on link "Teacher Sex Scandal (PT. 2)" at bounding box center [319, 109] width 91 height 9
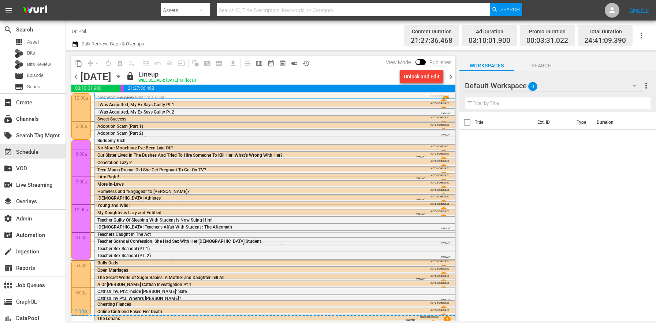
click at [416, 276] on span "VARIANT" at bounding box center [421, 277] width 10 height 6
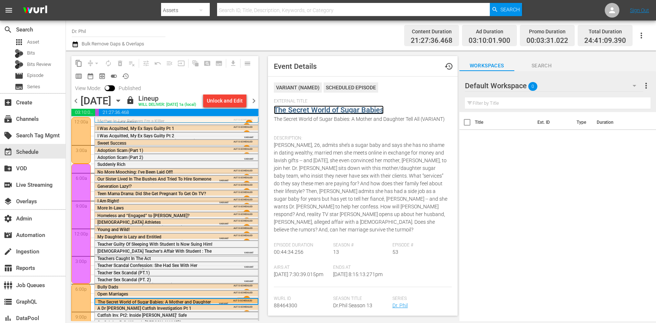
click at [330, 108] on link "The Secret World of Sugar Babies" at bounding box center [329, 109] width 110 height 9
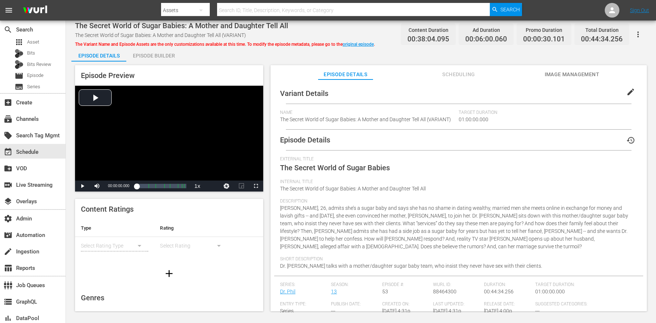
click at [630, 97] on button "edit" at bounding box center [631, 92] width 18 height 18
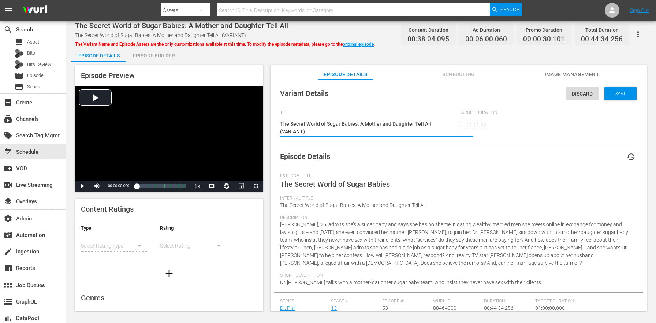
click at [296, 134] on textarea "The Secret World of Sugar Babies: A Mother and Daughter Tell All (VARIANT)" at bounding box center [367, 127] width 175 height 15
type textarea "The Secret World of Sugar Babies: A Mother and Daughter Tell All (Teacher Scand…"
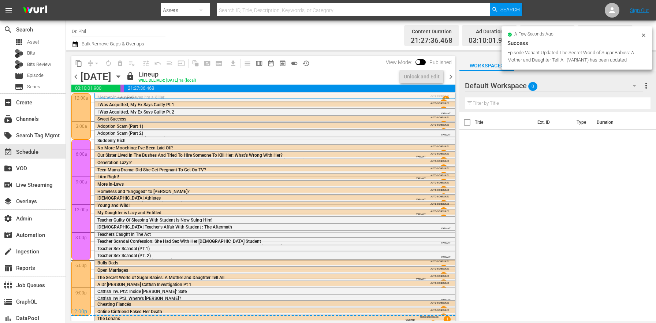
scroll to position [1, 0]
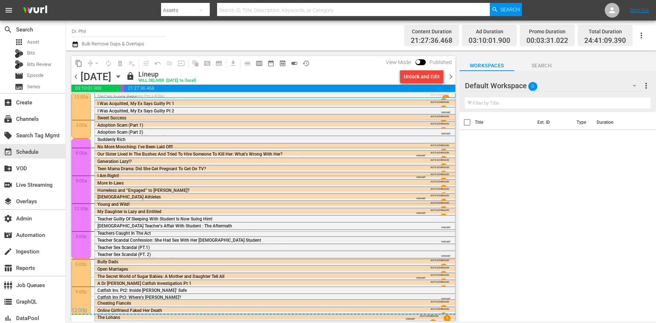
click at [405, 317] on span "VARIANT" at bounding box center [410, 317] width 10 height 6
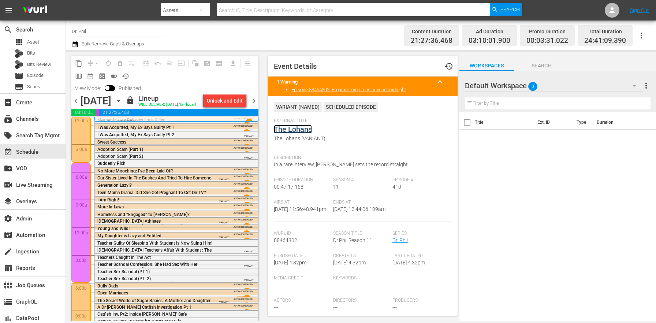
click at [298, 130] on link "The Lohans" at bounding box center [293, 129] width 38 height 9
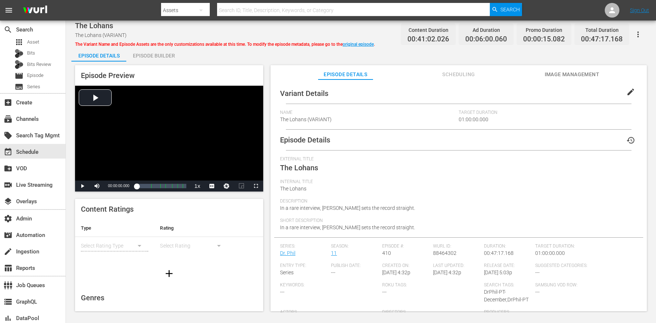
click at [625, 96] on button "edit" at bounding box center [631, 92] width 18 height 18
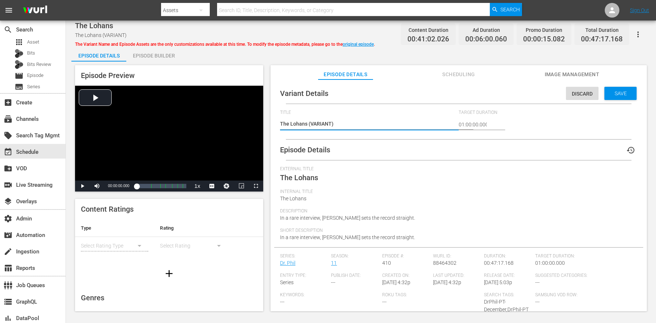
click at [318, 121] on textarea "The Lohans (VARIANT)" at bounding box center [367, 124] width 175 height 9
type textarea "The Lohans (Teacher Scandals Promo)"
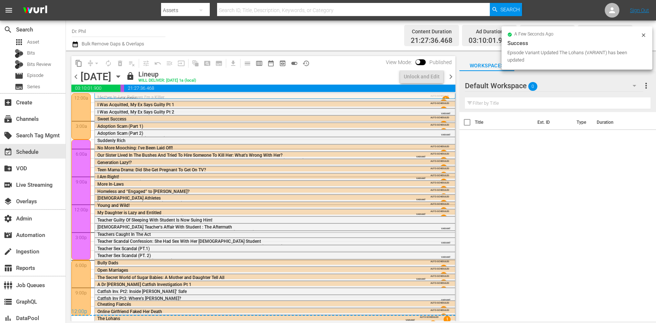
scroll to position [1, 0]
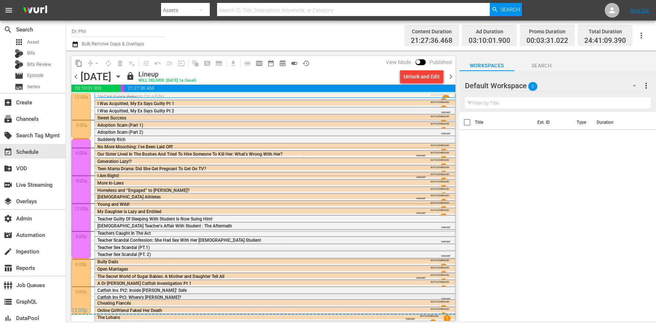
click at [387, 298] on div "Catfish Inv Pt3: Where’s Paul Shaw? Catfish Inv Pt3: Where’s Paul Shaw? (VARIAN…" at bounding box center [254, 300] width 315 height 10
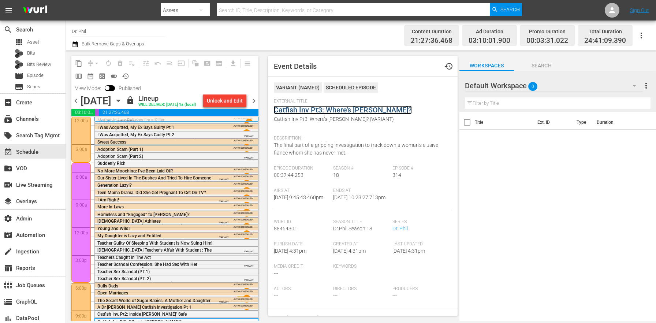
click at [316, 110] on link "Catfish Inv Pt3: Where’s Paul Shaw?" at bounding box center [343, 109] width 138 height 9
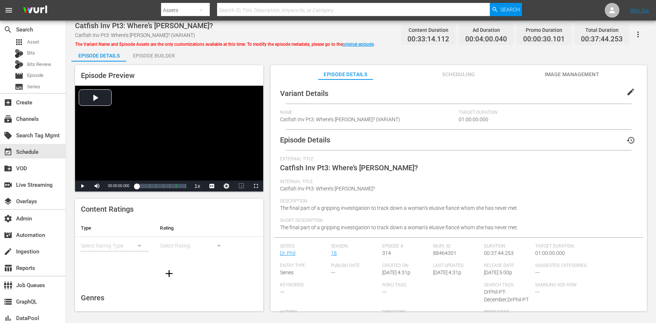
click at [626, 92] on span "edit" at bounding box center [630, 91] width 9 height 9
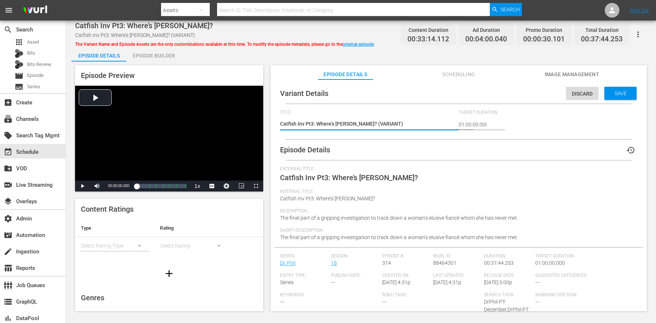
click at [378, 123] on textarea "Catfish Inv Pt3: Where’s Paul Shaw? (VARIANT)" at bounding box center [367, 124] width 175 height 9
type textarea "Catfish Inv Pt3: Where’s Paul Shaw? (Teacher Scandals Promo)"
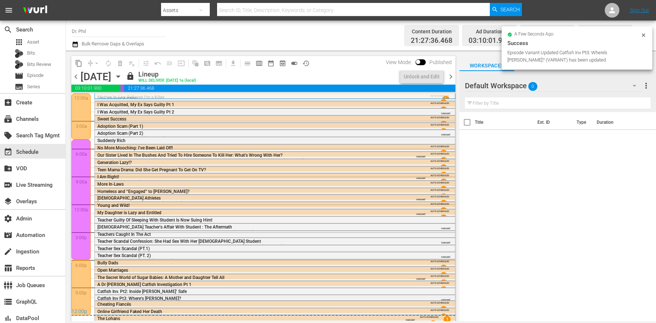
click at [450, 78] on span "chevron_right" at bounding box center [450, 76] width 9 height 9
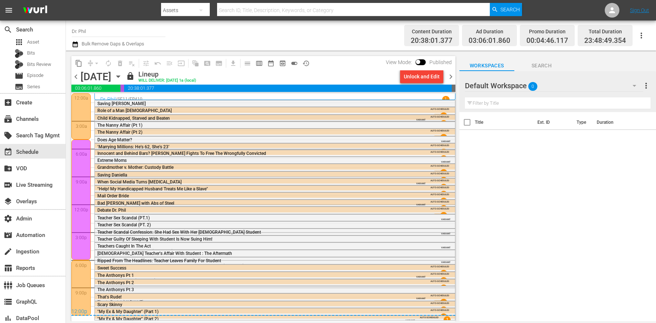
click at [385, 115] on div "Child Kidnapped, Starved and Beaten Child Kidnapped, Starved and Beaten (VARIAN…" at bounding box center [253, 120] width 313 height 11
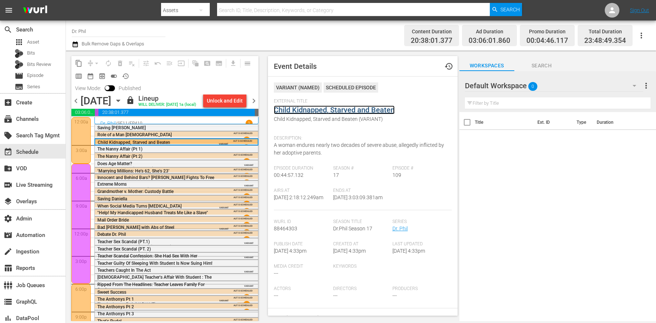
click at [298, 111] on link "Child Kidnapped, Starved and Beaten" at bounding box center [334, 109] width 121 height 9
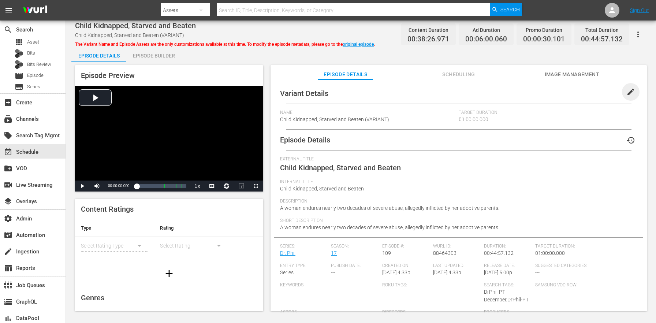
click at [630, 90] on span "edit" at bounding box center [630, 91] width 9 height 9
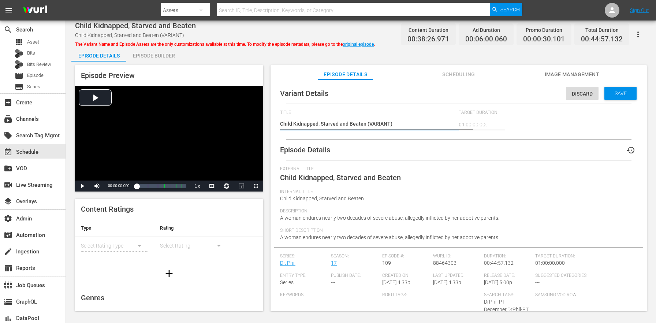
click at [379, 121] on textarea "Child Kidnapped, Starved and Beaten (VARIANT)" at bounding box center [367, 124] width 175 height 9
type textarea "Child Kidnapped, Starved and Beaten (Teacher Scandals Promo)"
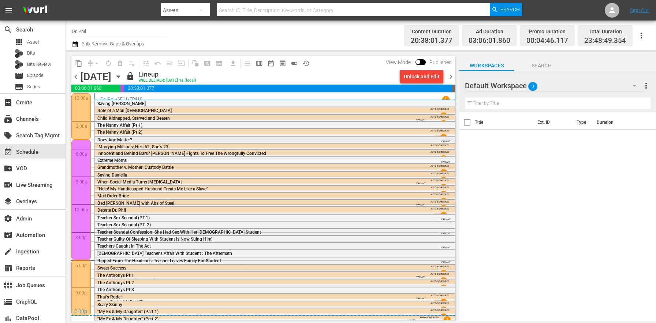
click at [425, 141] on div "VARIANT" at bounding box center [432, 139] width 36 height 6
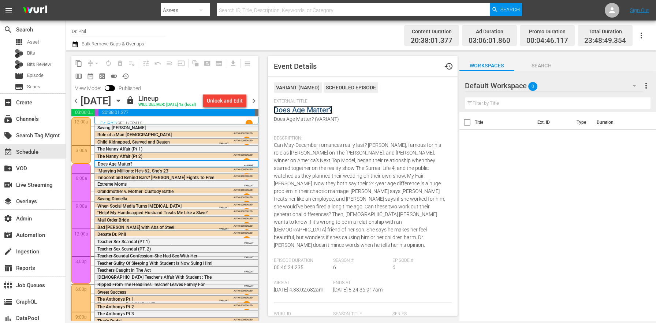
click at [308, 111] on link "Does Age Matter?" at bounding box center [303, 109] width 59 height 9
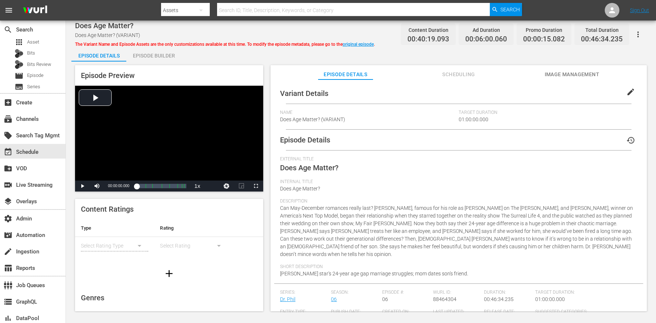
click at [626, 93] on span "edit" at bounding box center [630, 91] width 9 height 9
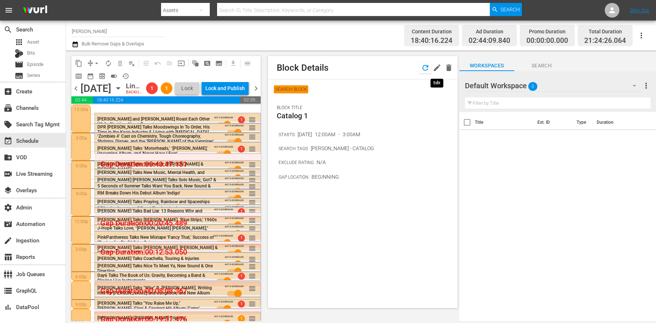
click at [425, 66] on icon "button" at bounding box center [425, 67] width 9 height 9
click at [82, 160] on div at bounding box center [80, 146] width 19 height 28
click at [423, 69] on icon "button" at bounding box center [425, 68] width 6 height 6
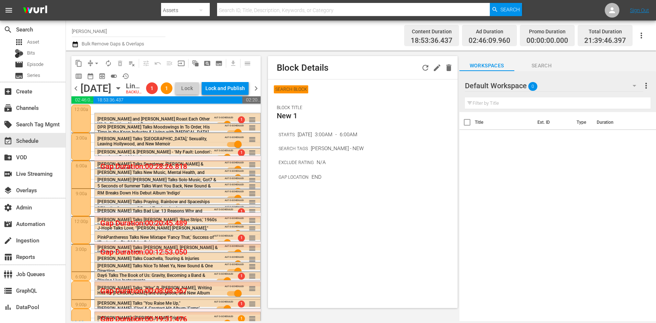
click at [255, 93] on span "chevron_right" at bounding box center [255, 88] width 9 height 9
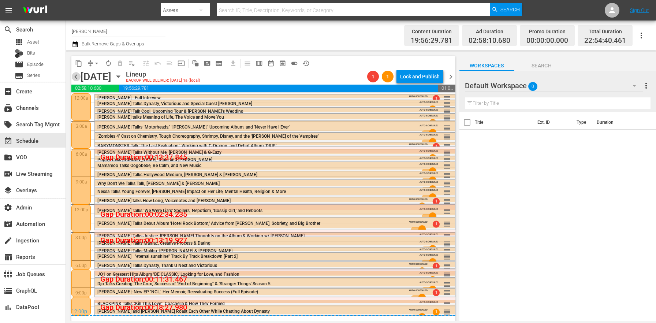
click at [76, 76] on span "chevron_left" at bounding box center [75, 76] width 9 height 9
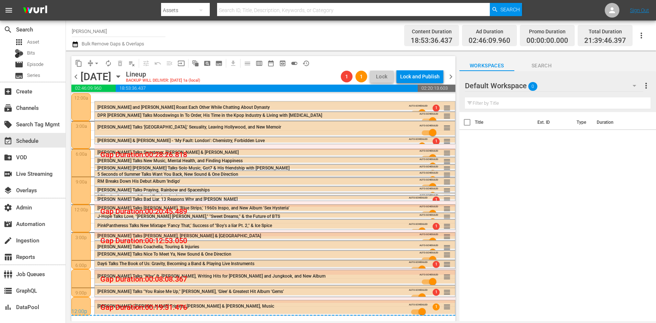
click at [139, 263] on span "Day6 Talks The Book of Us: Gravity, Becoming a Band & Playing Live Instruments" at bounding box center [175, 263] width 157 height 5
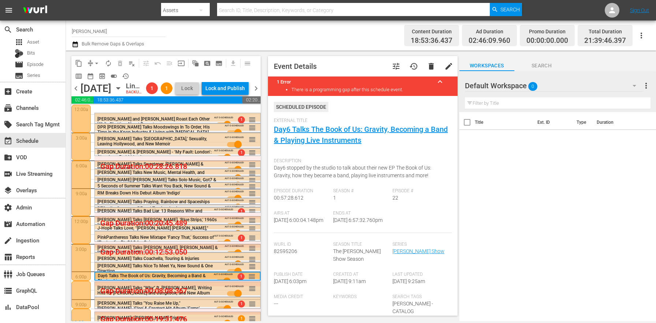
click at [157, 96] on div "chevron_left [DATE] [DATE] Lineup BACKUP WILL DELIVER: [DATE] 1a (local) 1 1 Lo…" at bounding box center [165, 89] width 189 height 14
click at [122, 92] on icon "button" at bounding box center [118, 88] width 8 height 8
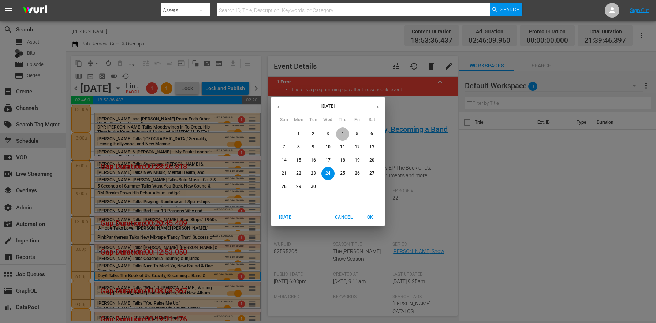
click at [343, 131] on p "4" at bounding box center [342, 134] width 3 height 6
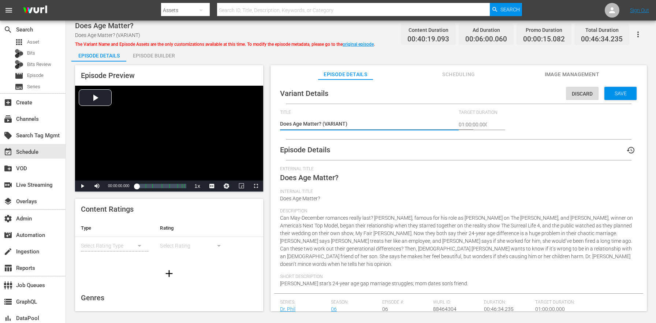
click at [335, 121] on textarea "Does Age Matter? (VARIANT)" at bounding box center [367, 124] width 175 height 9
type textarea "Does Age Matter? (Teacher Scandals Promo)"
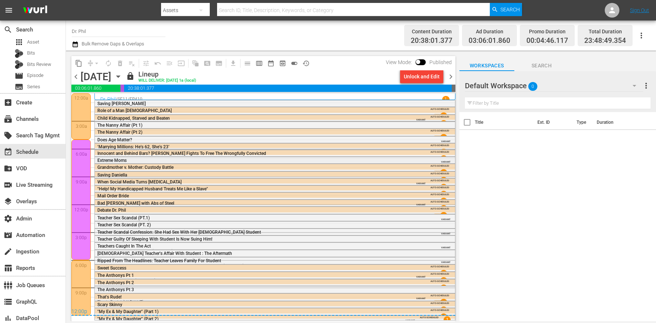
click at [397, 159] on div "Extreme Moms Extreme Moms (VARIANT)" at bounding box center [254, 163] width 315 height 10
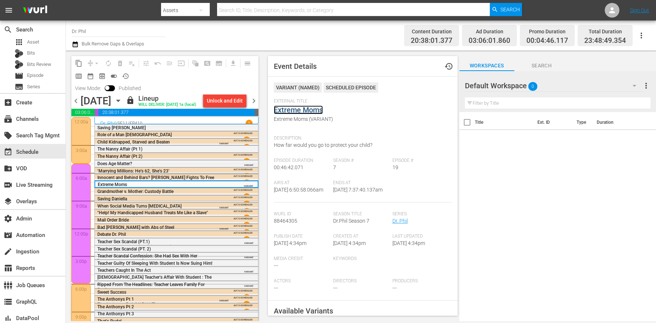
click at [307, 109] on link "Extreme Moms" at bounding box center [298, 109] width 49 height 9
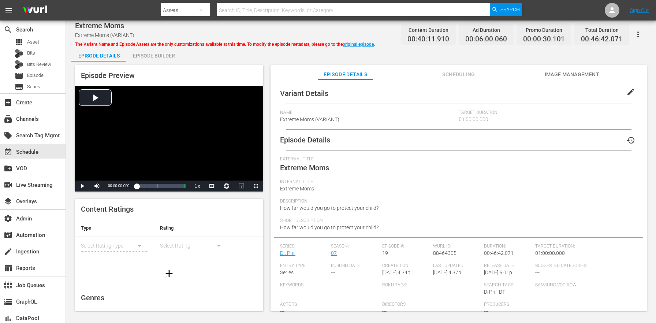
click at [629, 91] on span "edit" at bounding box center [630, 91] width 9 height 9
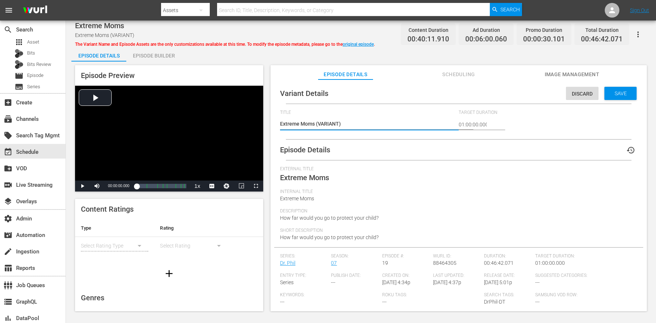
click at [336, 124] on textarea "Extreme Moms (VARIANT)" at bounding box center [367, 124] width 175 height 9
click at [334, 124] on textarea "Extreme Moms (VARIANT)" at bounding box center [367, 124] width 175 height 9
type textarea "Extreme Moms (Teacher Scandals Promo)"
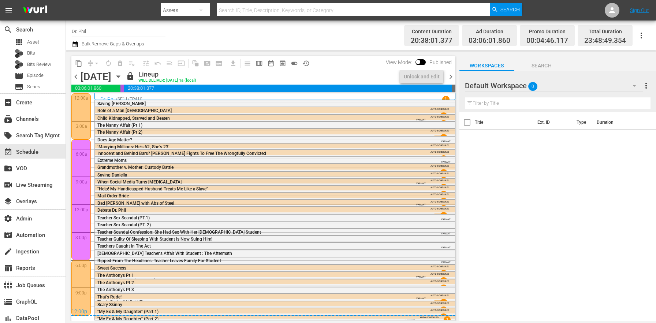
click at [393, 182] on div "When Social Media Turns [MEDICAL_DATA] When Social Media Turns [MEDICAL_DATA] (…" at bounding box center [253, 184] width 313 height 10
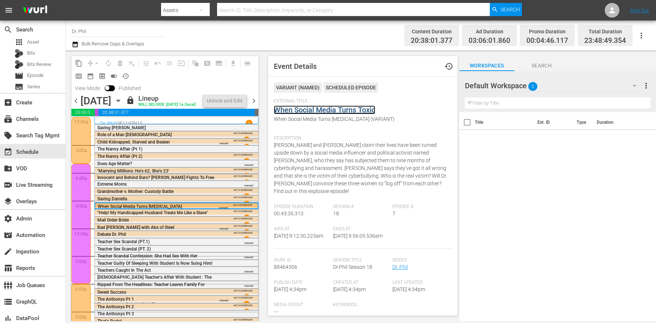
click at [293, 108] on link "When Social Media Turns Toxic" at bounding box center [324, 109] width 101 height 9
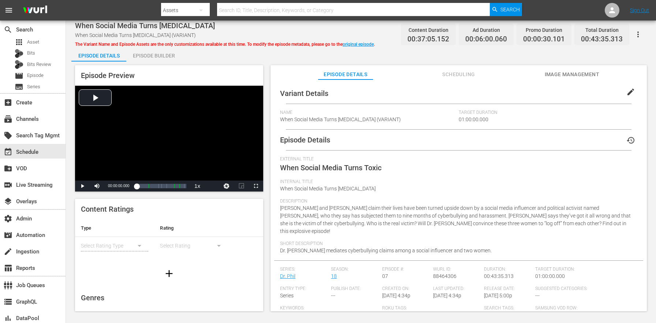
click at [626, 89] on span "edit" at bounding box center [630, 91] width 9 height 9
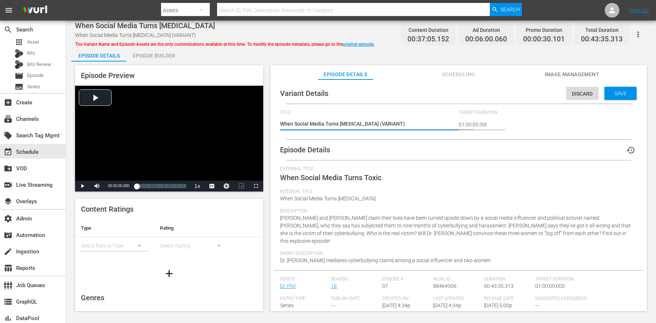
click at [401, 114] on span "Title" at bounding box center [367, 113] width 175 height 6
click at [377, 120] on div "When Social Media Turns [MEDICAL_DATA] (VARIANT) When Social Media Turns [MEDIC…" at bounding box center [367, 125] width 175 height 18
click at [377, 122] on textarea "When Social Media Turns [MEDICAL_DATA] (VARIANT)" at bounding box center [367, 124] width 175 height 9
paste textarea "Teacher Scandals Promo"
type textarea "When Social Media Turns [MEDICAL_DATA] (Teacher Scandals Promo)"
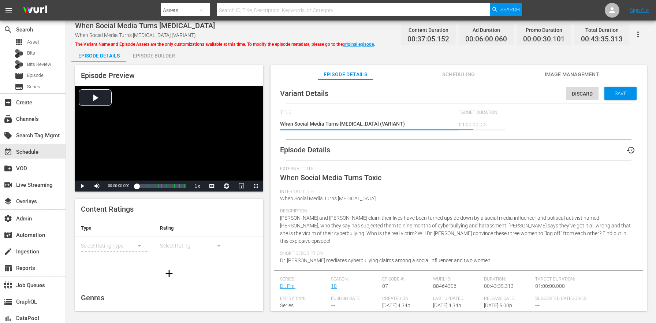
type textarea "When Social Media Turns [MEDICAL_DATA] (Teacher Scandals Promo)"
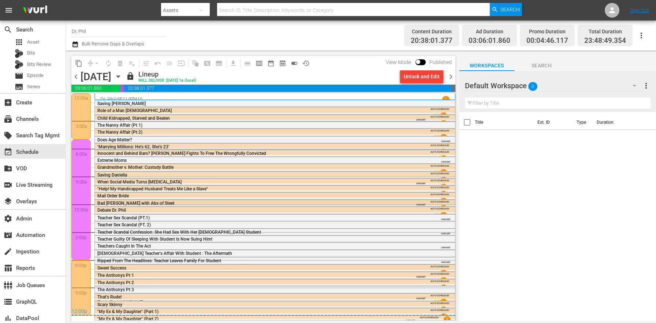
click at [416, 202] on span "VARIANT" at bounding box center [421, 203] width 10 height 6
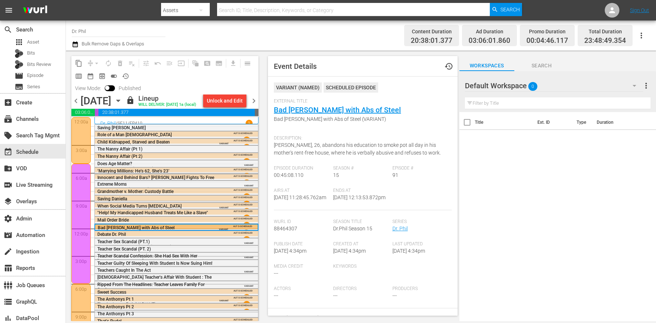
click at [310, 117] on span "Bad [PERSON_NAME] with Abs of Steel (VARIANT)" at bounding box center [361, 119] width 174 height 8
click at [312, 113] on link "Bad [PERSON_NAME] with Abs of Steel" at bounding box center [337, 109] width 127 height 9
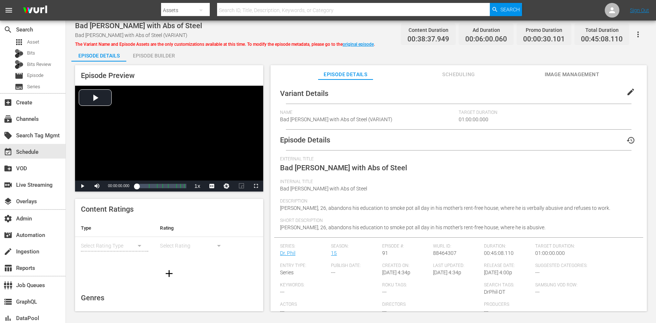
click at [626, 87] on span "edit" at bounding box center [630, 91] width 9 height 9
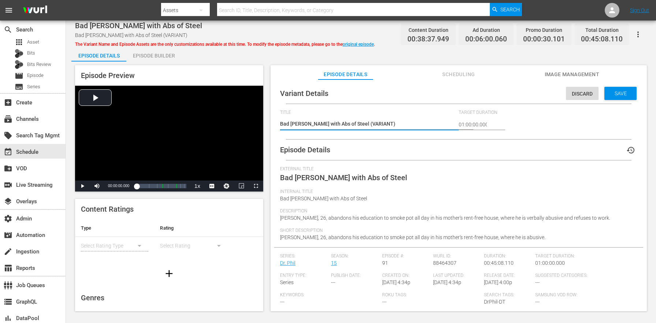
click at [367, 122] on textarea "Bad [PERSON_NAME] with Abs of Steel (VARIANT)" at bounding box center [367, 124] width 175 height 9
type textarea "Bad [PERSON_NAME] with Abs of Steel (VARITeacher Scandals PromoANT)"
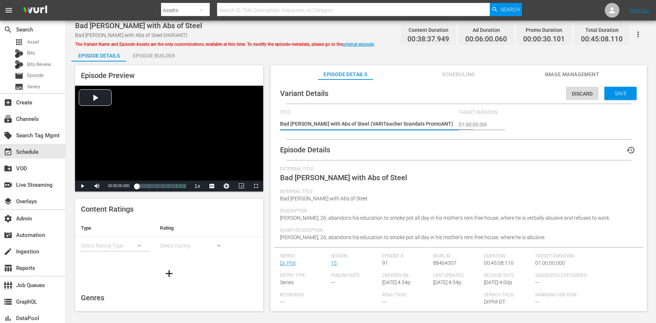
type textarea "Bad [PERSON_NAME] with Abs of Steel (VARIANT)"
click at [365, 125] on textarea "Bad [PERSON_NAME] with Abs of Steel (VARIANT)" at bounding box center [367, 124] width 175 height 9
type textarea "Bad [PERSON_NAME] with Abs of Steel (Teacher Scandals Promo)"
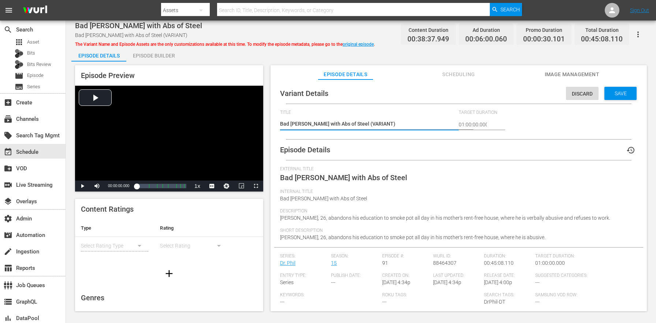
type textarea "Bad [PERSON_NAME] with Abs of Steel (Teacher Scandals Promo)"
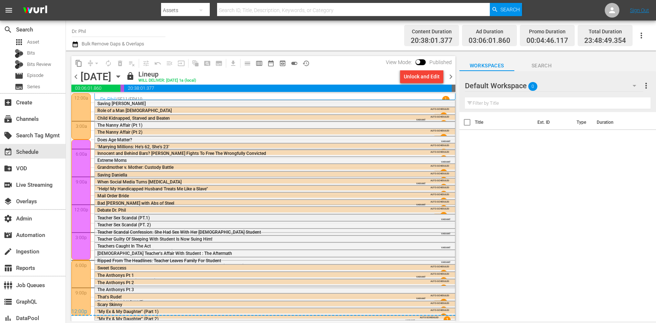
click at [400, 218] on div "Teacher Sex Scandal (PT.1) Teacher Sex Scandal (PT.1) (VARIANT)" at bounding box center [254, 220] width 315 height 10
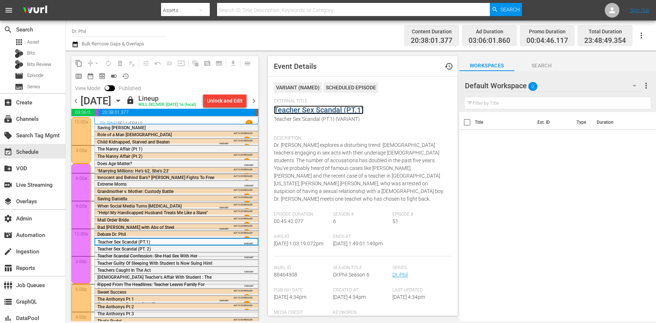
click at [313, 106] on link "Teacher Sex Scandal (PT.1)" at bounding box center [319, 109] width 90 height 9
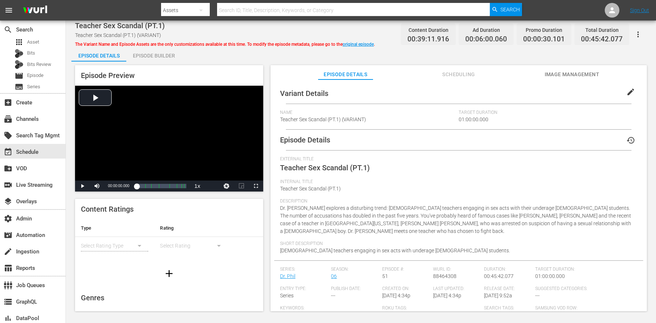
click at [629, 97] on button "edit" at bounding box center [631, 92] width 18 height 18
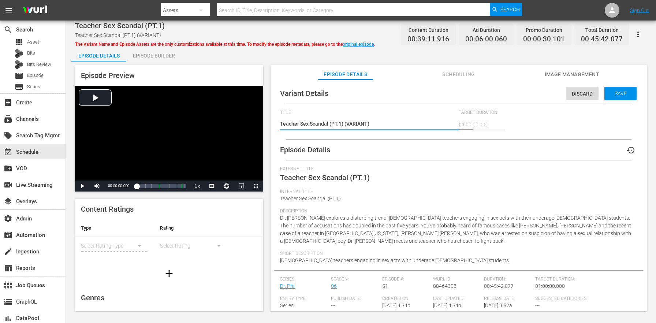
click at [366, 123] on textarea "Teacher Sex Scandal (PT.1) (VARIANT)" at bounding box center [367, 124] width 175 height 9
click at [359, 121] on textarea "Teacher Sex Scandal (PT.1) (VARIANT)" at bounding box center [367, 124] width 175 height 9
type textarea "Teacher Sex Scandal (PT.1) (Teacher Scandals Promo)"
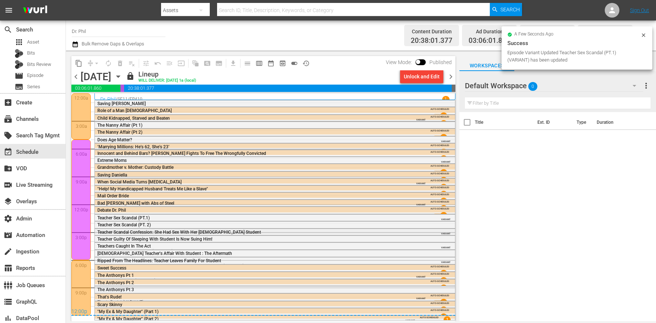
click at [384, 232] on div "Teacher Scandal Confession: She Had Sex With Her [DEMOGRAPHIC_DATA] Student Tea…" at bounding box center [254, 234] width 315 height 10
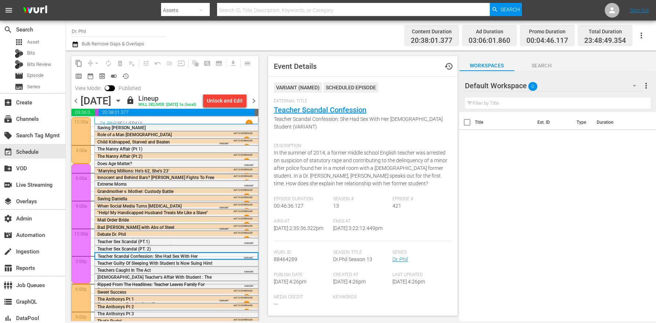
click at [202, 278] on div "Teachers Caught In The Act Teachers Caught In The Act (VARIANT)" at bounding box center [158, 272] width 123 height 10
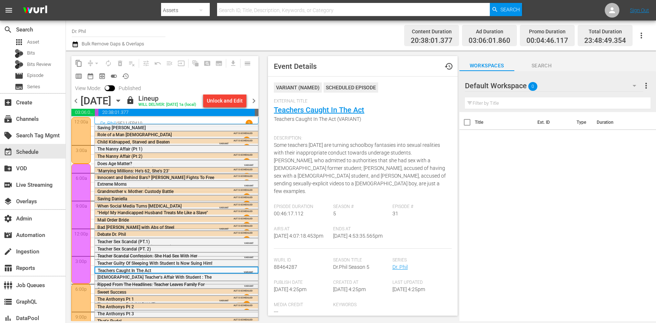
click at [200, 292] on span "Ripped From The Headlines: Teacher Leaves Family For Student" at bounding box center [150, 287] width 107 height 10
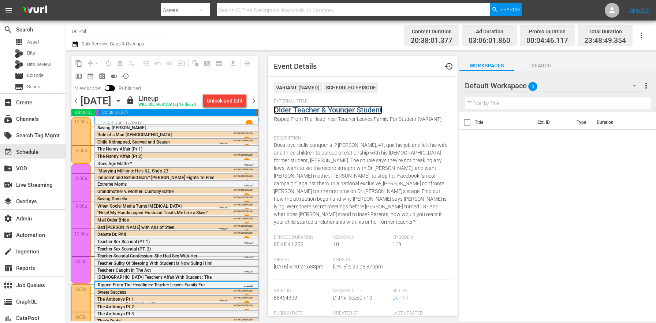
click at [319, 107] on link "Older Teacher & Younger Student" at bounding box center [328, 109] width 108 height 9
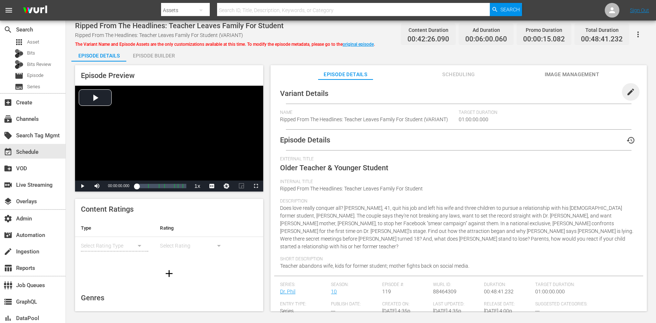
click at [626, 90] on span "edit" at bounding box center [630, 91] width 9 height 9
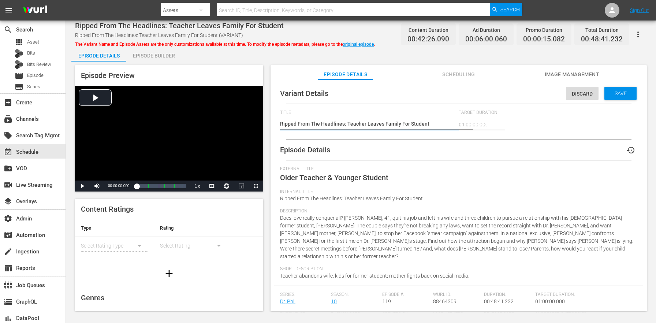
click at [441, 123] on textarea "Ripped From The Headlines: Teacher Leaves Family For Student (VARIANT)" at bounding box center [367, 124] width 175 height 9
type textarea "Ripped From The Headlines: Teacher Leaves Family For Student (Teacher Scandals …"
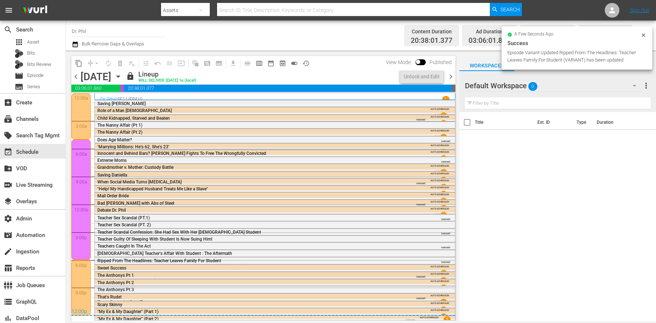
click at [147, 274] on div "The Anthonys Pt 1 The Anthonys Pt 1 (VARIANT)" at bounding box center [253, 278] width 313 height 10
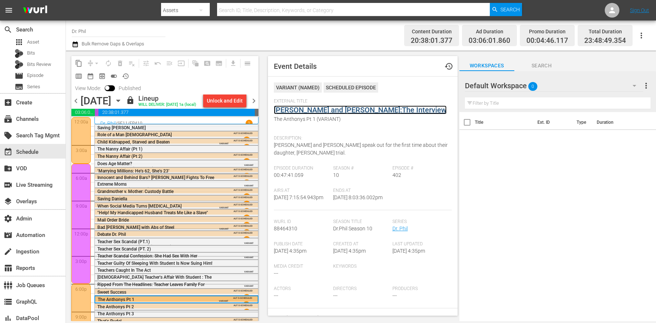
click at [308, 106] on link "[PERSON_NAME] and [PERSON_NAME]:The Interview" at bounding box center [360, 109] width 173 height 9
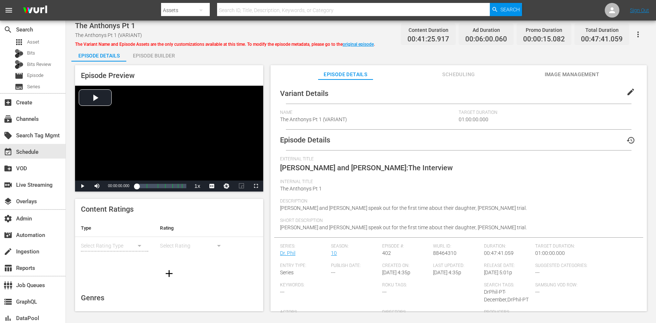
click at [622, 95] on button "edit" at bounding box center [631, 92] width 18 height 18
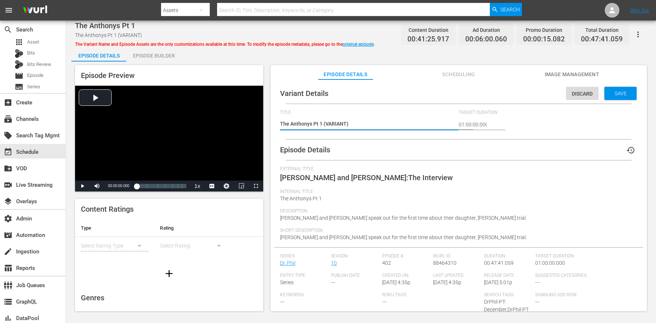
click at [341, 126] on textarea "The Anthonys Pt 1 (VARIANT)" at bounding box center [367, 124] width 175 height 9
type textarea "The Anthonys Pt 1 (Teacher Scandals Promo)"
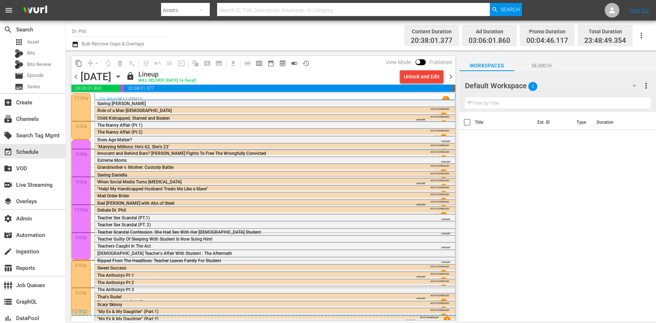
click at [162, 298] on div "That's Rude! That's Rude! (VARIANT)" at bounding box center [253, 299] width 313 height 10
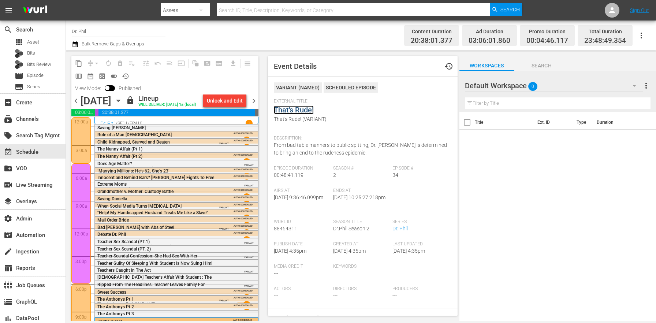
click at [304, 111] on link "That's Rude!" at bounding box center [294, 109] width 40 height 9
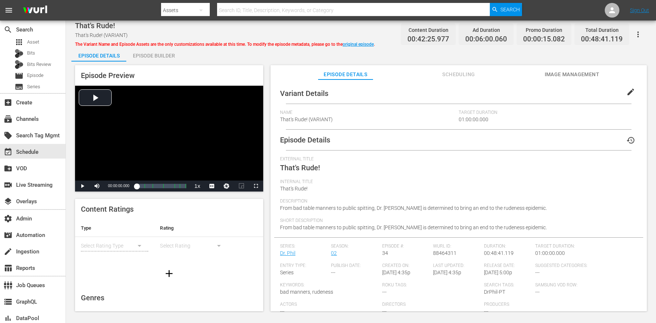
click at [628, 91] on span "edit" at bounding box center [630, 91] width 9 height 9
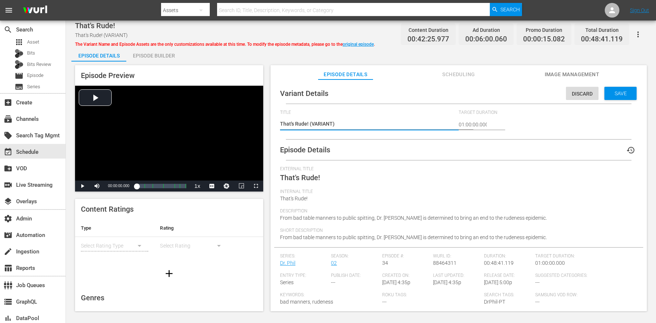
click at [324, 127] on textarea "That's Rude! (VARIANT)" at bounding box center [367, 124] width 175 height 9
type textarea "That's Rude! (Teacher Scandals Promo)"
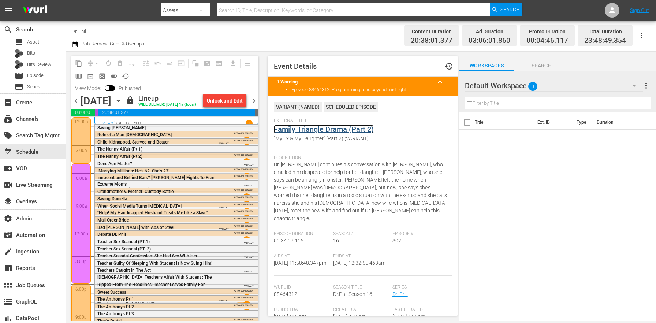
click at [327, 129] on link "Family Triangle Drama (Part 2)" at bounding box center [324, 129] width 100 height 9
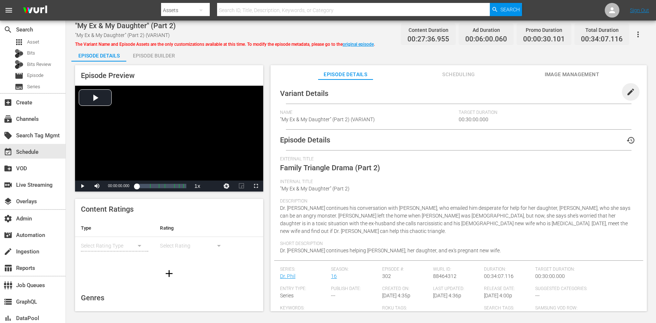
click at [626, 93] on span "edit" at bounding box center [630, 91] width 9 height 9
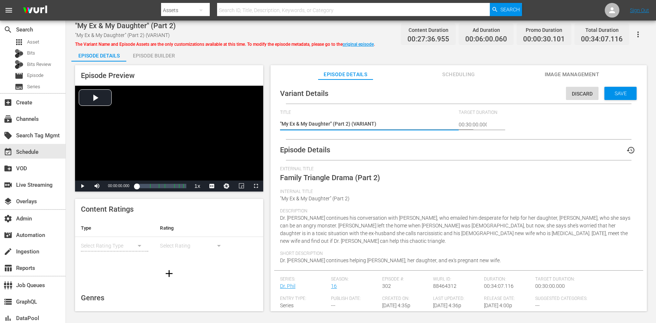
click at [360, 123] on textarea ""My Ex & My Daughter" (Part 2) (VARIANT)" at bounding box center [367, 124] width 175 height 9
type textarea ""My Ex & My Daughter" (Part 2) (Teacher Scandals Promo)"
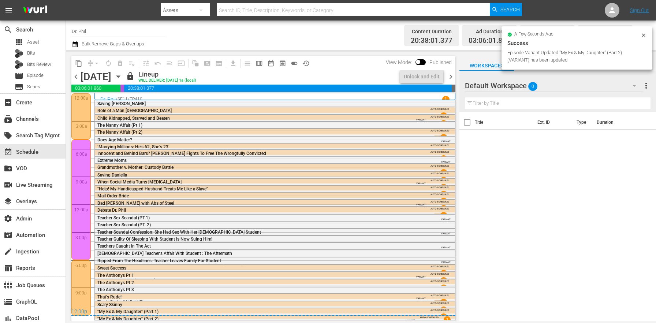
scroll to position [0, 0]
click at [452, 76] on span "chevron_right" at bounding box center [450, 76] width 9 height 9
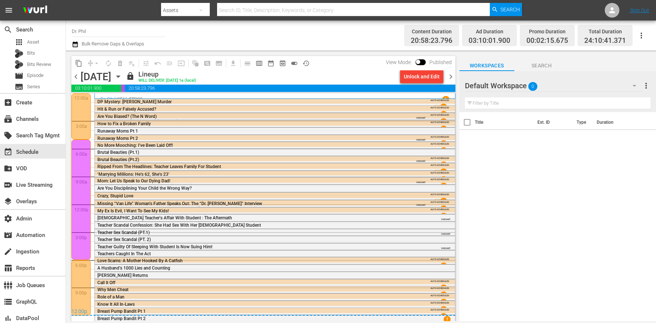
click at [416, 116] on span "VARIANT" at bounding box center [421, 116] width 10 height 6
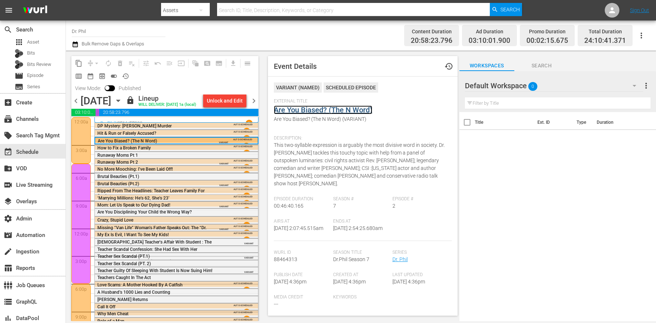
click at [313, 109] on link "Are You Biased? (The N Word)" at bounding box center [323, 109] width 98 height 9
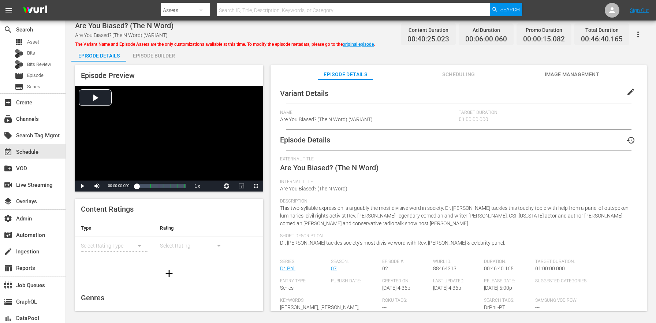
click at [629, 92] on span "edit" at bounding box center [630, 91] width 9 height 9
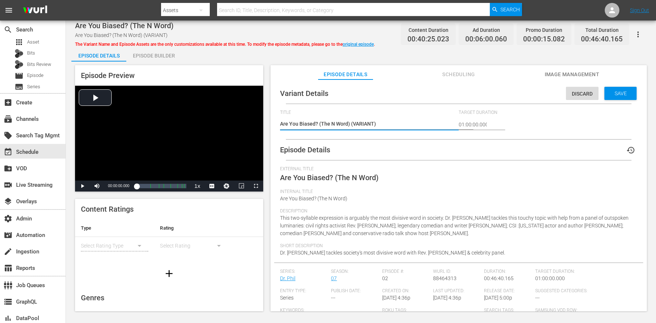
click at [362, 123] on textarea "Are You Biased? (The N Word) (VARIANT)" at bounding box center [367, 124] width 175 height 9
type textarea "Are You Biased? (The N Word) (Teacher Scandals Promo)"
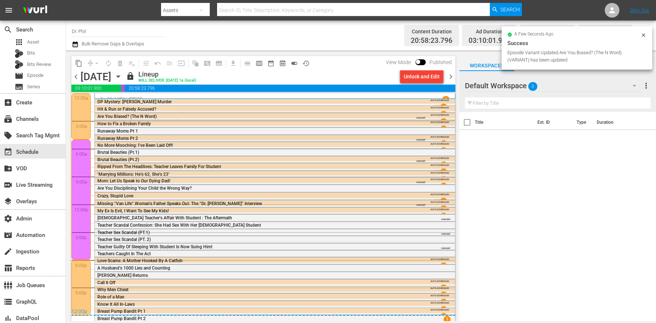
click at [180, 139] on div "Runaway Moms Pt 2 Runaway Moms Pt 2 (VARIANT)" at bounding box center [253, 141] width 313 height 10
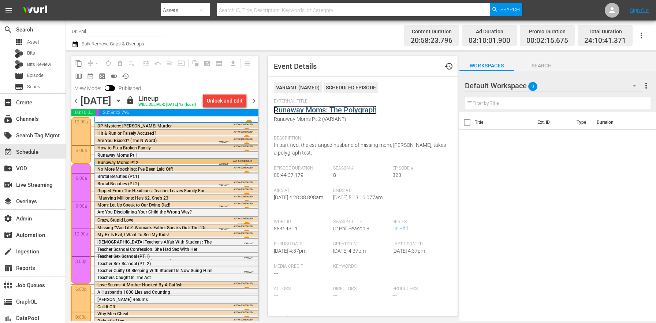
click at [317, 111] on link "Runaway Moms: The Polygraph" at bounding box center [325, 109] width 103 height 9
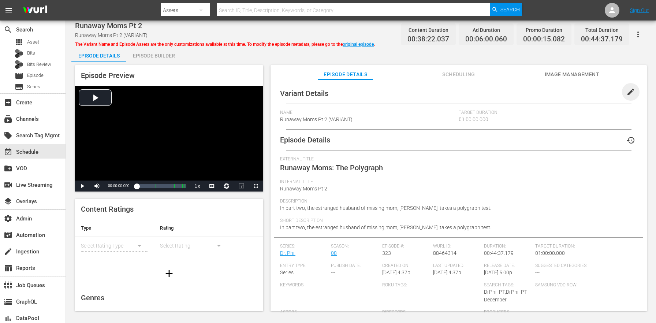
click at [626, 95] on span "edit" at bounding box center [630, 91] width 9 height 9
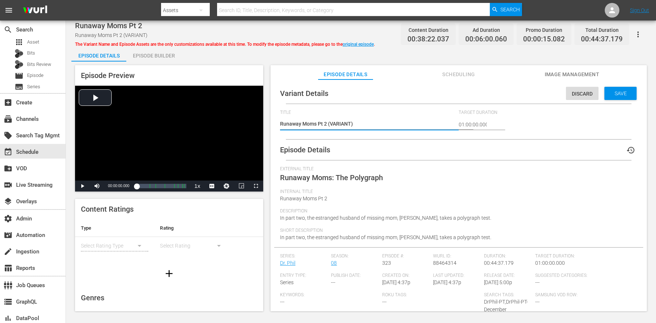
click at [345, 127] on textarea "Runaway Moms Pt 2 (VARIANT)" at bounding box center [367, 124] width 175 height 9
click at [345, 126] on textarea "Runaway Moms Pt 2 (VARIANT)" at bounding box center [367, 124] width 175 height 9
type textarea "Runaway Moms Pt 2 (Teacher Scandals Promo)"
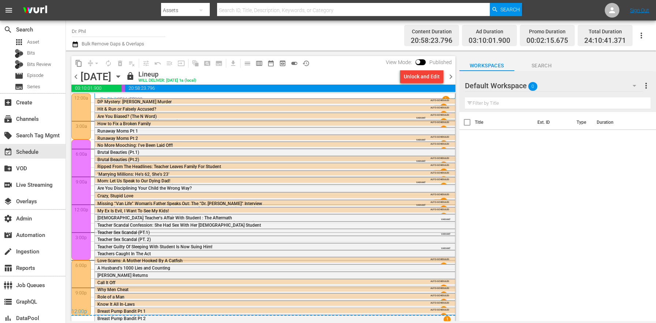
click at [386, 158] on div "Brutal Beauties (Pt.2) Brutal Beauties (Pt.2) (VARIANT)" at bounding box center [253, 162] width 313 height 10
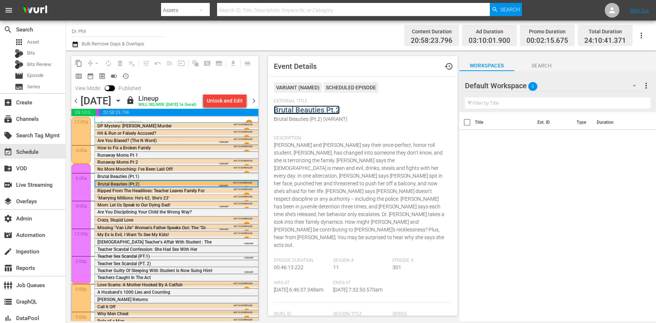
click at [331, 111] on link "Brutal Beauties Pt.2" at bounding box center [307, 109] width 66 height 9
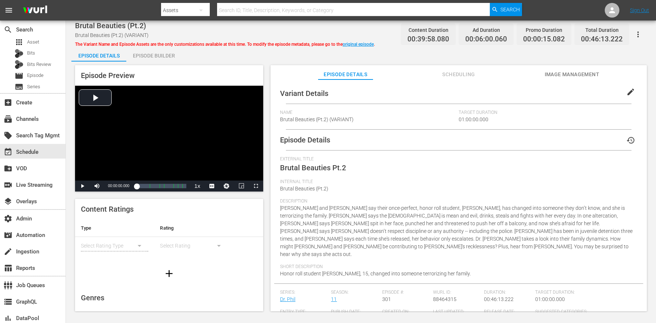
click at [629, 90] on span "edit" at bounding box center [630, 91] width 9 height 9
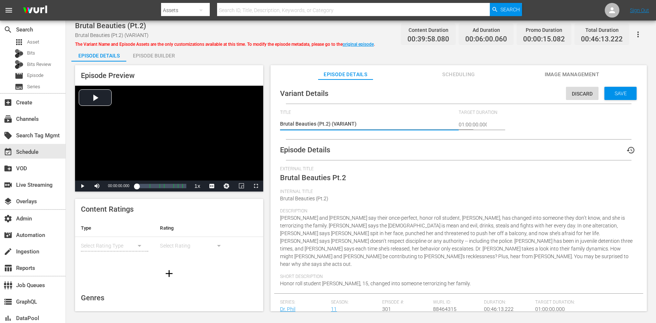
click at [348, 121] on textarea "Brutal Beauties (Pt.2) (VARIANT)" at bounding box center [367, 124] width 175 height 9
type textarea "Brutal Beauties (Pt.2) (Teacher Scandals Promo)"
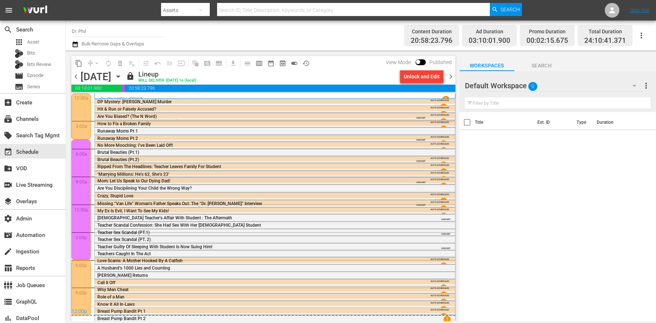
click at [404, 182] on div "Mom: Let Us Speak to Our Dying Dad! Mom: Let Us Speak to Our Dying Dad! (VARIAN…" at bounding box center [253, 183] width 313 height 10
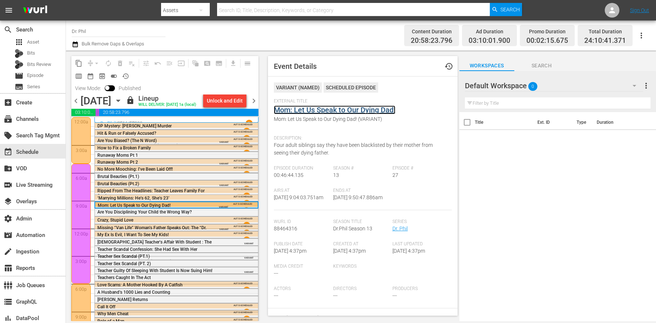
click at [337, 108] on link "Mom: Let Us Speak to Our Dying Dad!" at bounding box center [334, 109] width 121 height 9
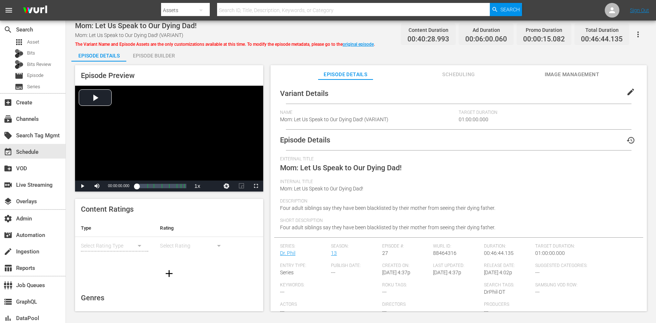
click at [626, 92] on span "edit" at bounding box center [630, 91] width 9 height 9
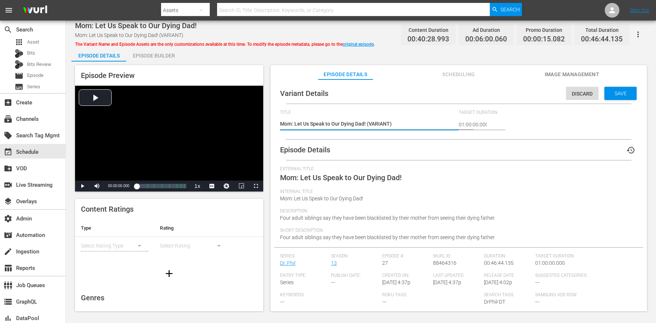
click at [379, 123] on textarea "Mom: Let Us Speak to Our Dying Dad! (VARIANT)" at bounding box center [367, 124] width 175 height 9
type textarea "Mom: Let Us Speak to Our Dying Dad! (Teacher Scandals Promo)"
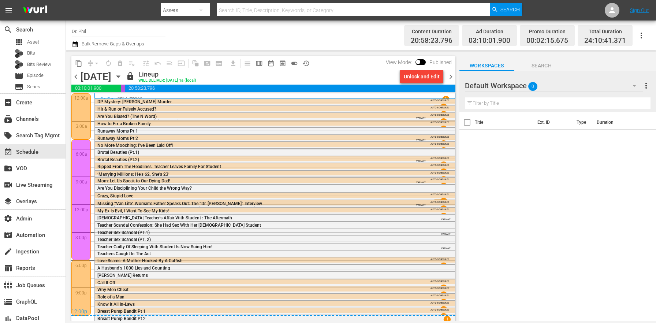
click at [416, 203] on span "VARIANT" at bounding box center [421, 203] width 10 height 6
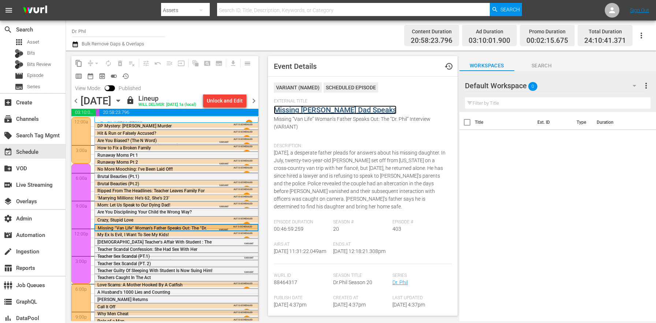
click at [336, 109] on link "Missing [PERSON_NAME] Dad Speaks" at bounding box center [335, 109] width 123 height 9
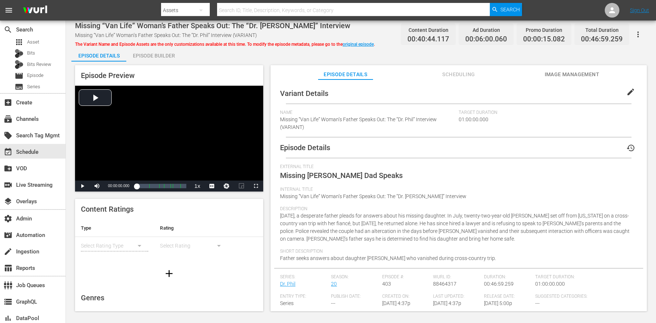
click at [629, 85] on button "edit" at bounding box center [631, 92] width 18 height 18
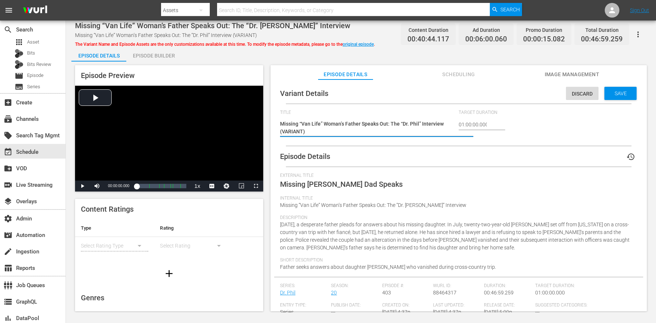
click at [285, 132] on textarea "Missing “Van Life” Woman’s Father Speaks Out: The “Dr. Phil” Interview (VARIANT)" at bounding box center [367, 127] width 175 height 15
type textarea "Missing “Van Life” Woman’s Father Speaks Out: The “Dr. [PERSON_NAME]” Interview…"
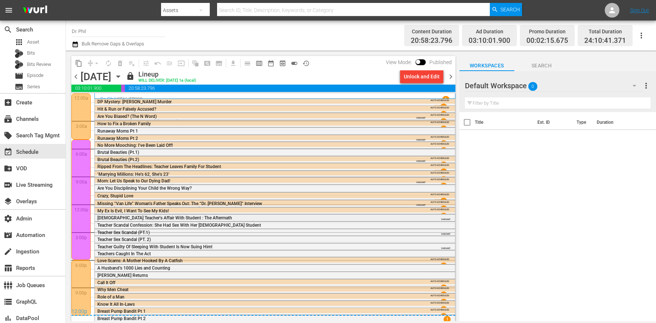
click at [373, 215] on div "[DEMOGRAPHIC_DATA] Teacher's Affair With Student : The Aftermath [DEMOGRAPHIC_D…" at bounding box center [254, 220] width 315 height 10
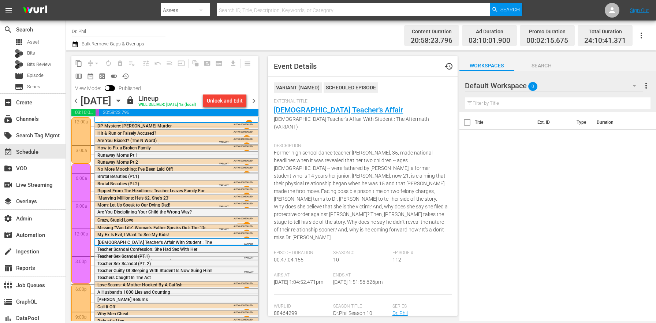
click at [319, 115] on span "[DEMOGRAPHIC_DATA] Teacher's Affair With Student : The Aftermath (VARIANT)" at bounding box center [361, 122] width 174 height 15
click at [321, 111] on link "[DEMOGRAPHIC_DATA] Teacher's Affair" at bounding box center [338, 109] width 129 height 9
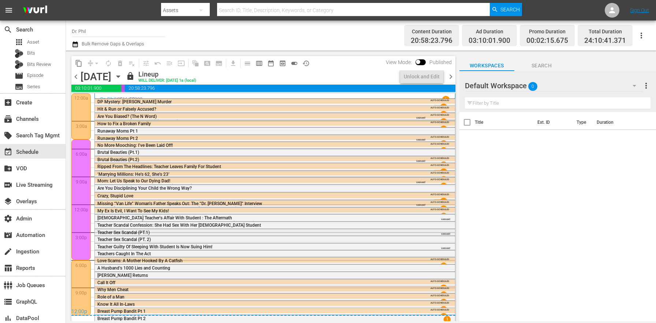
click at [435, 232] on div "VARIANT" at bounding box center [432, 232] width 36 height 6
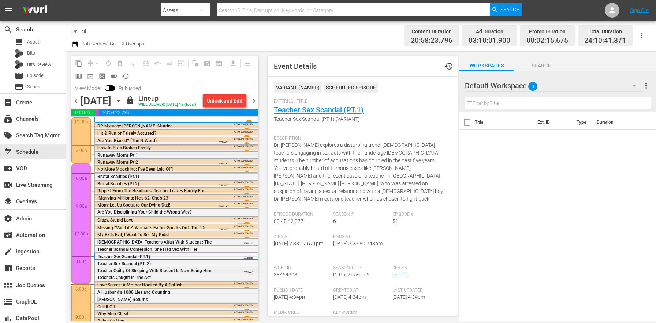
click at [205, 273] on span "Teacher Guilty Of Sleeping With Student Is Now Suing Him!" at bounding box center [154, 270] width 115 height 5
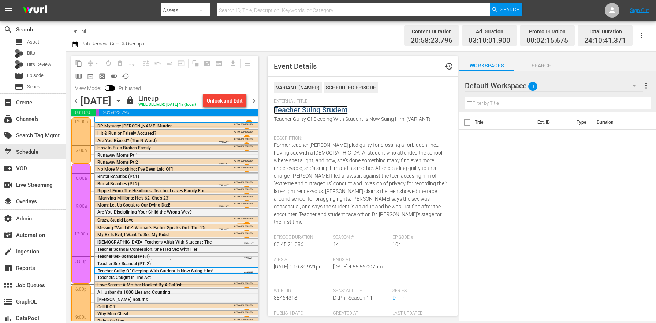
click at [300, 109] on link "Teacher Suing Student" at bounding box center [311, 109] width 74 height 9
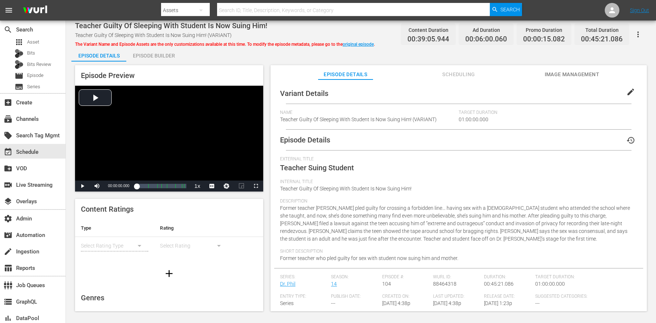
click at [629, 94] on span "edit" at bounding box center [630, 91] width 9 height 9
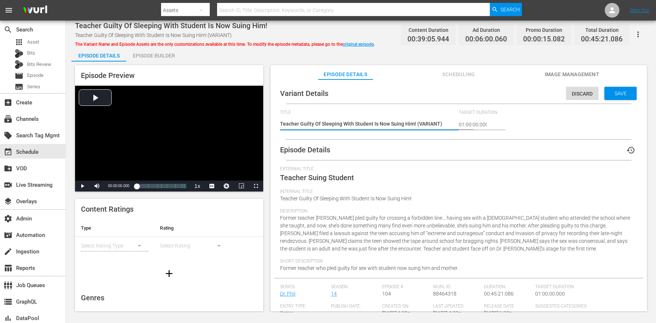
click at [430, 123] on textarea "Teacher Guilty Of Sleeping With Student Is Now Suing Him! (VARIANT)" at bounding box center [367, 124] width 175 height 9
type textarea "Teacher Guilty Of Sleeping With Student Is Now Suing Him! (Teacher Scandals Pro…"
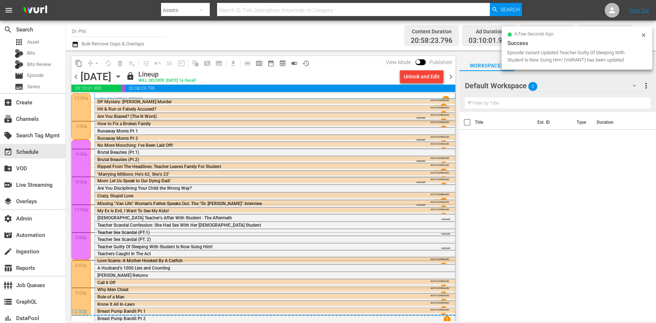
scroll to position [1, 0]
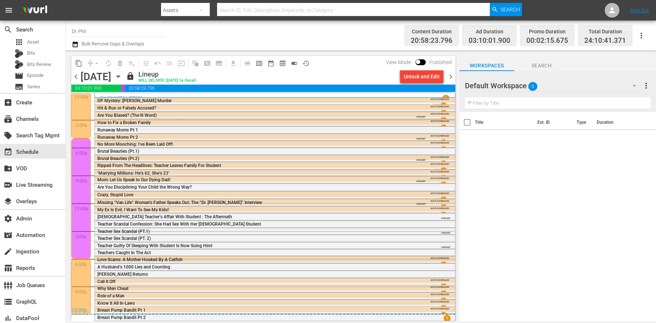
click at [264, 258] on div "Love Scams: A Mother Hooked By A Catfish" at bounding box center [254, 259] width 315 height 5
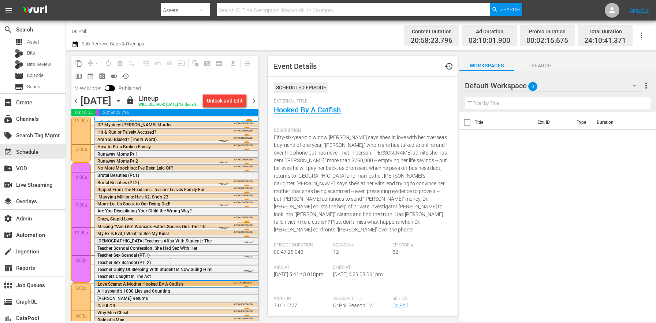
scroll to position [37, 0]
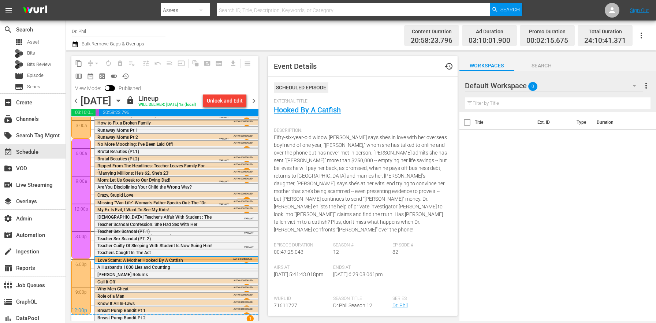
click at [258, 105] on span "chevron_right" at bounding box center [253, 100] width 9 height 9
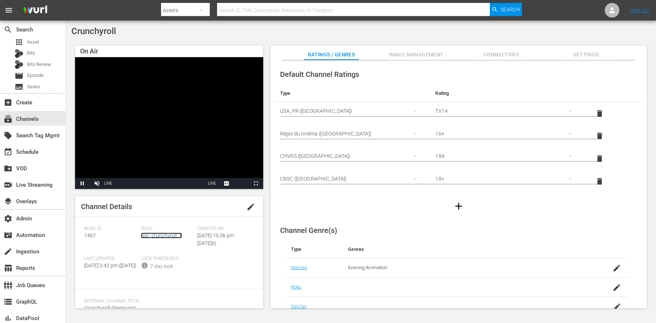
click at [175, 235] on link "gsn_crunchyroll_1" at bounding box center [161, 235] width 41 height 6
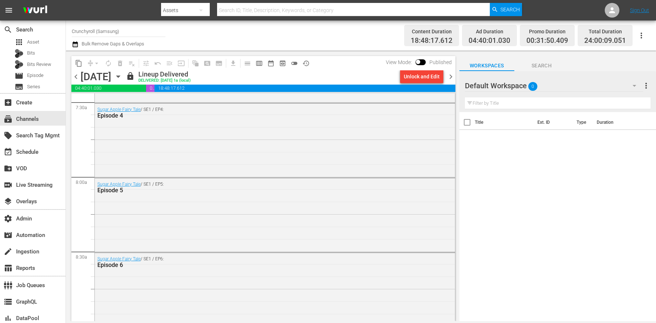
scroll to position [1233, 0]
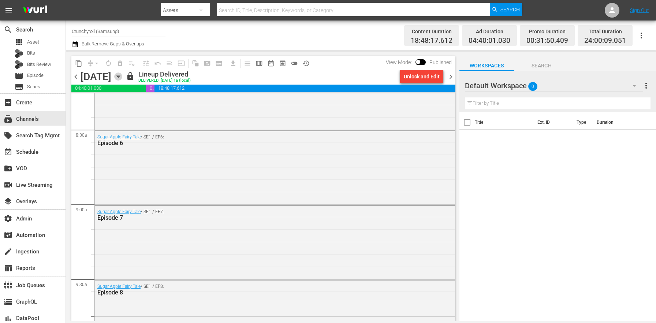
click at [122, 78] on icon "button" at bounding box center [118, 76] width 8 height 8
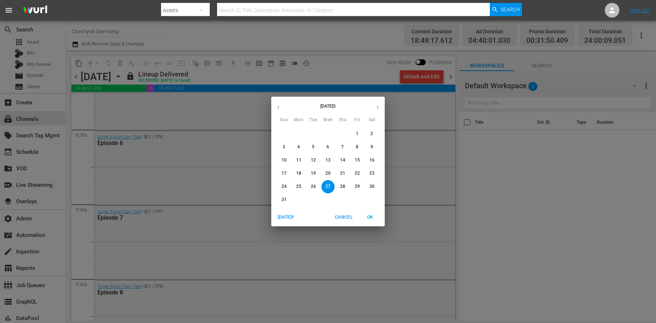
click at [371, 186] on p "30" at bounding box center [371, 186] width 5 height 6
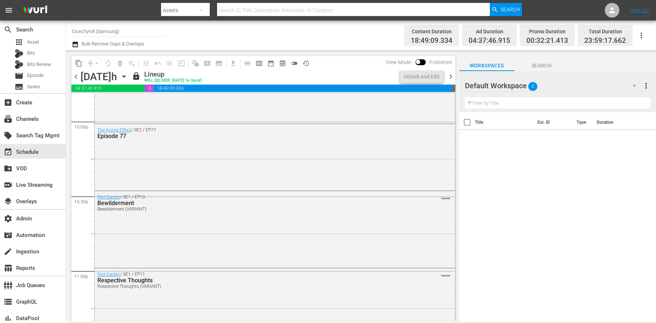
scroll to position [3297, 0]
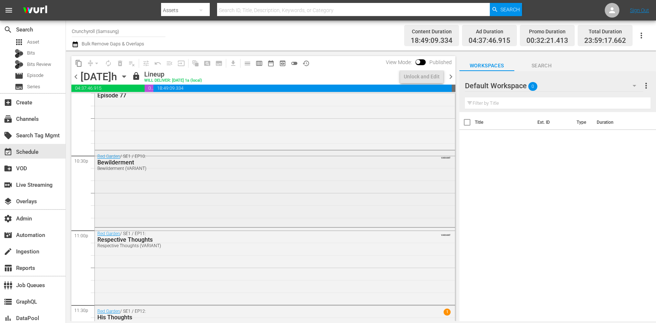
click at [205, 202] on div "Red Garden / SE1 / EP10: Bewilderment Bewilderment (VARIANT) VARIANT" at bounding box center [275, 187] width 360 height 75
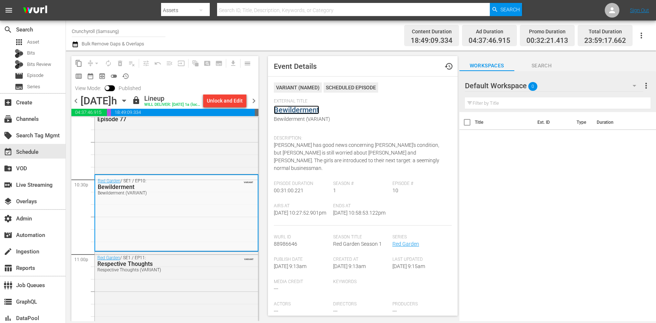
click at [289, 108] on link "Bewilderment" at bounding box center [296, 109] width 45 height 9
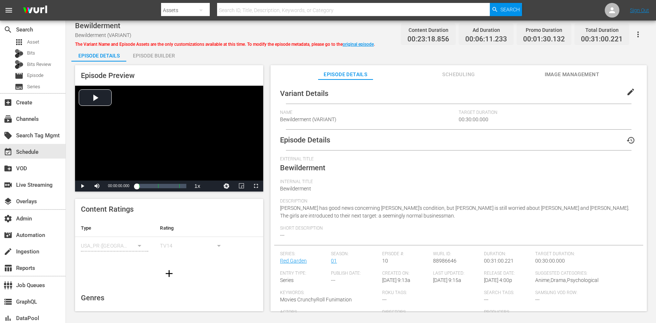
click at [633, 91] on button "edit" at bounding box center [631, 92] width 18 height 18
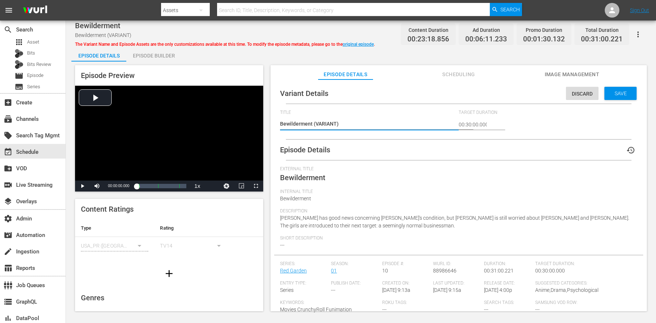
click at [333, 122] on textarea "Bewilderment (VARIANT)" at bounding box center [367, 124] width 175 height 9
type textarea "Bewilderment (+)"
type textarea "Bewilderment (+1)"
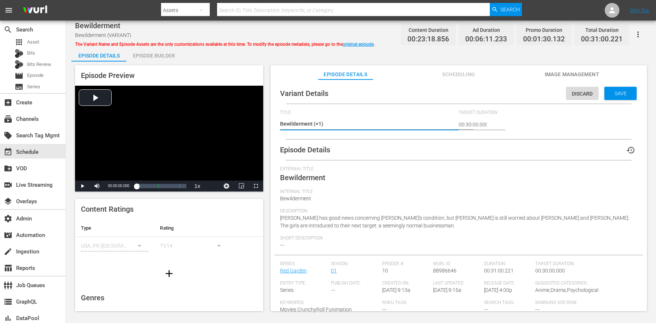
type textarea "Bewilderment (+1m)"
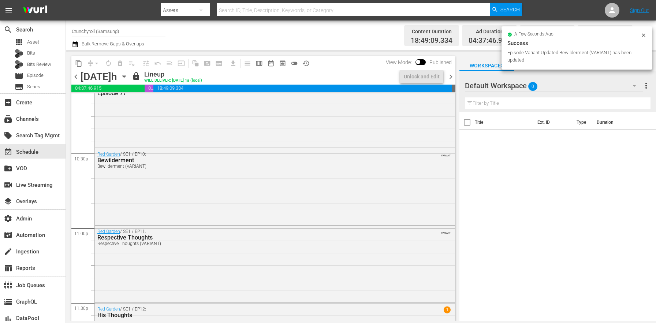
scroll to position [3355, 0]
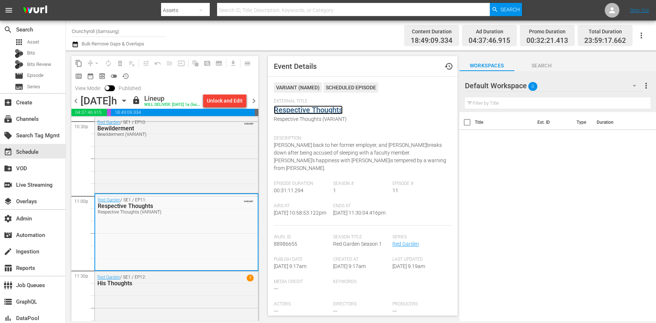
click at [305, 111] on link "Respective Thoughts" at bounding box center [308, 109] width 69 height 9
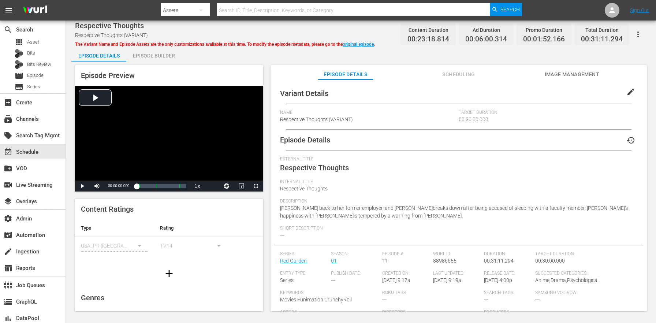
click at [633, 94] on button "edit" at bounding box center [631, 92] width 18 height 18
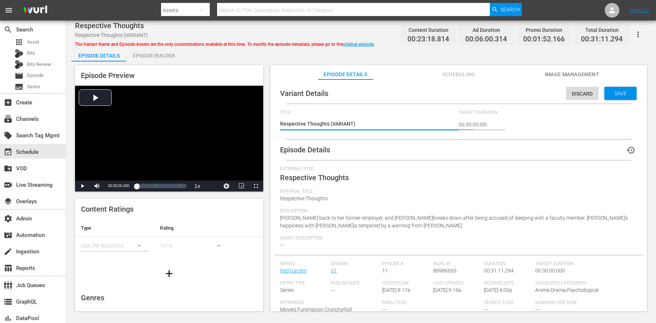
click at [349, 124] on textarea "Respective Thoughts (VARIANT)" at bounding box center [367, 124] width 175 height 9
type textarea "Respective Thoughts (=)"
type textarea "Respective Thoughts ()"
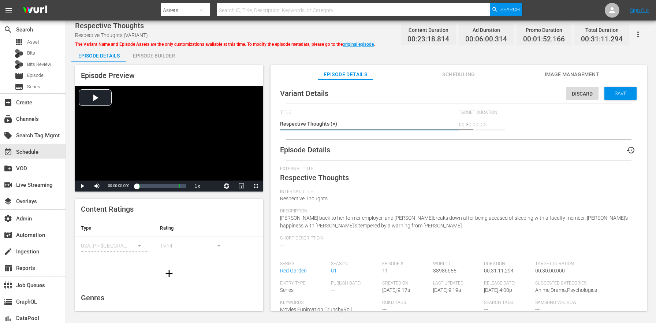
type textarea "Respective Thoughts ()"
type textarea "Respective Thoughts (+)"
type textarea "Respective Thoughts (+1)"
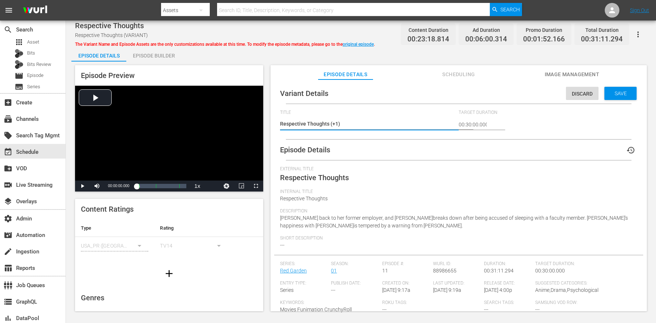
type textarea "Respective Thoughts (+1m)"
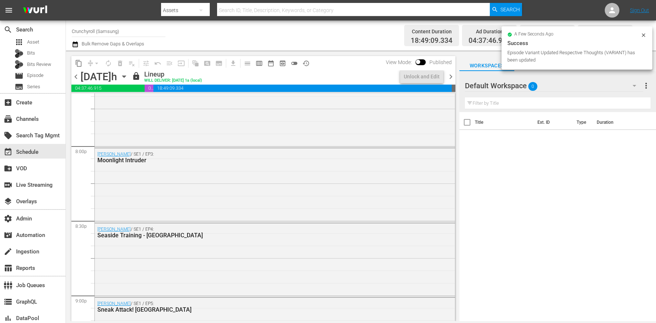
scroll to position [3355, 0]
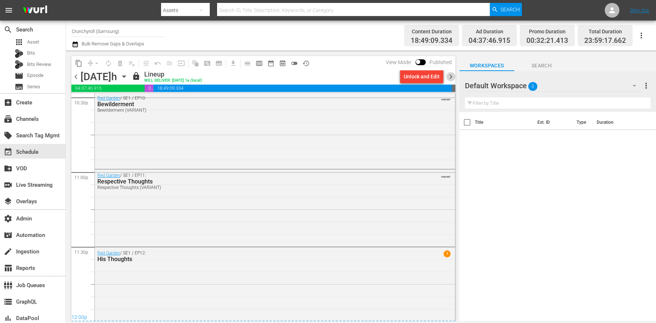
click at [450, 77] on span "chevron_right" at bounding box center [450, 76] width 9 height 9
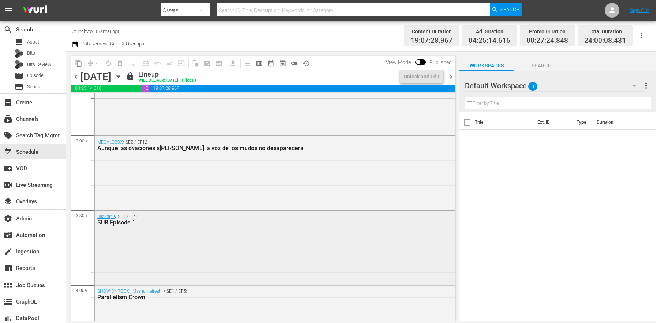
scroll to position [487, 0]
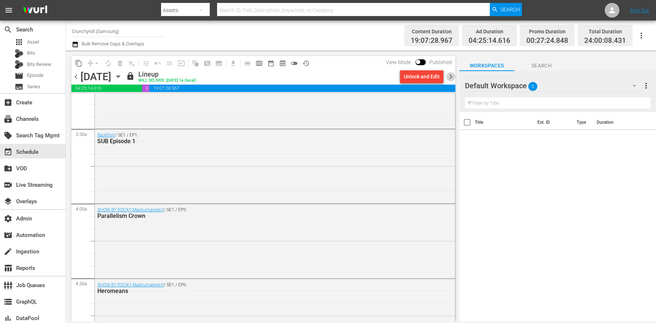
click at [449, 77] on span "chevron_right" at bounding box center [450, 76] width 9 height 9
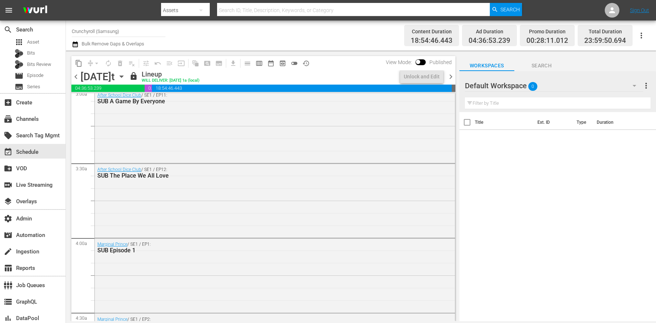
scroll to position [393, 0]
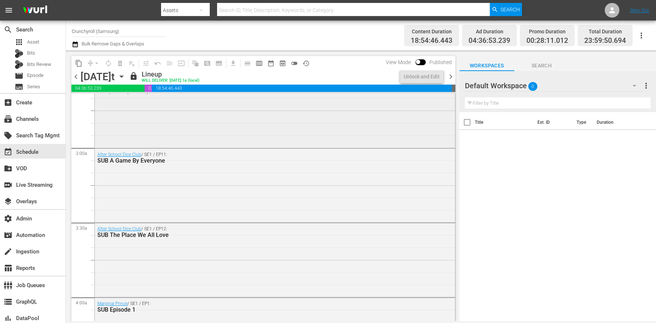
click at [184, 135] on div "Backflip!! / SE1 / EP3: SUB Episode 3 SUB Episode 3 (VARIANT) VARIANT" at bounding box center [275, 110] width 360 height 72
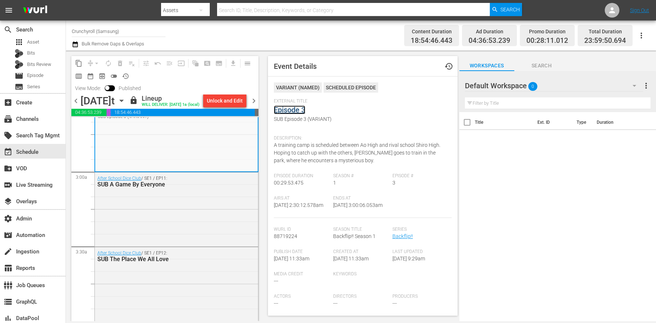
click at [301, 109] on link "Episode 3" at bounding box center [289, 109] width 31 height 9
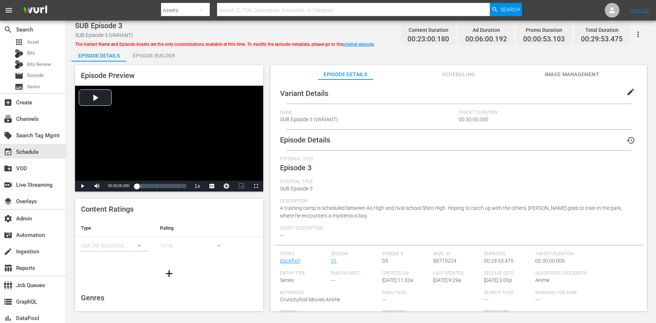
click at [626, 94] on span "edit" at bounding box center [630, 91] width 9 height 9
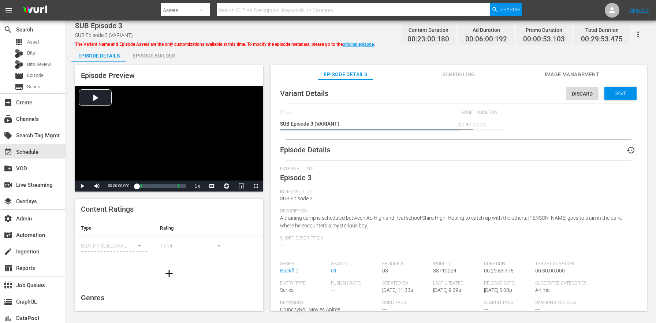
click at [323, 124] on textarea "SUB Episode 3 (VARIANT)" at bounding box center [367, 124] width 175 height 9
type textarea "SUB Episode 3 (-)"
type textarea "SUB Episode 3 (-7)"
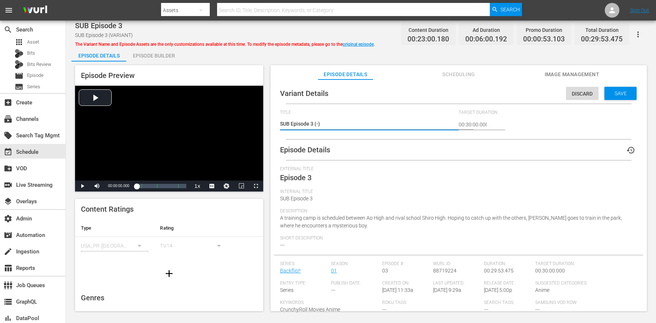
type textarea "SUB Episode 3 (-7)"
type textarea "SUB Episode 3 (-7s)"
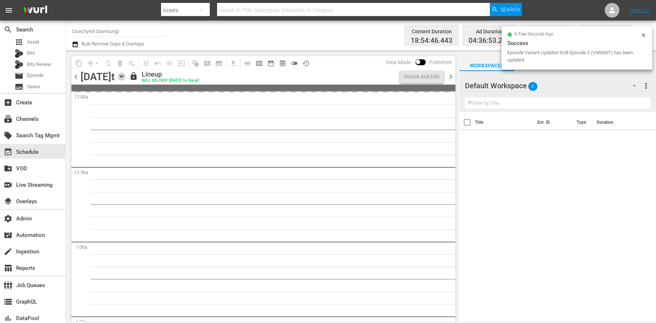
click at [123, 76] on icon "button" at bounding box center [121, 77] width 3 height 2
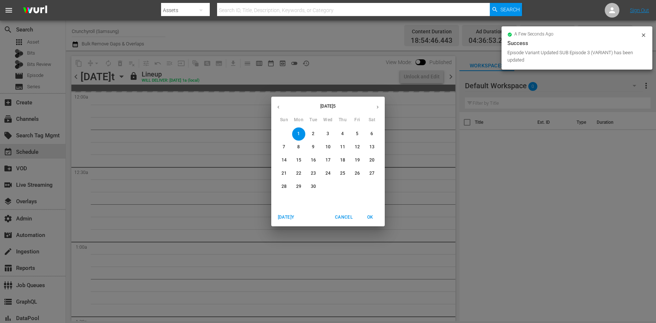
click at [277, 110] on button "button" at bounding box center [278, 107] width 14 height 14
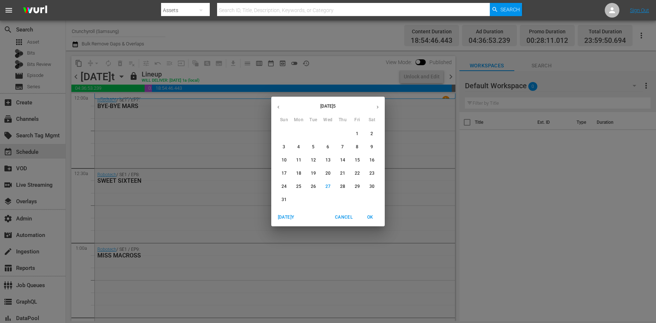
click at [369, 175] on p "23" at bounding box center [371, 173] width 5 height 6
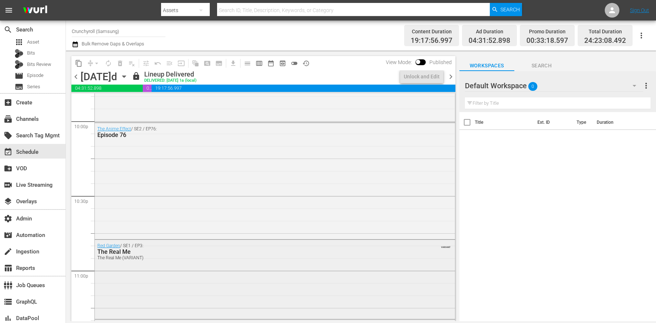
scroll to position [3277, 0]
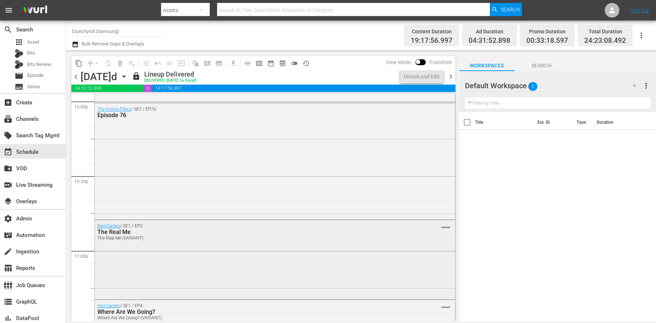
click at [154, 255] on div "Red Garden / SE1 / EP3: The Real Me The Real Me (VARIANT) VARIANT" at bounding box center [275, 259] width 360 height 78
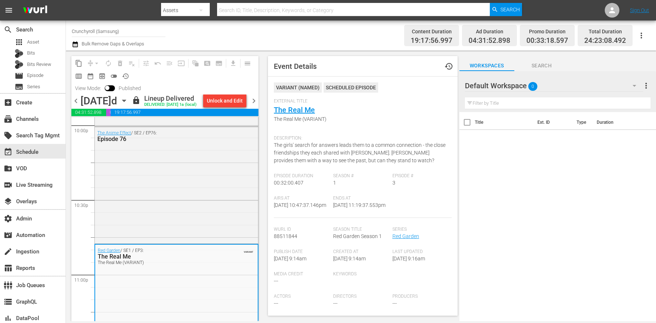
scroll to position [3323, 0]
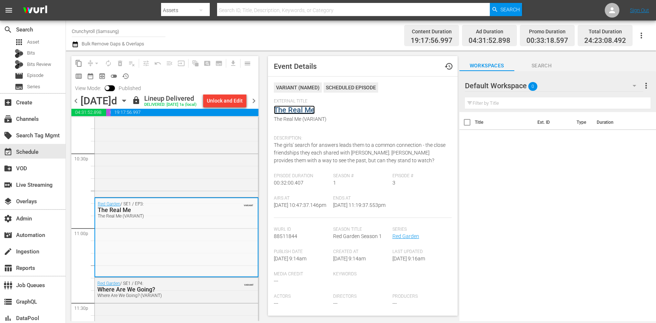
click at [299, 107] on link "The Real Me" at bounding box center [294, 109] width 41 height 9
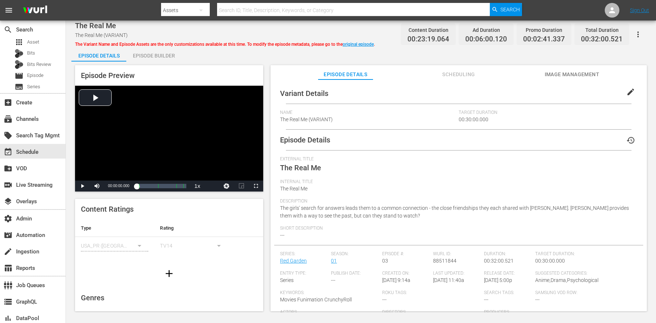
click at [626, 96] on span "edit" at bounding box center [630, 91] width 9 height 9
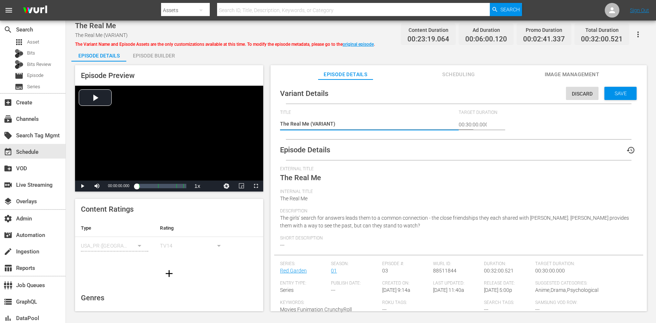
click at [322, 122] on textarea "The Real Me (VARIANT)" at bounding box center [367, 124] width 175 height 9
type textarea "The Real Me (+)"
type textarea "The Real Me (+2)"
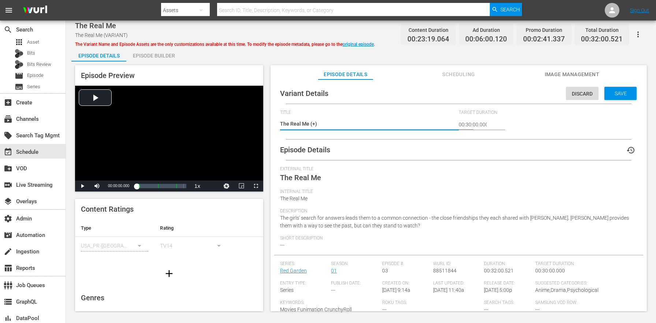
type textarea "The Real Me (+2)"
type textarea "The Real Me (+2m)"
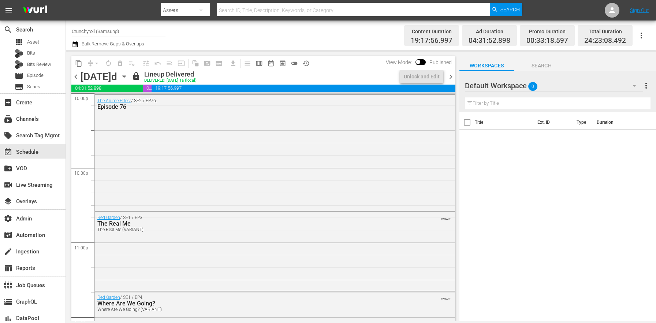
scroll to position [3414, 0]
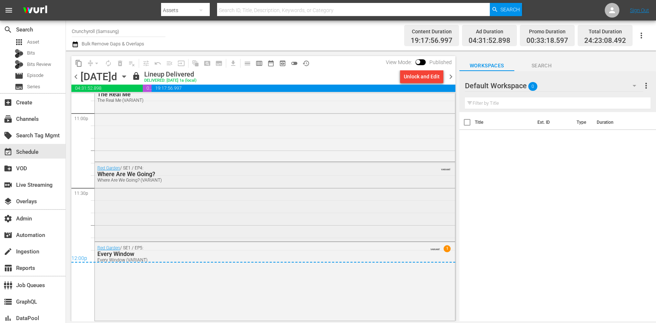
click at [169, 209] on div "Red Garden / SE1 / EP4: Where Are We Going? Where Are We Going? (VARIANT) VARIA…" at bounding box center [275, 201] width 360 height 78
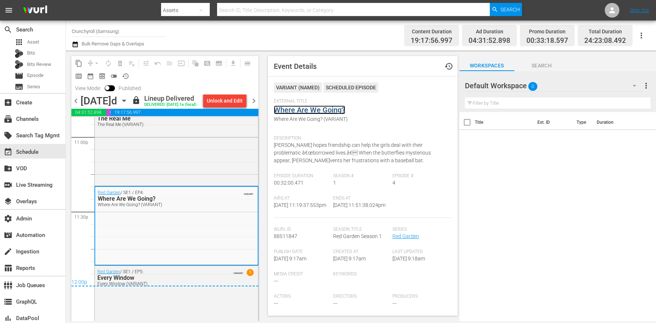
click at [300, 110] on link "Where Are We Going?" at bounding box center [309, 109] width 71 height 9
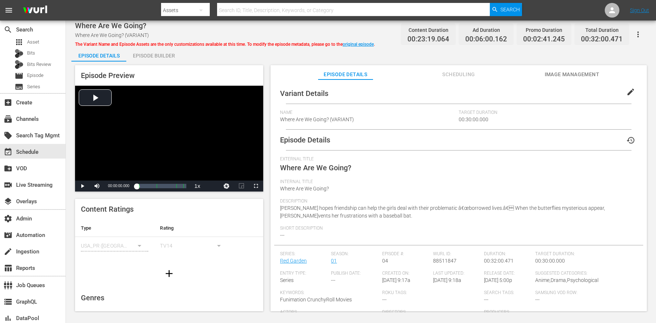
click at [631, 94] on button "edit" at bounding box center [631, 92] width 18 height 18
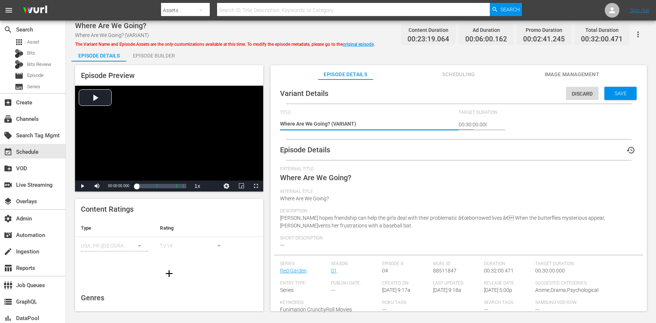
click at [344, 124] on textarea "Where Are We Going? (VARIANT)" at bounding box center [367, 124] width 175 height 9
click at [343, 124] on textarea "Where Are We Going? (VARIANT)" at bounding box center [367, 124] width 175 height 9
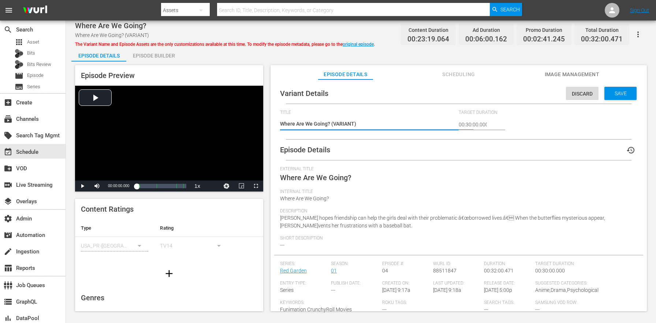
type textarea "Where Are We Going? (+)"
type textarea "Where Are We Going? (+2)"
type textarea "Where Are We Going? (+2m)"
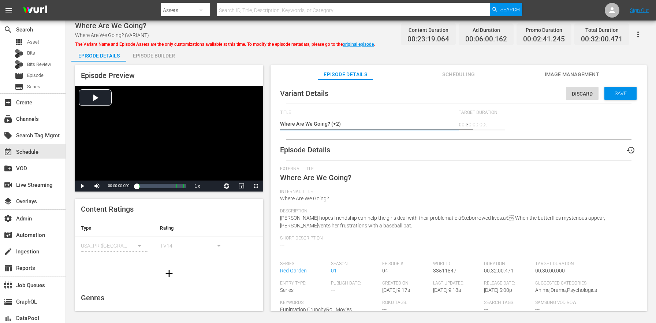
type textarea "Where Are We Going? (+2m)"
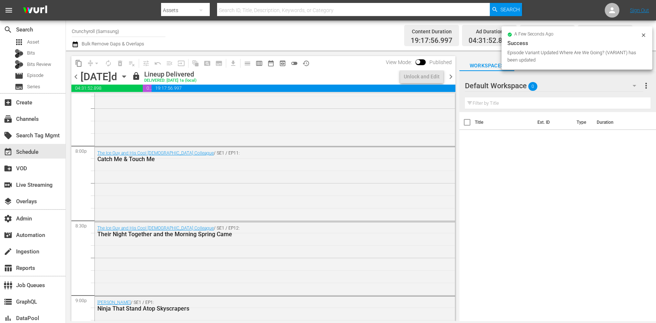
scroll to position [3414, 0]
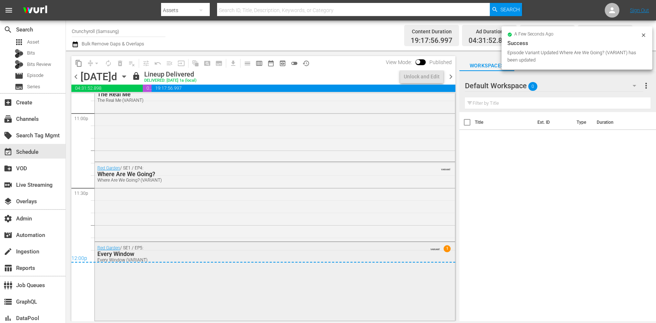
click at [188, 283] on div "Red Garden / SE1 / EP5: Every Window Every Window (VARIANT) VARIANT 1" at bounding box center [275, 281] width 360 height 78
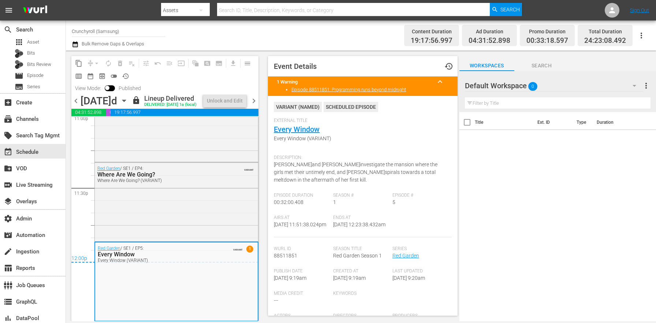
scroll to position [41, 0]
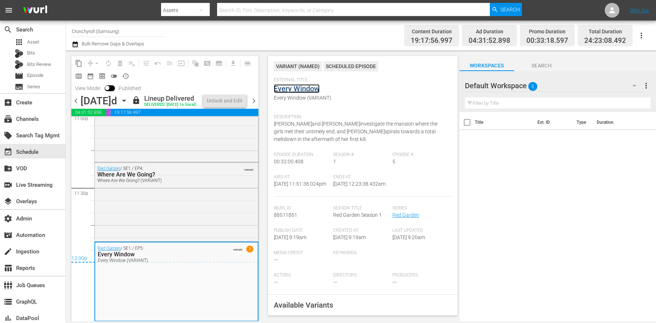
click at [298, 91] on link "Every Window" at bounding box center [297, 88] width 46 height 9
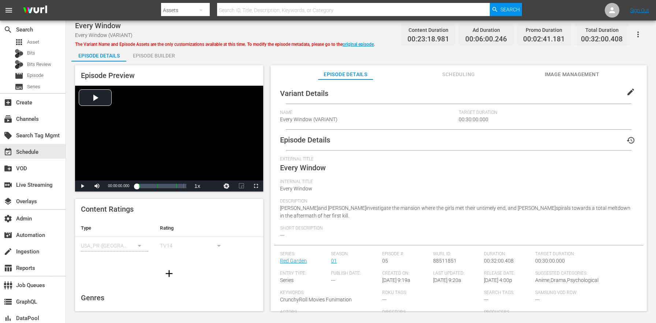
click at [631, 91] on button "edit" at bounding box center [631, 92] width 18 height 18
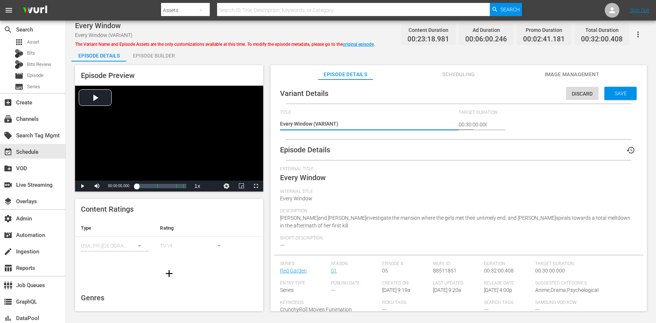
click at [319, 125] on textarea "Every Window (VARIANT)" at bounding box center [367, 124] width 175 height 9
type textarea "Every Window (+)"
type textarea "Every Window (+2)"
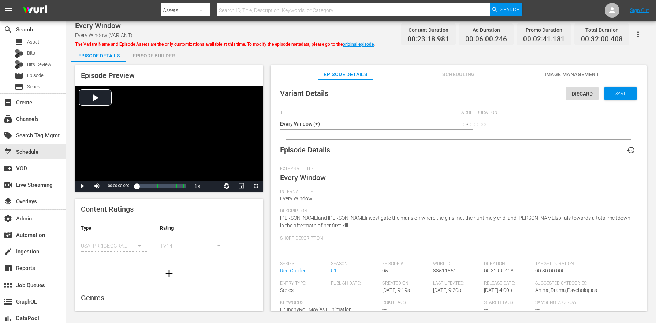
type textarea "Every Window (+2)"
type textarea "Every Window (+2m)"
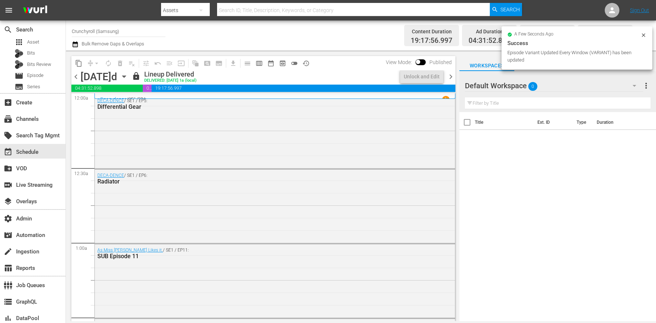
click at [455, 76] on div "content_copy compress arrow_drop_down autorenew_outlined delete_forever_outline…" at bounding box center [261, 185] width 391 height 270
click at [443, 76] on div "Unlock and Edit" at bounding box center [421, 76] width 49 height 12
click at [454, 76] on span "chevron_right" at bounding box center [450, 76] width 9 height 9
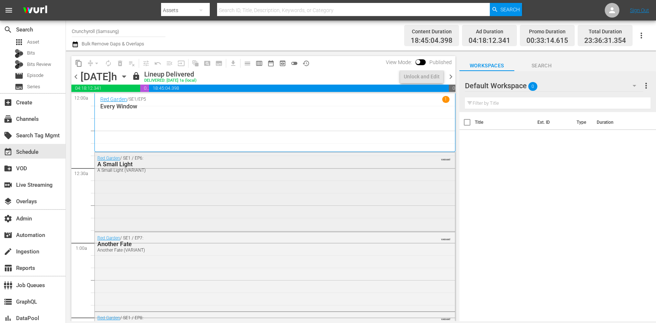
click at [157, 192] on div "Red Garden / SE1 / EP6: A Small Light A Small Light (VARIANT) VARIANT" at bounding box center [275, 191] width 360 height 78
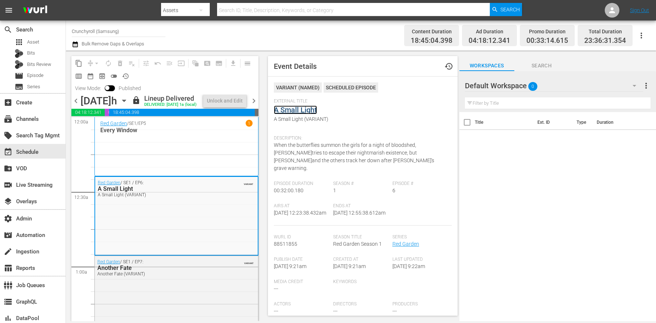
click at [292, 109] on link "A Small Light" at bounding box center [295, 109] width 43 height 9
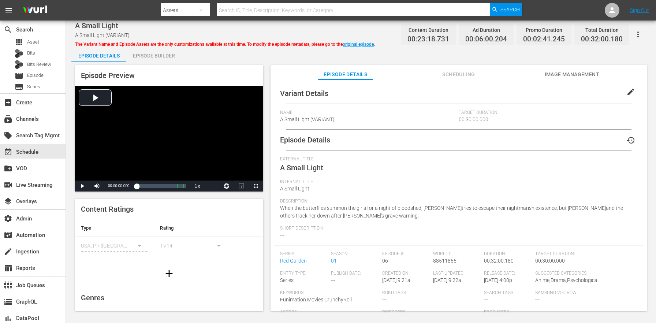
click at [631, 96] on button "edit" at bounding box center [631, 92] width 18 height 18
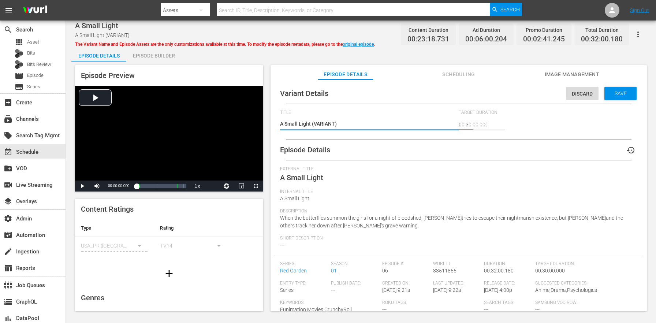
click at [328, 120] on textarea "A Small Light (VARIANT)" at bounding box center [367, 124] width 175 height 9
type textarea "A Small Light (+)"
type textarea "A Small Light (+2)"
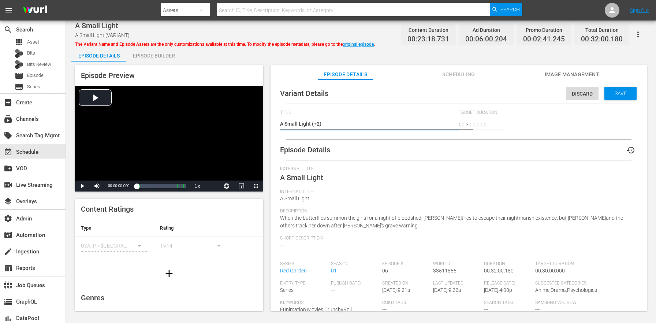
type textarea "A Small Light (+2m)"
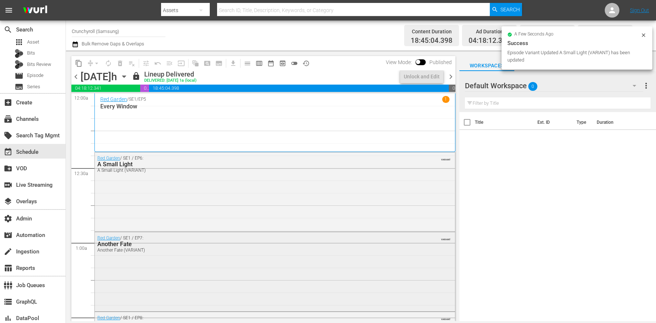
click at [170, 249] on div "Another Fate (VARIANT)" at bounding box center [254, 249] width 315 height 5
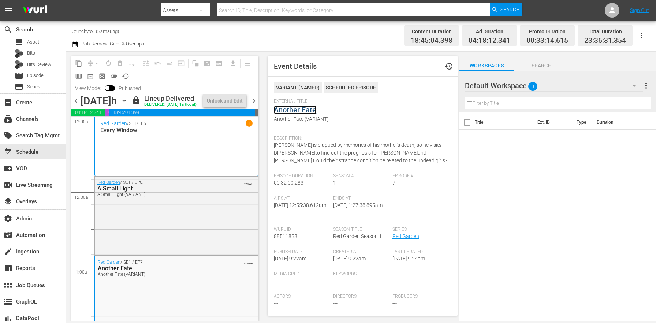
click at [295, 107] on link "Another Fate" at bounding box center [295, 109] width 42 height 9
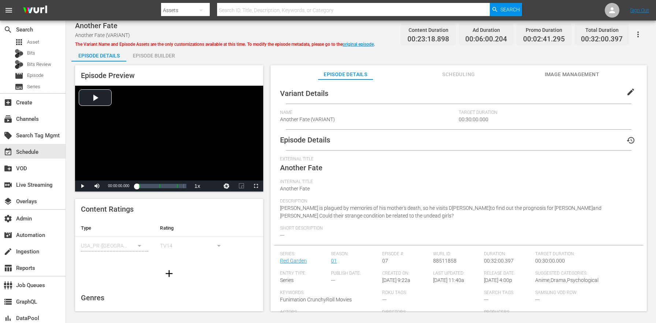
click at [629, 90] on span "edit" at bounding box center [630, 91] width 9 height 9
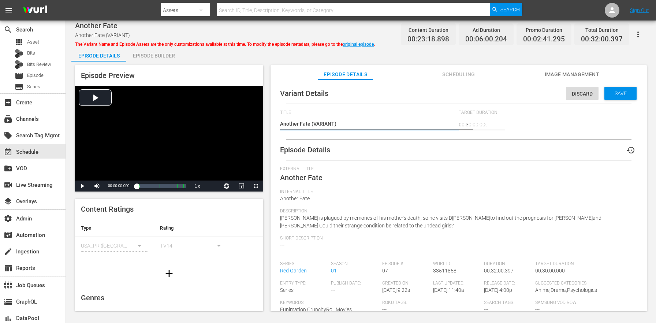
click at [326, 122] on textarea "Another Fate (VARIANT)" at bounding box center [367, 124] width 175 height 9
click at [328, 123] on textarea "Another Fate (VARIANT)" at bounding box center [367, 124] width 175 height 9
click at [339, 128] on textarea "Another Fate (VARIANT)" at bounding box center [367, 124] width 175 height 9
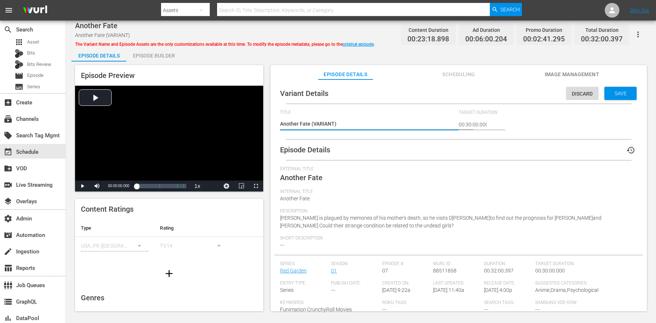
click at [323, 120] on textarea "Another Fate (VARIANT)" at bounding box center [367, 124] width 175 height 9
click at [324, 123] on textarea "Another Fate (VARIANT)" at bounding box center [367, 124] width 175 height 9
type textarea "Another Fate (+)"
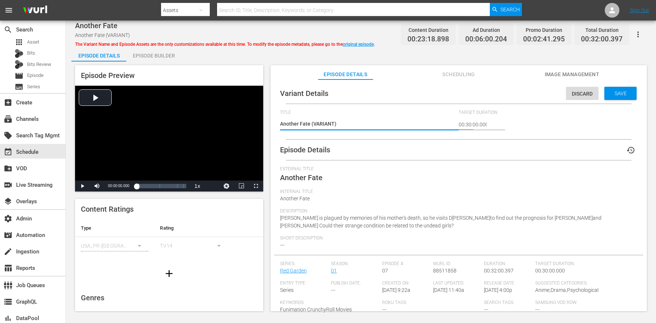
type textarea "Another Fate (+)"
type textarea "Another Fate (+2)"
type textarea "Another Fate (+2m)"
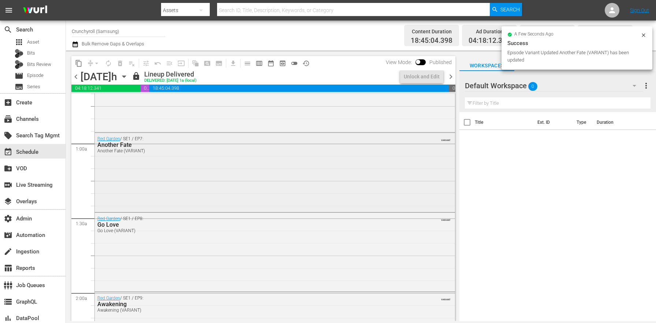
scroll to position [140, 0]
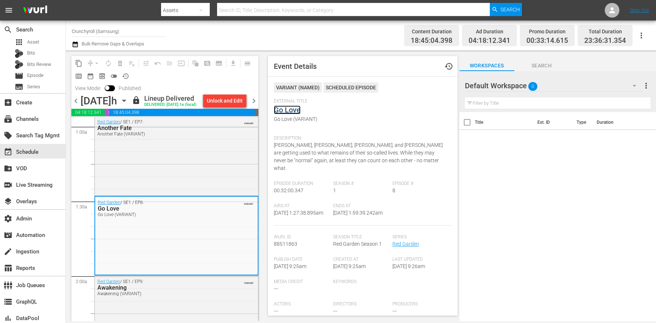
click at [294, 112] on link "Go Love" at bounding box center [287, 109] width 27 height 9
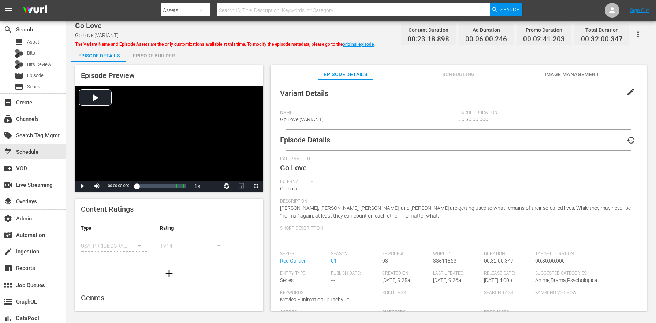
click at [632, 93] on button "edit" at bounding box center [631, 92] width 18 height 18
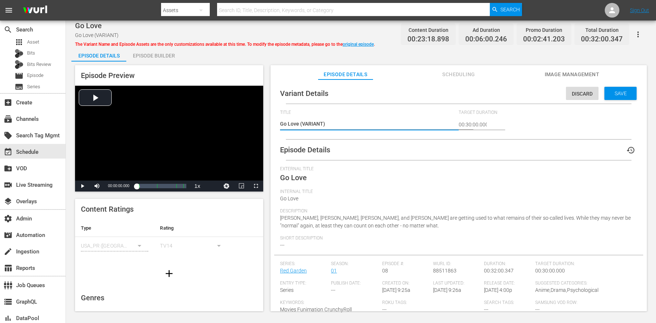
click at [314, 123] on textarea "Go Love (VARIANT)" at bounding box center [367, 124] width 175 height 9
type textarea "Go Love (+)"
type textarea "Go Love (+2)"
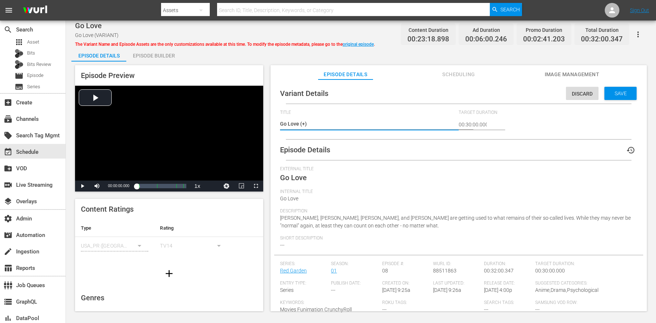
type textarea "Go Love (+2)"
type textarea "Go Love (+2m)"
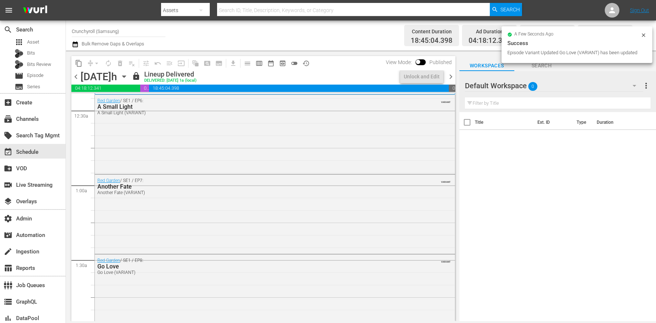
scroll to position [147, 0]
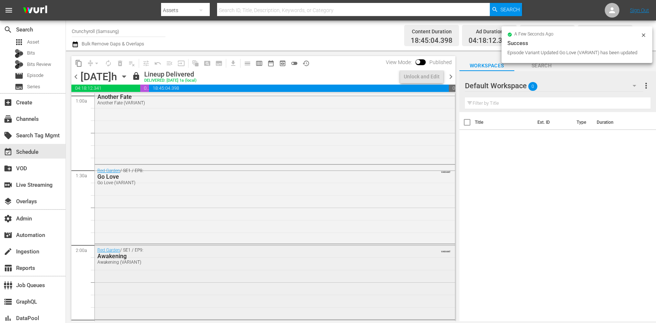
click at [145, 280] on div "Red Garden / SE1 / EP9: Awakening Awakening (VARIANT) VARIANT" at bounding box center [275, 280] width 360 height 73
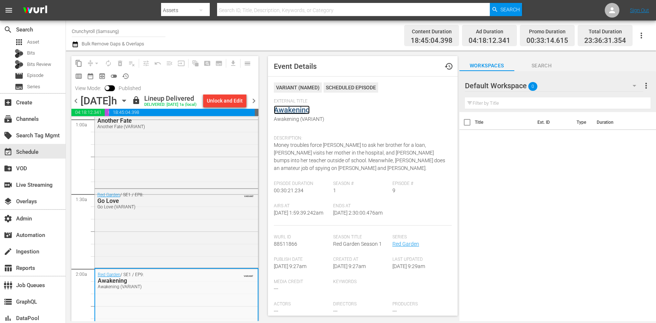
click at [291, 106] on link "Awakening" at bounding box center [292, 109] width 36 height 9
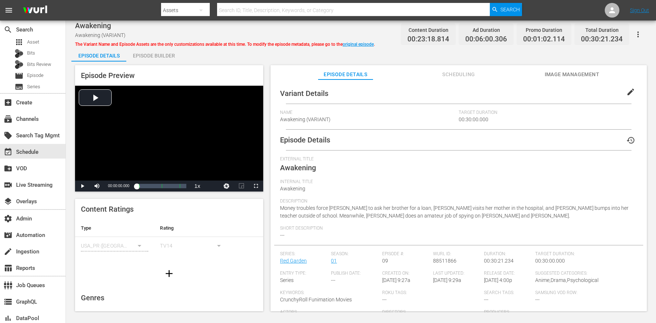
click at [630, 94] on span "edit" at bounding box center [630, 91] width 9 height 9
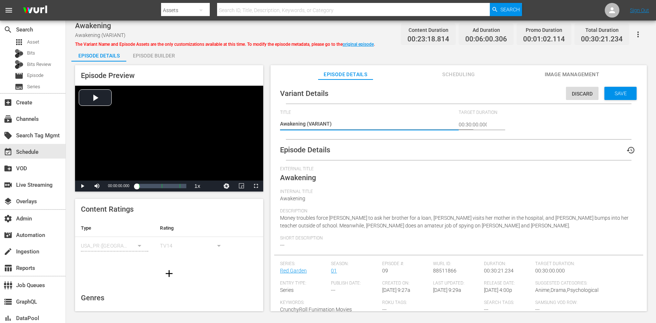
click at [313, 123] on textarea "Awakening (VARIANT)" at bounding box center [367, 124] width 175 height 9
type textarea "Awakening (+)"
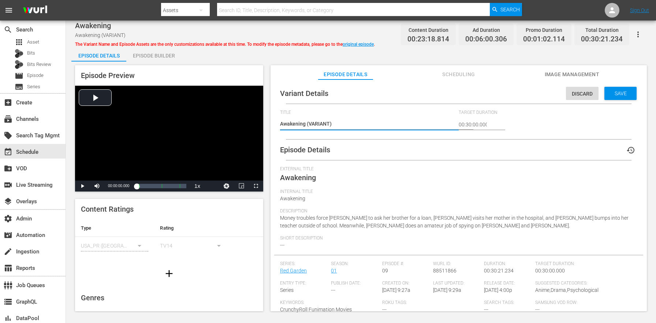
type textarea "Awakening (+)"
type textarea "Awakening (+2)"
type textarea "Awakening (+20)"
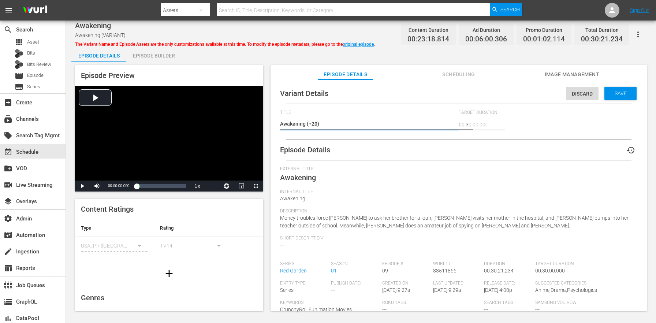
type textarea "Awakening (+20s)"
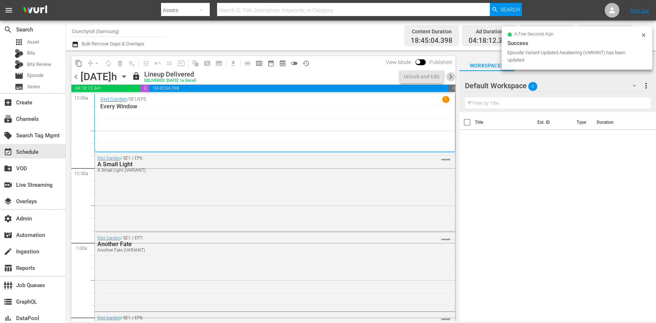
click at [451, 78] on span "chevron_right" at bounding box center [450, 76] width 9 height 9
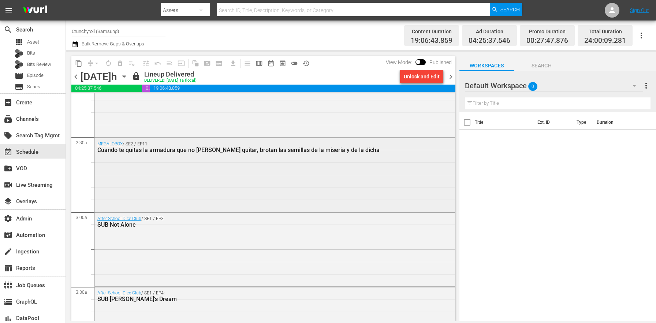
scroll to position [325, 0]
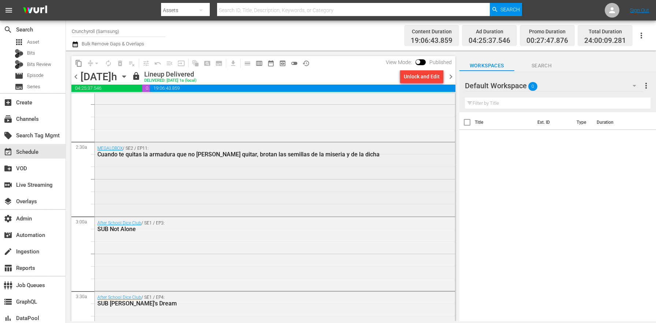
click at [162, 197] on div "MEGALOBOX / SE2 / EP11: Cuando te quitas la armadura que no te podías quitar, b…" at bounding box center [275, 178] width 360 height 72
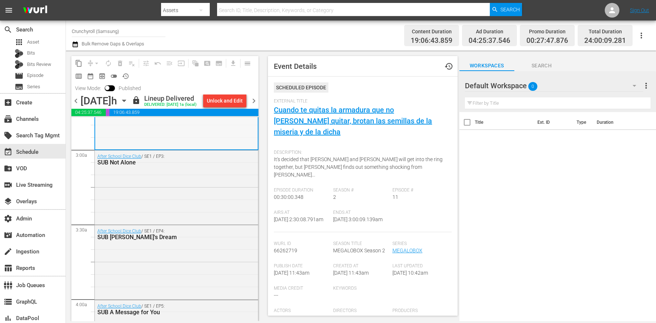
scroll to position [497, 0]
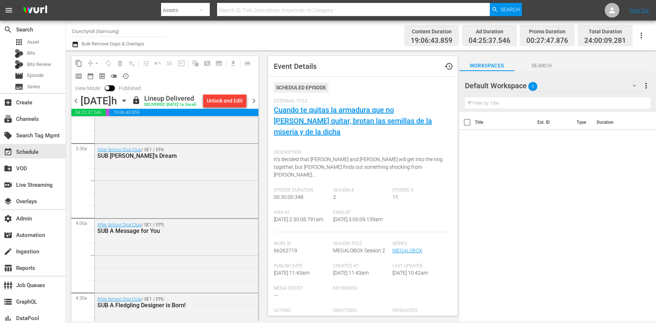
click at [126, 100] on icon "button" at bounding box center [123, 101] width 3 height 2
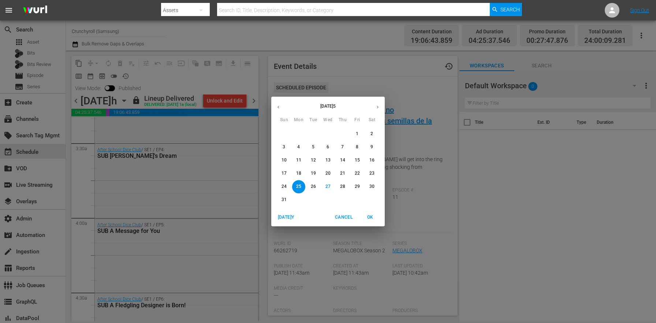
click at [370, 162] on p "16" at bounding box center [371, 160] width 5 height 6
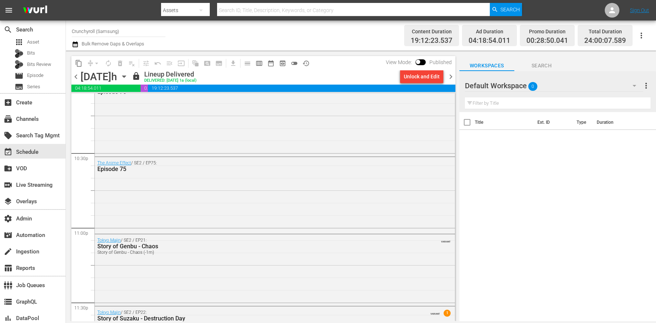
scroll to position [3097, 0]
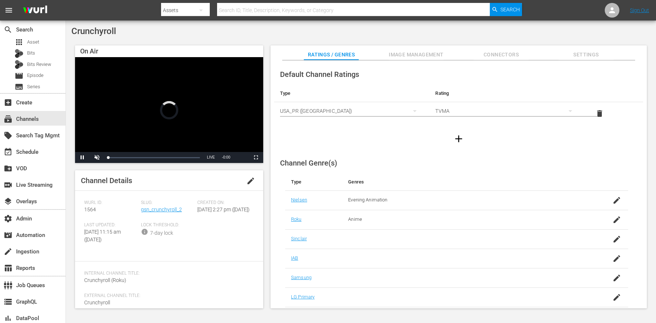
click at [156, 213] on div "Slug: gsn_crunchyroll_2" at bounding box center [169, 211] width 57 height 22
click at [155, 210] on link "gsn_crunchyroll_2" at bounding box center [161, 209] width 41 height 6
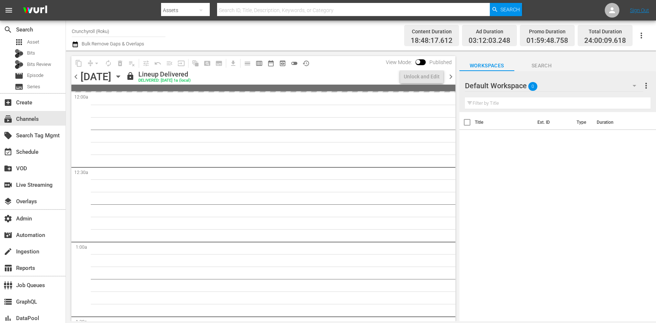
click at [122, 74] on icon "button" at bounding box center [118, 76] width 8 height 8
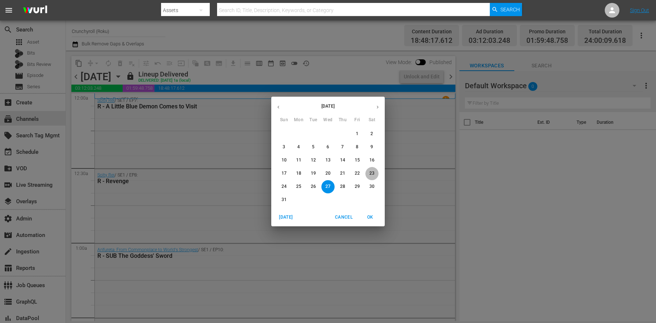
click at [374, 175] on p "23" at bounding box center [371, 173] width 5 height 6
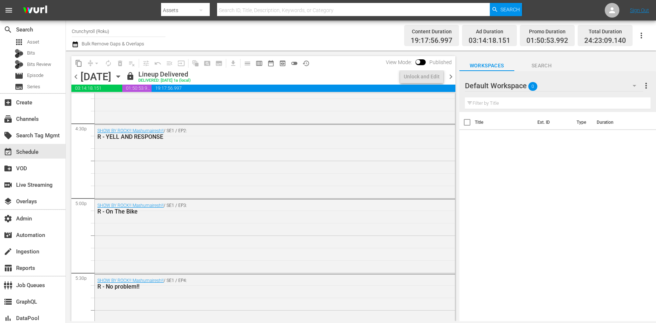
scroll to position [3414, 0]
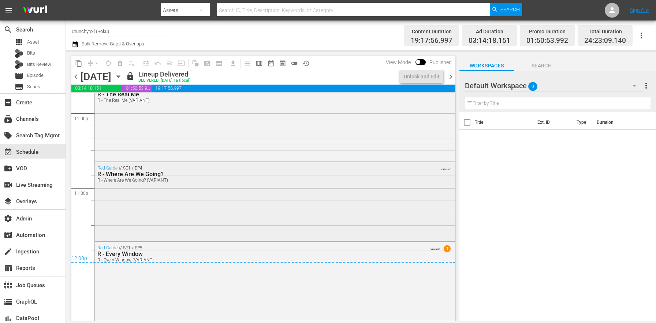
click at [200, 202] on div "Red Garden / SE1 / EP4: R - Where Are We Going? R - Where Are We Going? (VARIAN…" at bounding box center [275, 201] width 360 height 78
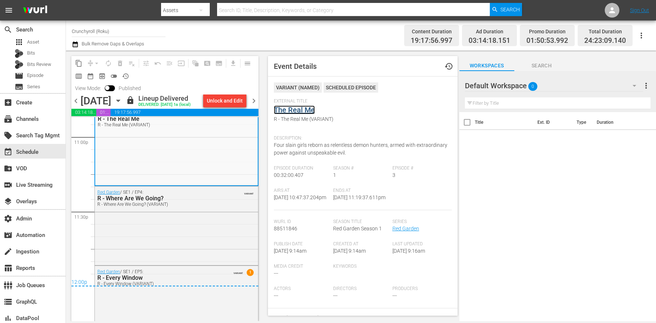
click at [291, 109] on link "The Real Me" at bounding box center [294, 109] width 41 height 9
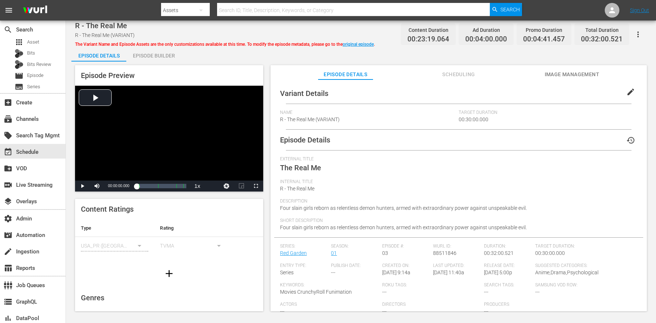
click at [629, 92] on span "edit" at bounding box center [630, 91] width 9 height 9
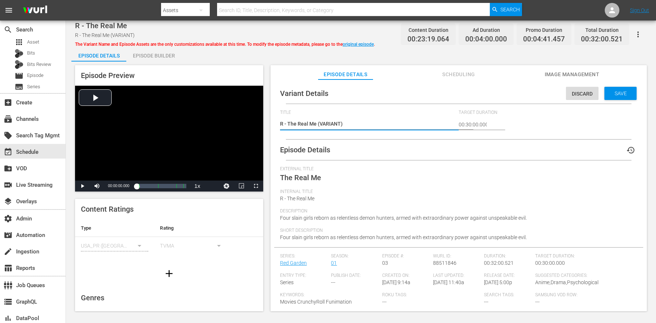
click at [329, 123] on textarea "R - The Real Me (VARIANT)" at bounding box center [367, 124] width 175 height 9
type textarea "R - The Real Me (+)"
type textarea "R - The Real Me (+2)"
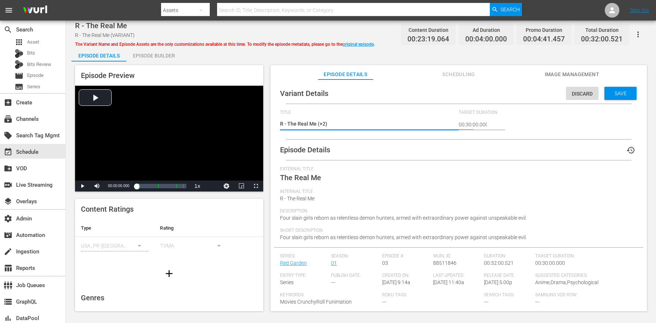
type textarea "R - The Real Me (+2m)"
drag, startPoint x: 329, startPoint y: 123, endPoint x: 320, endPoint y: 121, distance: 9.3
click at [320, 121] on textarea "R - The Real Me (VARIANT)" at bounding box center [367, 124] width 175 height 9
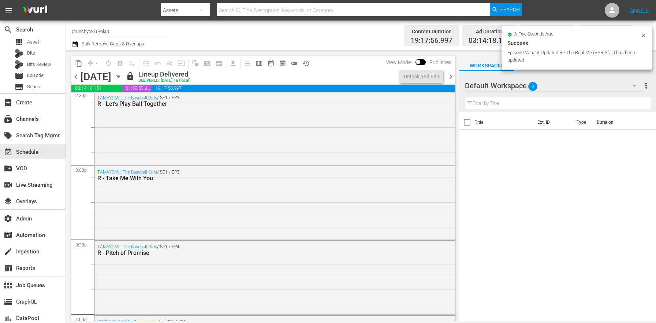
scroll to position [3414, 0]
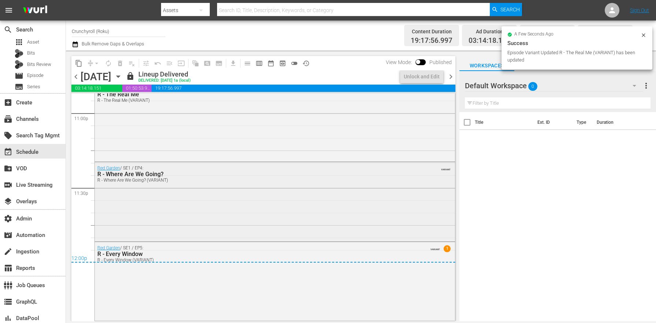
click at [191, 191] on div "Red Garden / SE1 / EP4: R - Where Are We Going? R - Where Are We Going? (VARIAN…" at bounding box center [275, 201] width 360 height 78
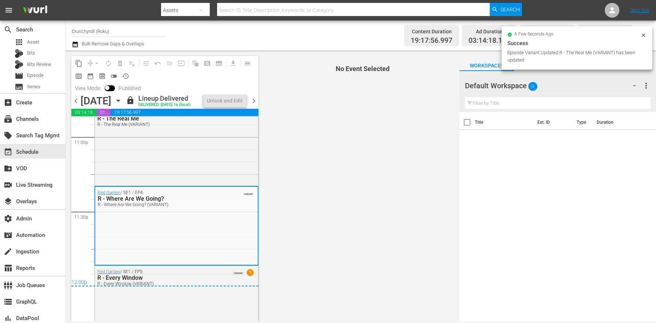
scroll to position [3438, 0]
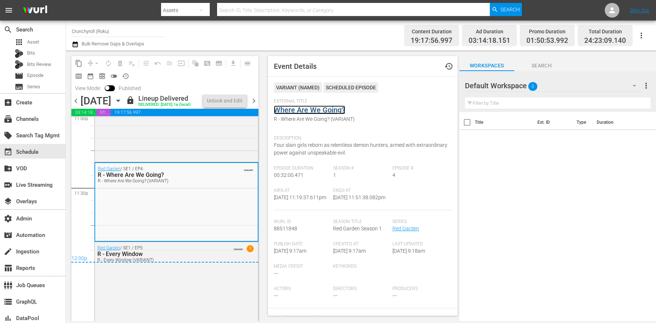
click at [289, 113] on link "Where Are We Going?" at bounding box center [309, 109] width 71 height 9
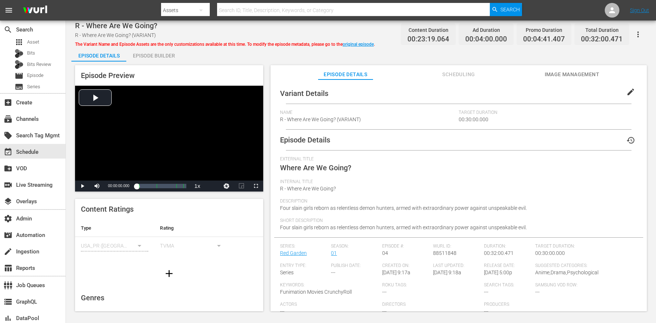
click at [630, 92] on span "edit" at bounding box center [630, 91] width 9 height 9
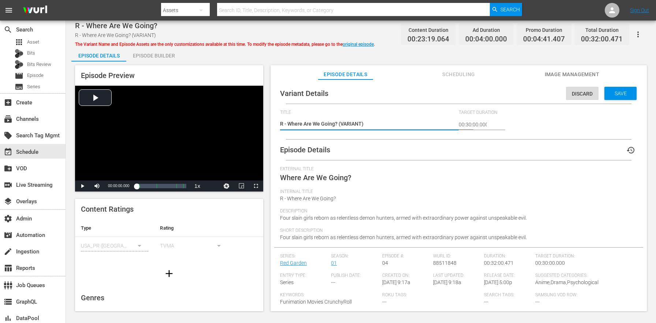
click at [349, 127] on textarea "R - Where Are We Going? (VARIANT)" at bounding box center [367, 124] width 175 height 9
type textarea "R - Where Are We Going? (+2m)"
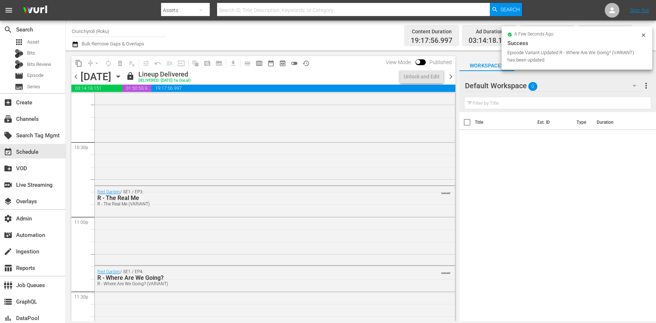
scroll to position [3414, 0]
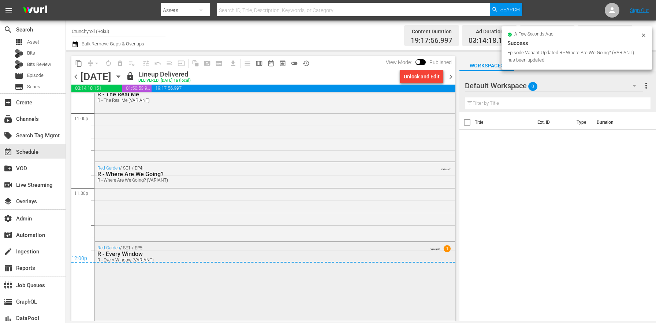
click at [178, 274] on div "Red Garden / SE1 / EP5: R - Every Window R - Every Window (VARIANT) VARIANT 1" at bounding box center [275, 281] width 360 height 78
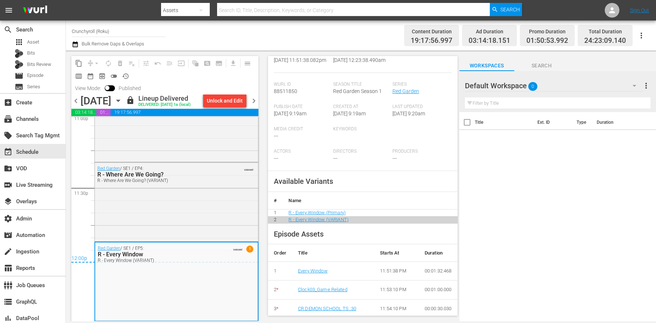
scroll to position [0, 0]
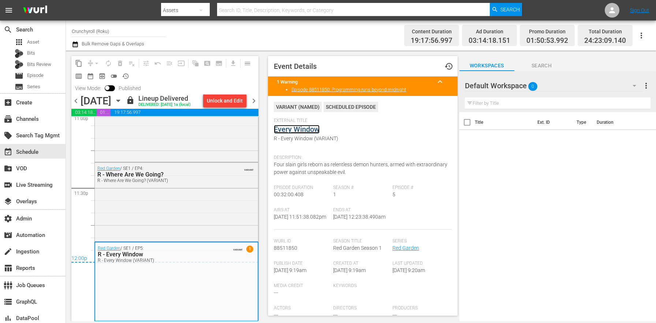
click at [302, 125] on link "Every Window" at bounding box center [297, 129] width 46 height 9
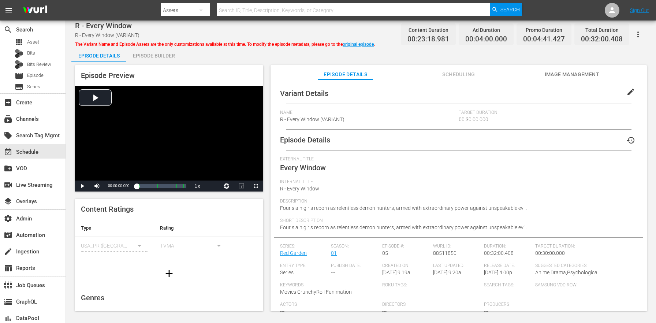
click at [627, 90] on span "edit" at bounding box center [630, 91] width 9 height 9
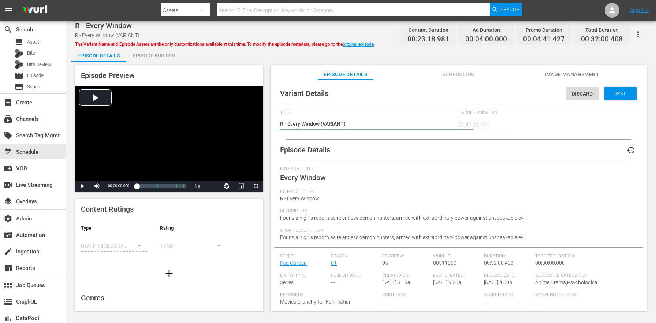
click at [338, 119] on div "R - Every Window (VARIANT) R - Every Window (VARIANT)" at bounding box center [367, 125] width 175 height 18
click at [334, 123] on textarea "R - Every Window (VARIANT)" at bounding box center [367, 124] width 175 height 9
paste textarea "+2m"
type textarea "R - Every Window (+2m)"
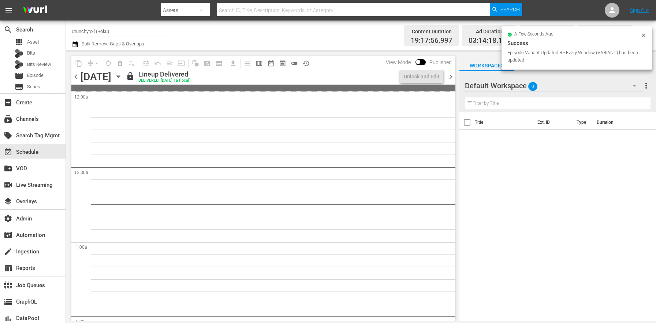
click at [446, 77] on span "chevron_right" at bounding box center [450, 76] width 9 height 9
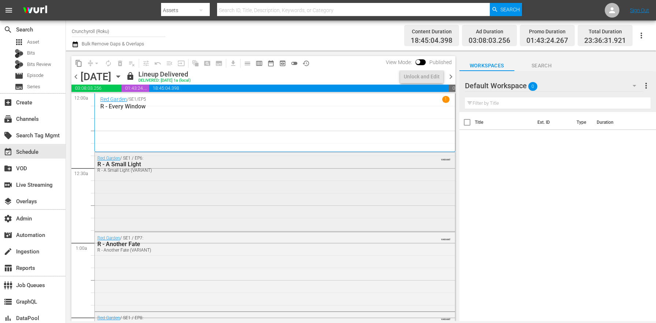
click at [154, 182] on div "Red Garden / SE1 / EP6: R - A Small Light R - A Small Light (VARIANT) VARIANT" at bounding box center [275, 191] width 360 height 78
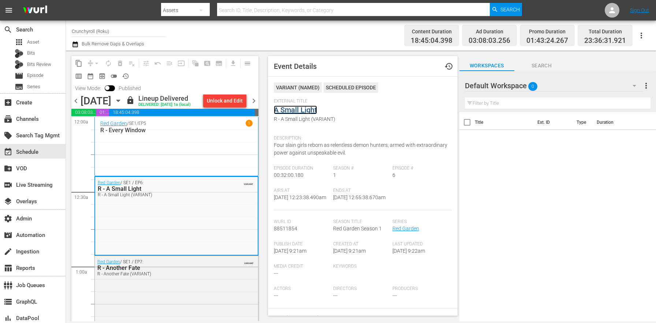
click at [292, 108] on link "A Small Light" at bounding box center [295, 109] width 43 height 9
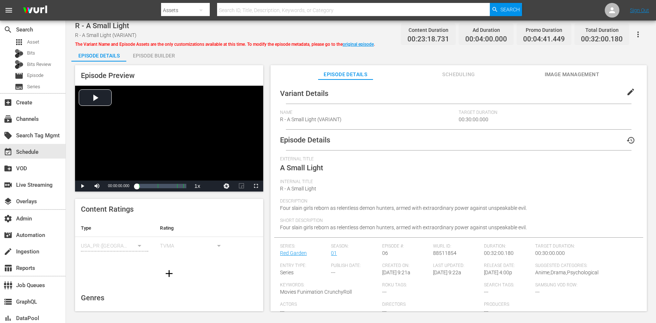
click at [629, 93] on span "edit" at bounding box center [630, 91] width 9 height 9
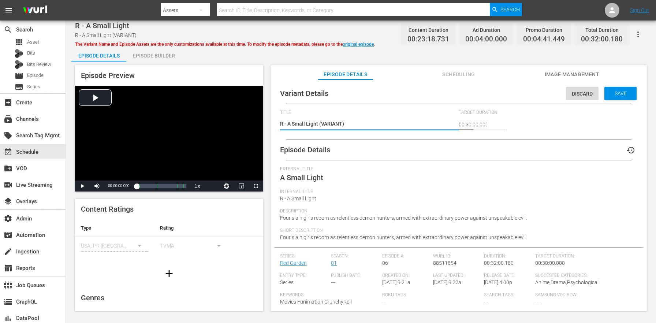
click at [334, 123] on textarea "R - A Small Light (VARIANT)" at bounding box center [367, 124] width 175 height 9
type textarea "R - A Small Light (+2m)"
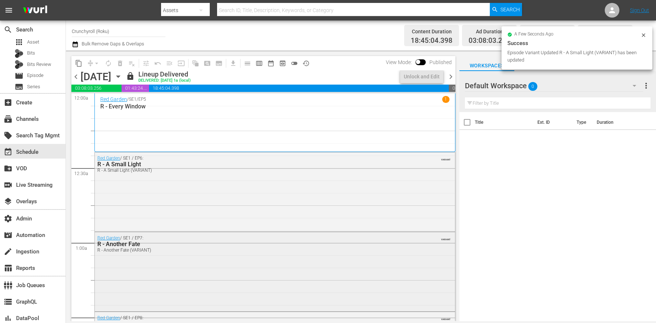
click at [170, 277] on div "Red Garden / SE1 / EP7: R - Another Fate R - Another Fate (VARIANT) VARIANT" at bounding box center [275, 271] width 360 height 78
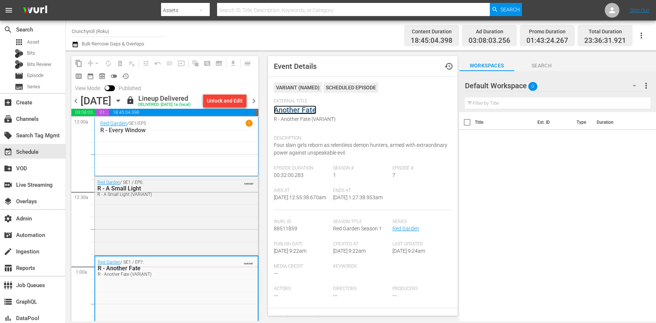
click at [303, 111] on link "Another Fate" at bounding box center [295, 109] width 42 height 9
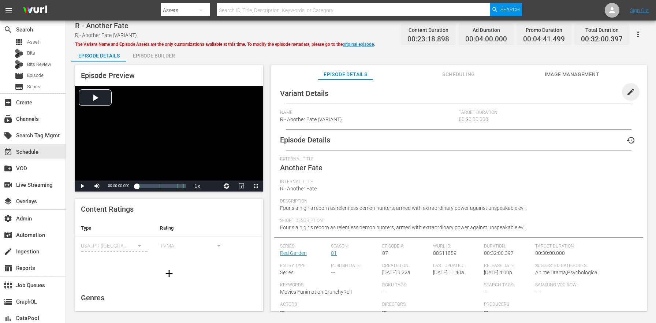
click at [626, 94] on span "edit" at bounding box center [630, 91] width 9 height 9
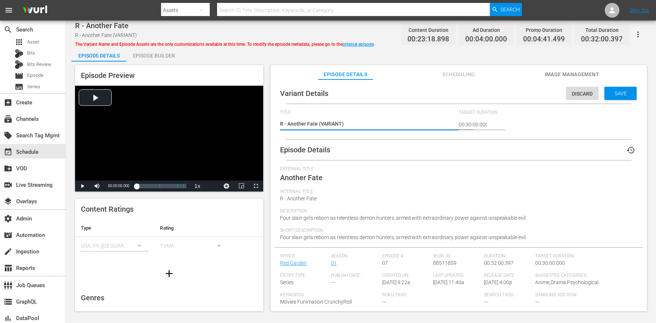
click at [330, 121] on textarea "R - Another Fate (VARIANT)" at bounding box center [367, 124] width 175 height 9
type textarea "R - Another Fate (+2m)"
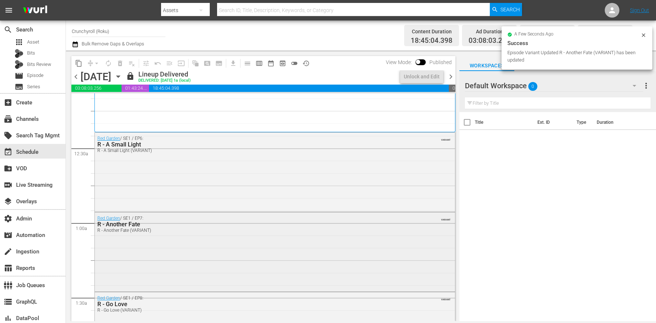
scroll to position [70, 0]
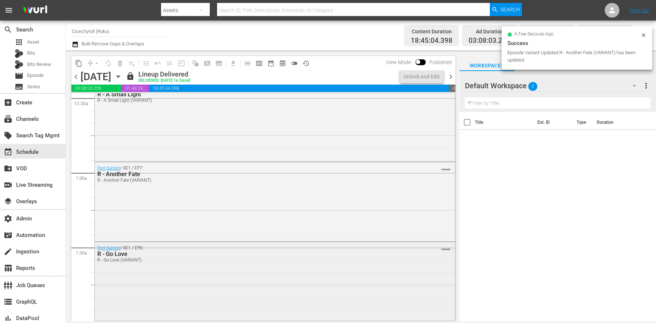
click at [168, 278] on div "Red Garden / SE1 / EP8: R - Go Love R - Go Love (VARIANT) VARIANT" at bounding box center [275, 281] width 360 height 78
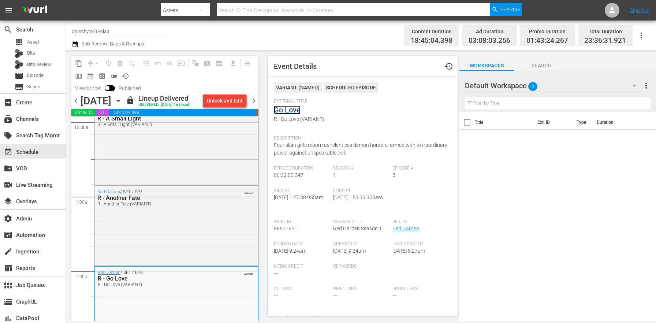
click at [286, 109] on link "Go Love" at bounding box center [287, 109] width 27 height 9
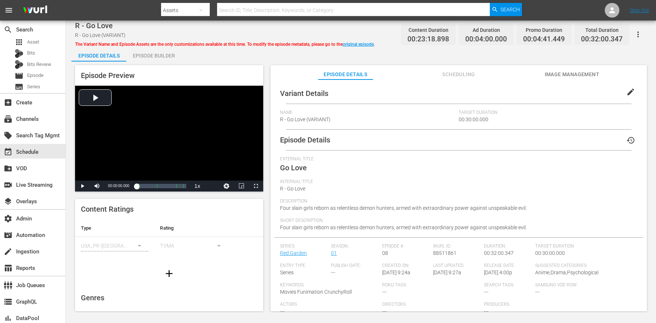
click at [626, 92] on span "edit" at bounding box center [630, 91] width 9 height 9
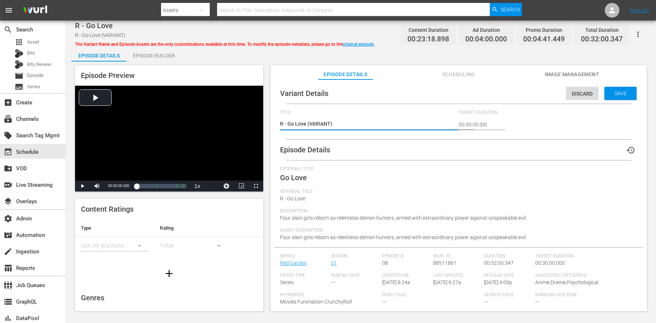
click at [318, 123] on textarea "R - Go Love (VARIANT)" at bounding box center [367, 124] width 175 height 9
type textarea "R - Go Love (+2m)"
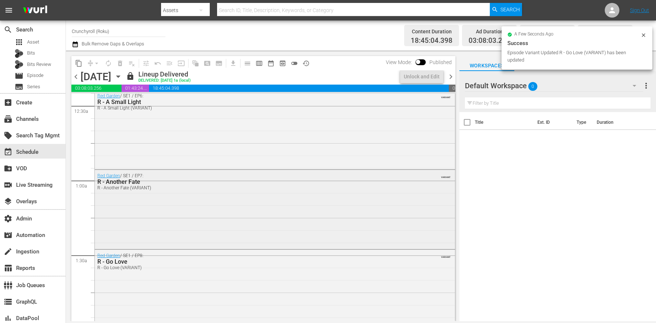
scroll to position [143, 0]
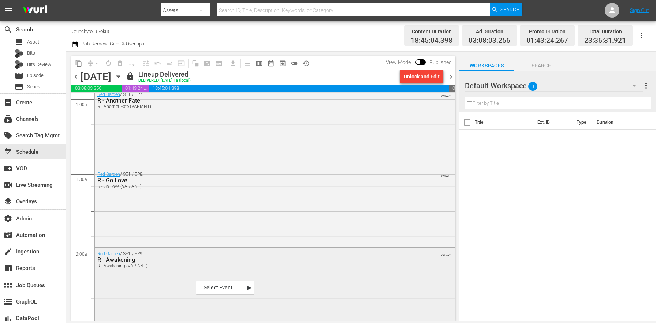
click at [141, 292] on div "Red Garden / SE1 / EP9: R - Awakening R - Awakening (VARIANT) VARIANT" at bounding box center [275, 284] width 360 height 73
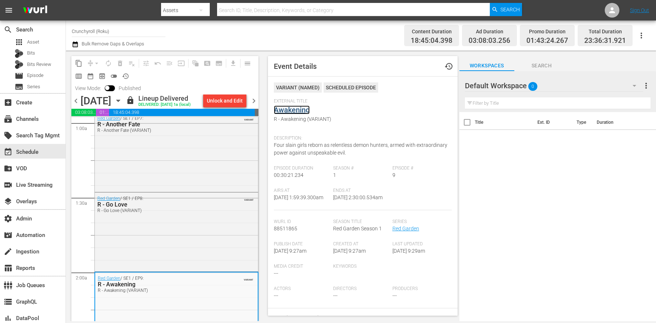
click at [289, 109] on link "Awakening" at bounding box center [292, 109] width 36 height 9
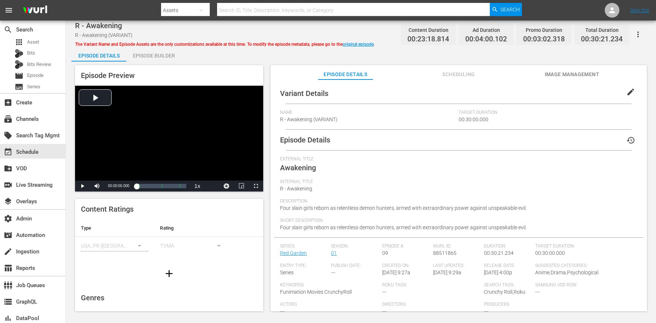
click at [626, 95] on span "edit" at bounding box center [630, 91] width 9 height 9
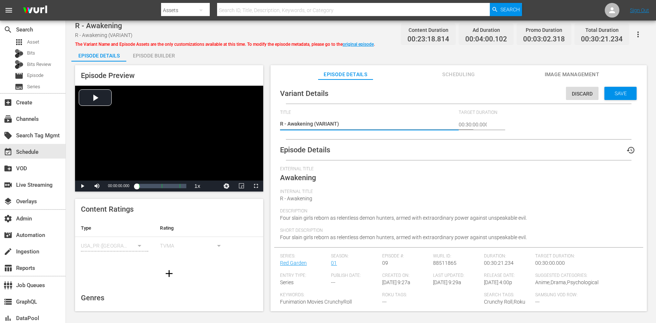
click at [329, 125] on textarea "R - Awakening (VARIANT)" at bounding box center [367, 124] width 175 height 9
type textarea "R - Awakening (+)"
type textarea "R - Awakening (+2)"
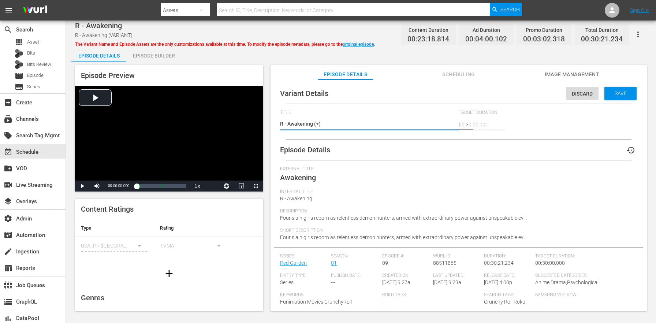
type textarea "R - Awakening (+2)"
type textarea "R - Awakening (+2-)"
type textarea "R - Awakening (+2-s)"
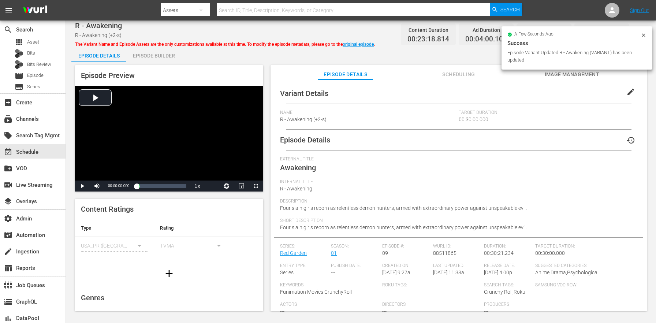
click at [629, 92] on span "edit" at bounding box center [630, 91] width 9 height 9
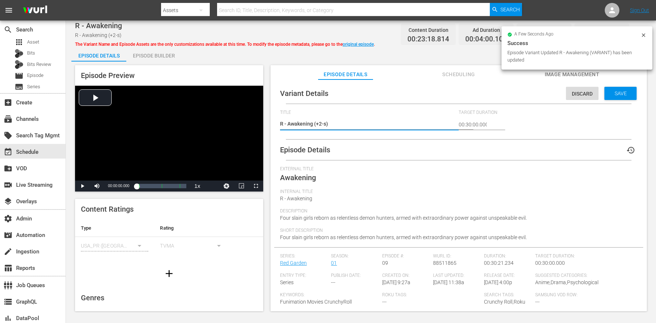
click at [323, 122] on textarea "R - Awakening (+2-s)" at bounding box center [367, 124] width 175 height 9
type textarea "R - Awakening (+2s)"
type textarea "R - Awakening (+20s)"
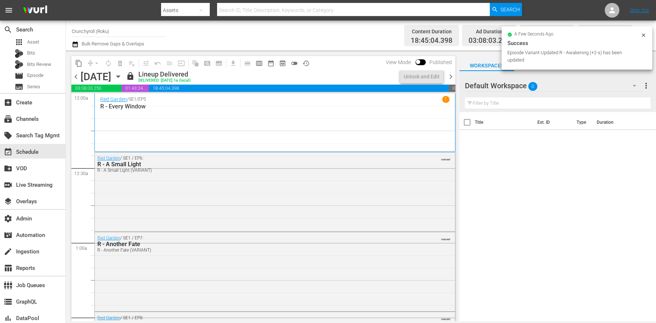
click at [122, 75] on icon "button" at bounding box center [118, 76] width 8 height 8
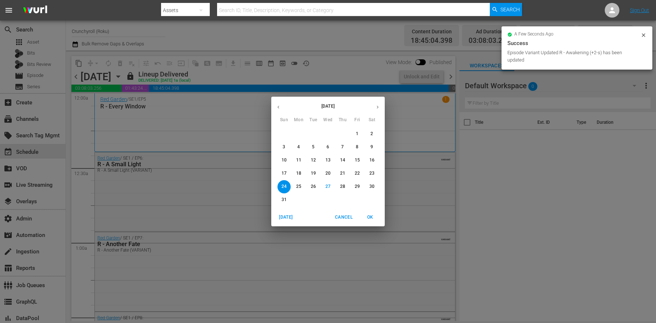
click at [373, 189] on p "30" at bounding box center [371, 186] width 5 height 6
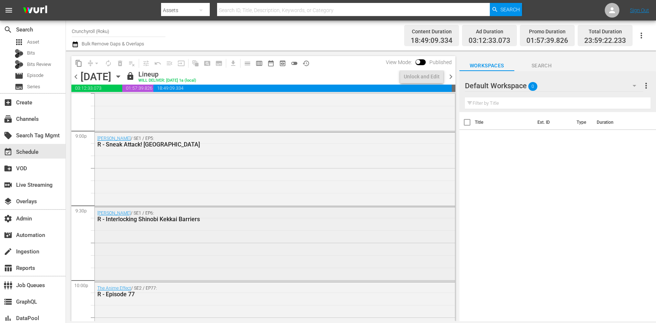
scroll to position [3260, 0]
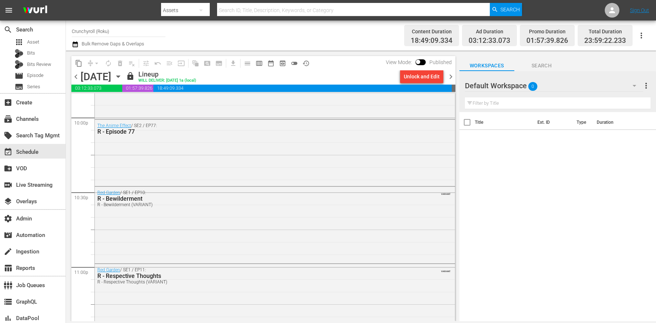
click at [199, 222] on div "Red Garden / SE1 / EP10: R - Bewilderment R - Bewilderment (VARIANT) VARIANT" at bounding box center [275, 224] width 360 height 75
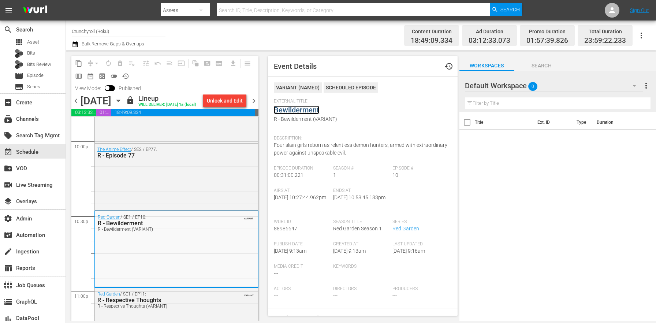
click at [295, 109] on link "Bewilderment" at bounding box center [296, 109] width 45 height 9
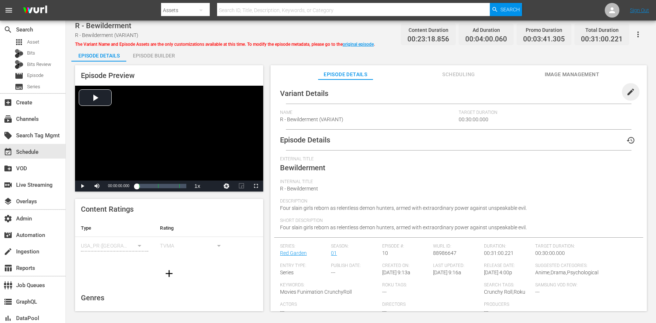
click at [629, 90] on span "edit" at bounding box center [630, 91] width 9 height 9
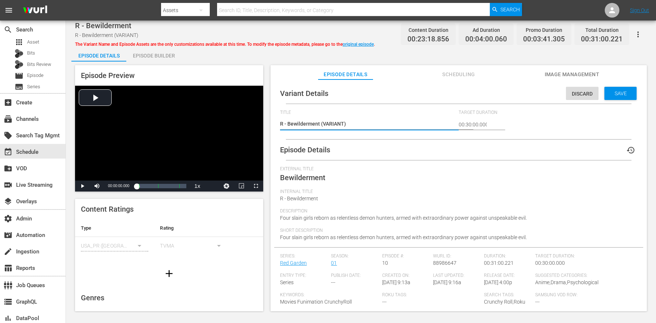
click at [332, 123] on textarea "R - Bewilderment (VARIANT)" at bounding box center [367, 124] width 175 height 9
type textarea "R - Bewilderment (+)"
type textarea "R - Bewilderment (+1)"
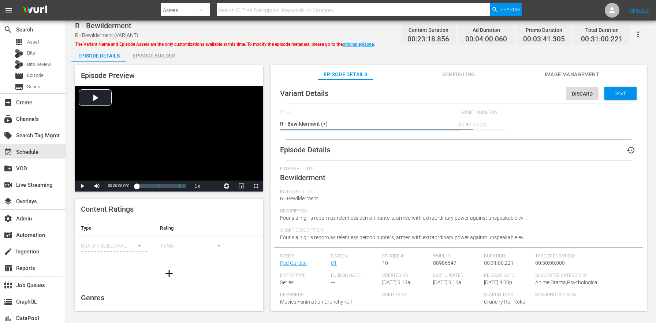
type textarea "R - Bewilderment (+1)"
type textarea "R - Bewilderment (+1m)"
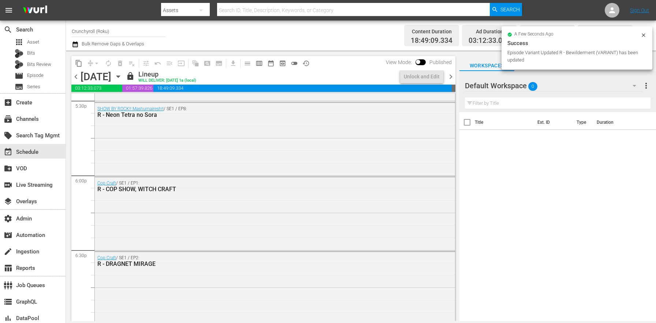
scroll to position [3355, 0]
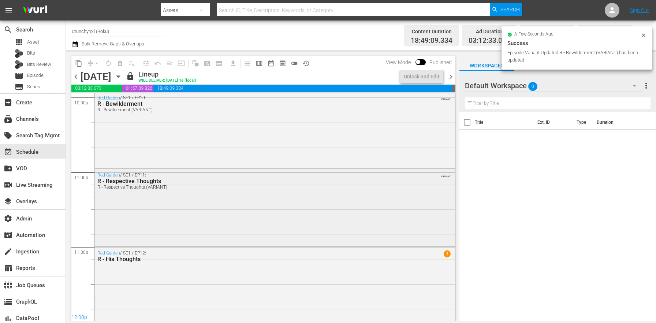
click at [234, 222] on div "Red Garden / SE1 / EP11: R - Respective Thoughts R - Respective Thoughts (VARIA…" at bounding box center [275, 207] width 360 height 76
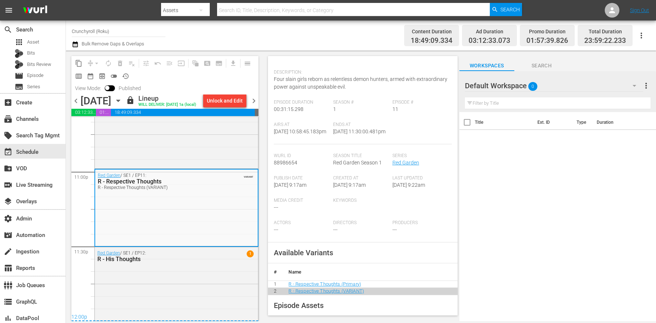
scroll to position [0, 0]
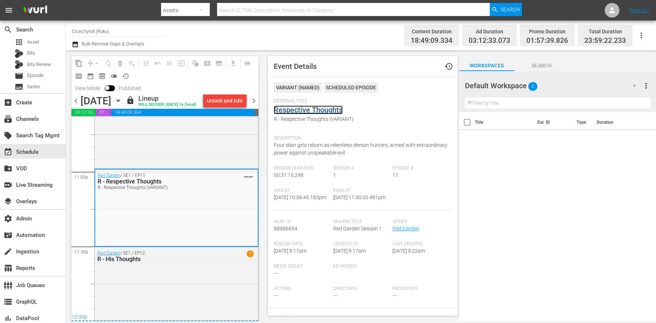
click at [320, 108] on link "Respective Thoughts" at bounding box center [308, 109] width 69 height 9
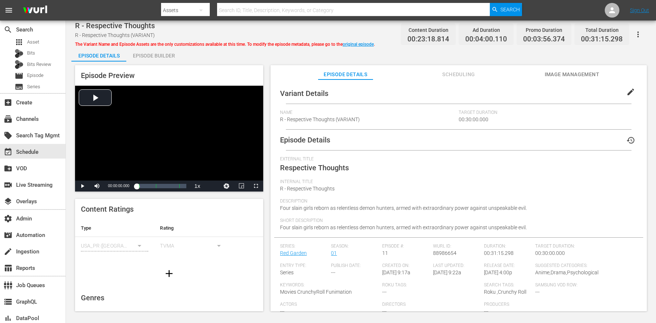
click at [630, 91] on span "edit" at bounding box center [630, 91] width 9 height 9
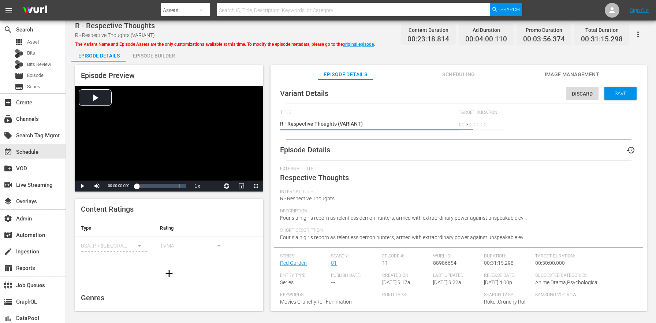
click at [347, 123] on textarea "R - Respective Thoughts (VARIANT)" at bounding box center [367, 124] width 175 height 9
type textarea "R - Respective Thoughts (+)"
type textarea "R - Respective Thoughts (+1)"
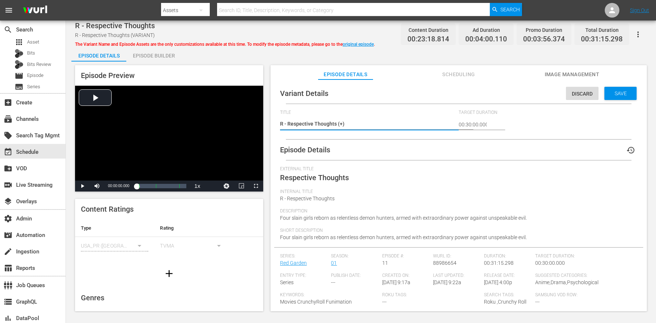
type textarea "R - Respective Thoughts (+1)"
type textarea "R - Respective Thoughts (+1m)"
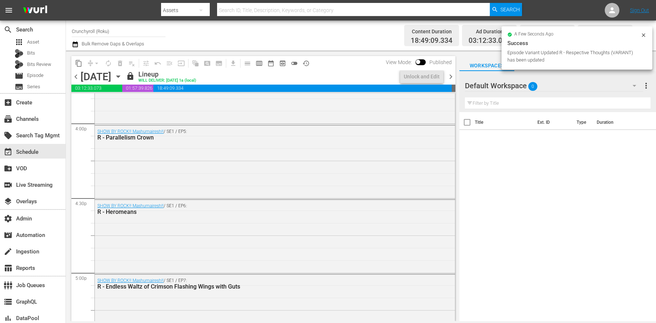
scroll to position [3355, 0]
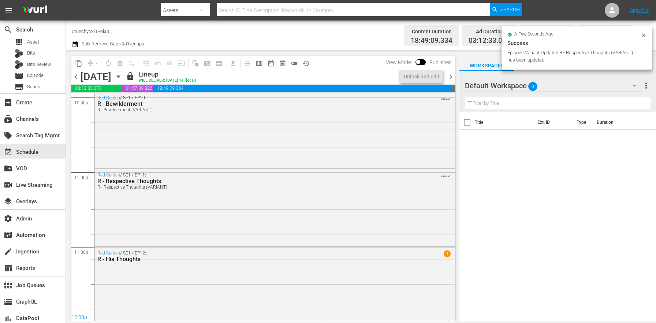
click at [452, 75] on span "chevron_right" at bounding box center [450, 76] width 9 height 9
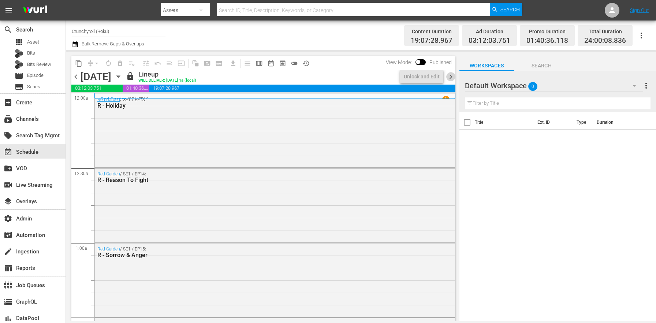
click at [453, 76] on span "chevron_right" at bounding box center [450, 76] width 9 height 9
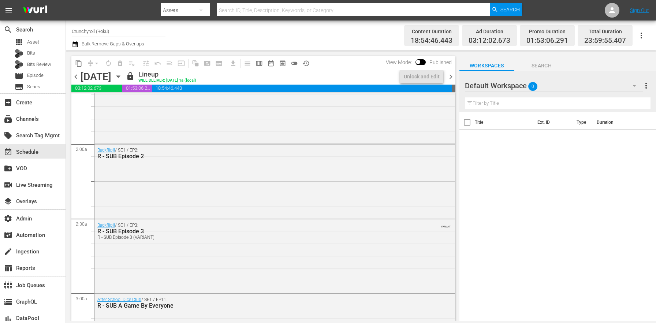
scroll to position [289, 0]
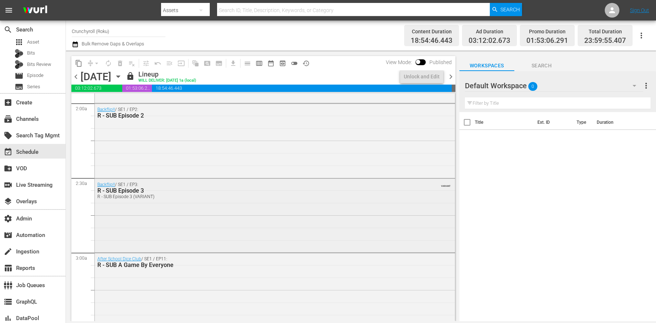
click at [159, 222] on div "Backflip!! / SE1 / EP3: R - SUB Episode 3 R - SUB Episode 3 (VARIANT) VARIANT" at bounding box center [275, 215] width 360 height 72
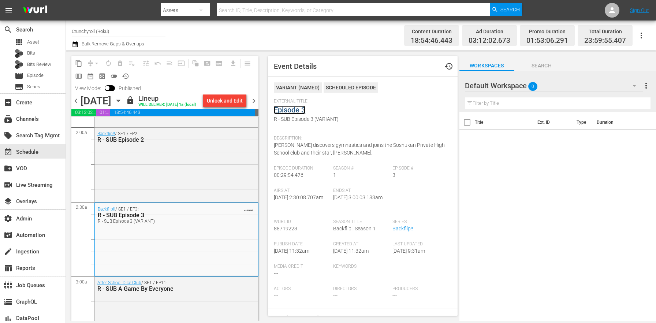
click at [292, 110] on link "Episode 3" at bounding box center [289, 109] width 31 height 9
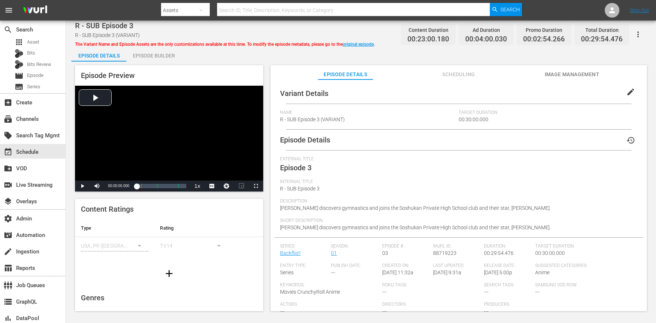
click at [631, 92] on button "edit" at bounding box center [631, 92] width 18 height 18
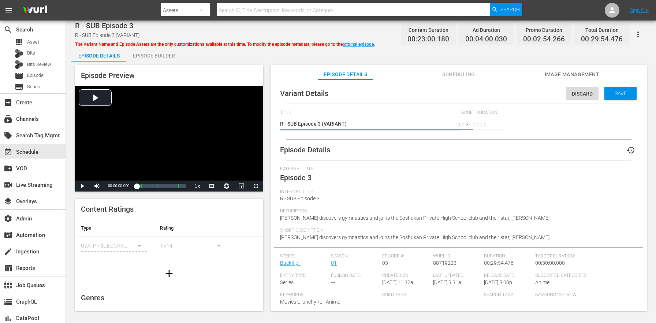
click at [336, 122] on textarea "R - SUB Episode 3 (VARIANT)" at bounding box center [367, 124] width 175 height 9
type textarea "R - SUB Episode 3 (-)"
type textarea "R - SUB Episode 3 (-6)"
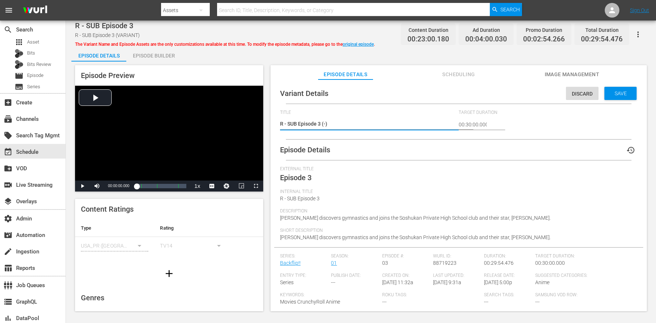
type textarea "R - SUB Episode 3 (-6)"
type textarea "R - SUB Episode 3 (-6s)"
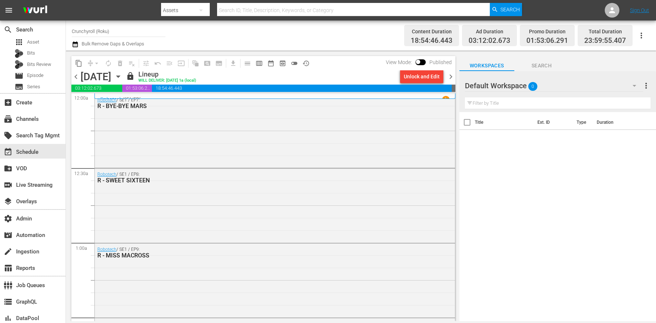
click at [256, 27] on div "Channel Title Crunchyroll (Roku) Bulk Remove Gaps & Overlaps" at bounding box center [229, 35] width 315 height 26
